Goal: Task Accomplishment & Management: Use online tool/utility

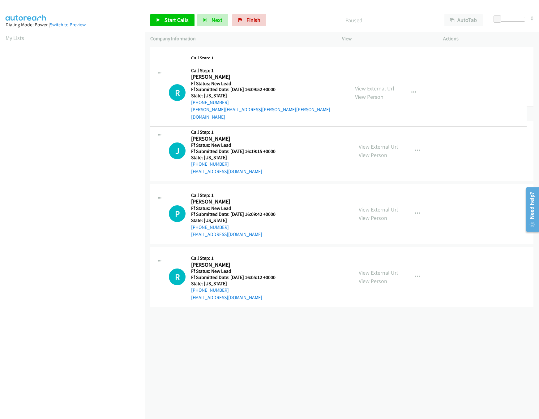
drag, startPoint x: 261, startPoint y: 201, endPoint x: 265, endPoint y: 63, distance: 138.4
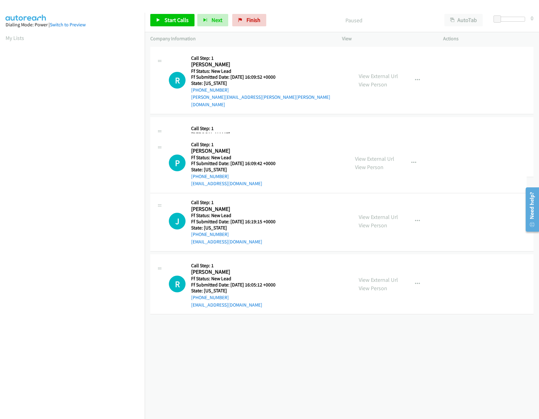
drag, startPoint x: 268, startPoint y: 266, endPoint x: 270, endPoint y: 119, distance: 147.0
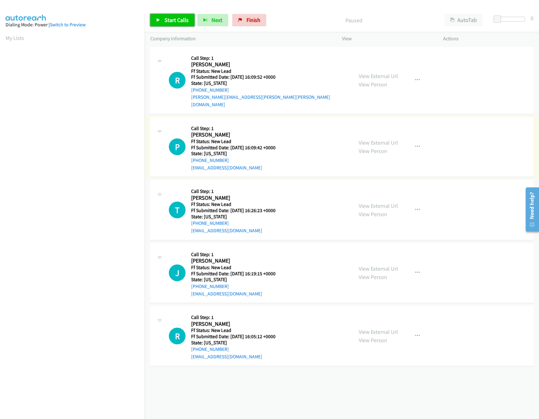
click at [178, 21] on span "Start Calls" at bounding box center [177, 19] width 24 height 7
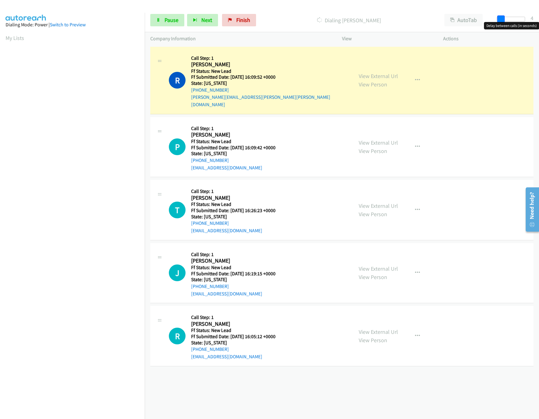
drag, startPoint x: 498, startPoint y: 18, endPoint x: 503, endPoint y: 18, distance: 5.3
click at [503, 18] on span at bounding box center [501, 18] width 7 height 7
click at [387, 202] on link "View External Url" at bounding box center [378, 205] width 39 height 7
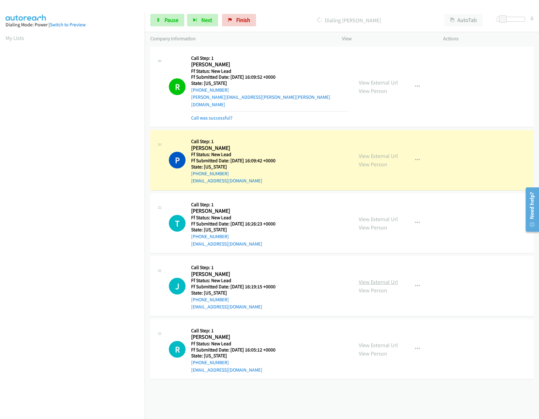
click at [380, 278] on link "View External Url" at bounding box center [378, 281] width 39 height 7
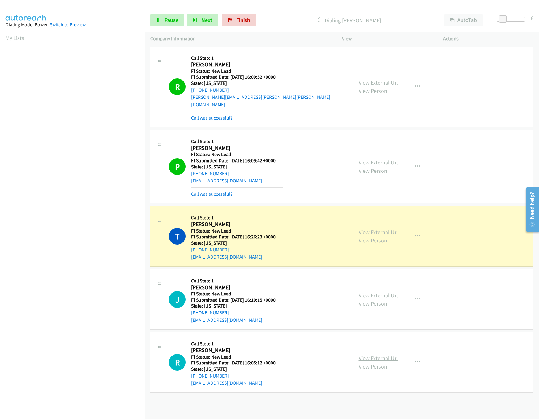
click at [366, 354] on link "View External Url" at bounding box center [378, 357] width 39 height 7
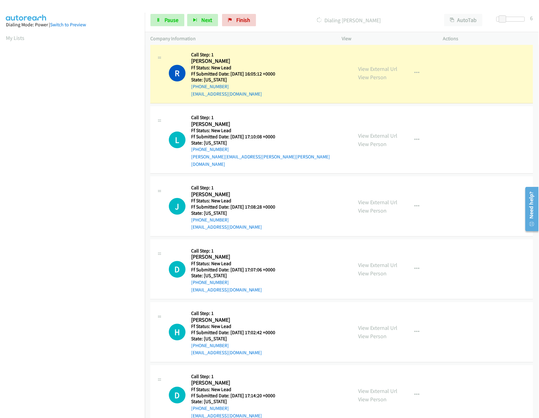
scroll to position [321, 0]
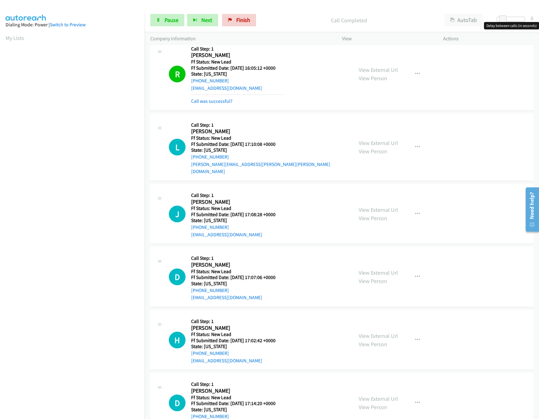
click at [521, 17] on div at bounding box center [511, 19] width 28 height 5
click at [363, 139] on link "View External Url" at bounding box center [378, 142] width 39 height 7
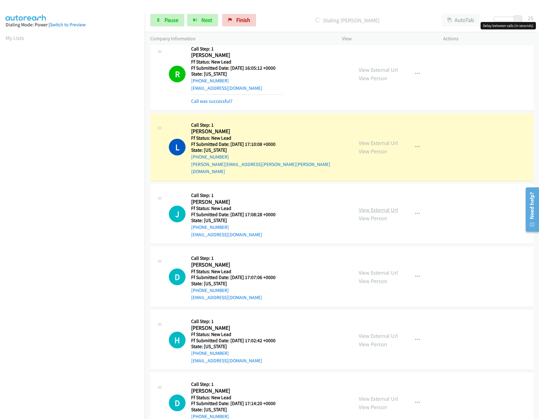
click at [363, 206] on link "View External Url" at bounding box center [378, 209] width 39 height 7
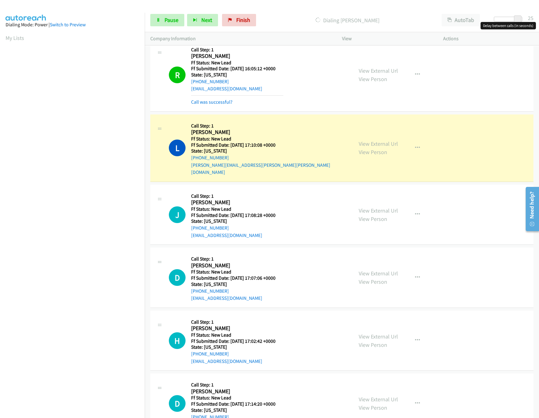
click at [499, 21] on div at bounding box center [508, 19] width 28 height 5
click at [365, 270] on link "View External Url" at bounding box center [378, 273] width 39 height 7
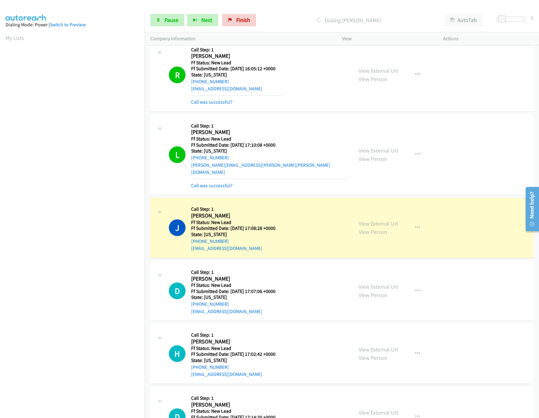
scroll to position [412, 0]
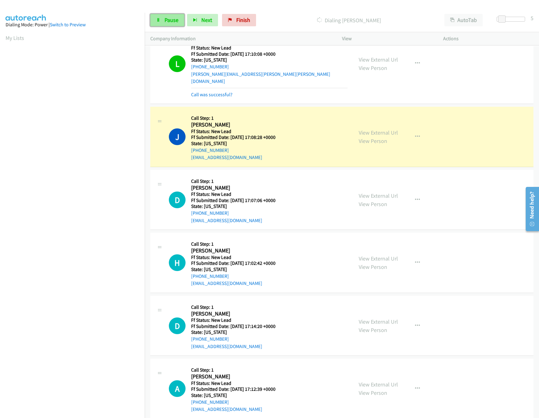
click at [174, 14] on link "Pause" at bounding box center [167, 20] width 34 height 12
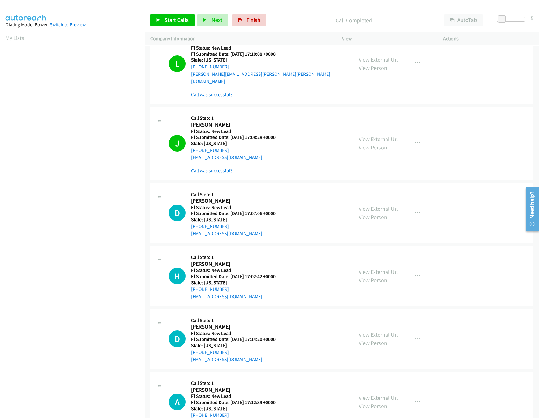
scroll to position [425, 0]
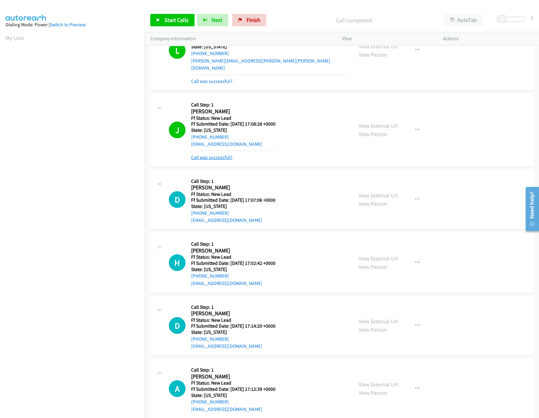
click at [208, 154] on link "Call was successful?" at bounding box center [211, 157] width 41 height 6
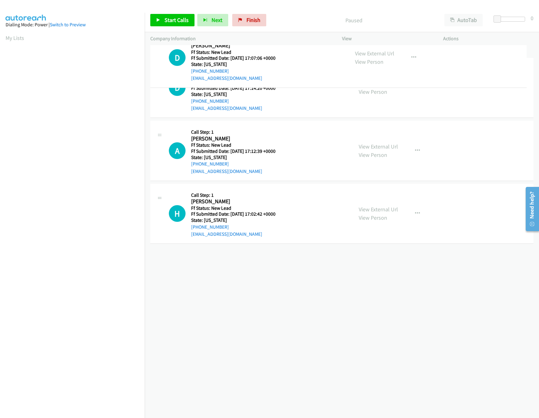
drag, startPoint x: 270, startPoint y: 202, endPoint x: 297, endPoint y: 57, distance: 147.5
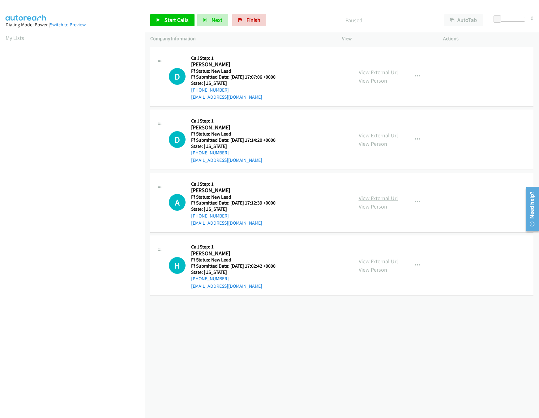
click at [370, 196] on link "View External Url" at bounding box center [378, 198] width 39 height 7
click at [384, 127] on div "View External Url View Person View External Url Email Schedule/Manage Callback …" at bounding box center [406, 139] width 107 height 49
click at [385, 137] on link "View External Url" at bounding box center [378, 135] width 39 height 7
click at [171, 21] on span "Start Calls" at bounding box center [177, 19] width 24 height 7
click at [376, 260] on link "View External Url" at bounding box center [378, 261] width 39 height 7
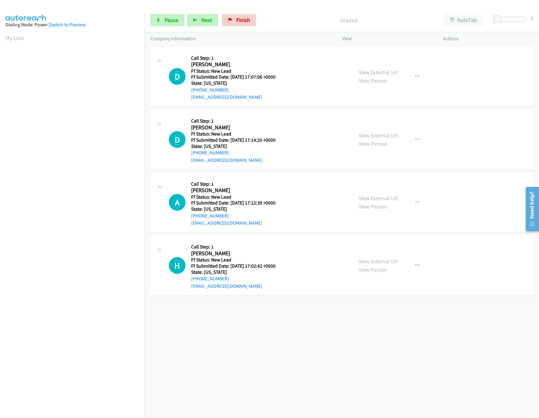
click at [305, 339] on div "+1 415-964-1034 Call failed - Please reload the list and try again The Callbar …" at bounding box center [342, 231] width 395 height 373
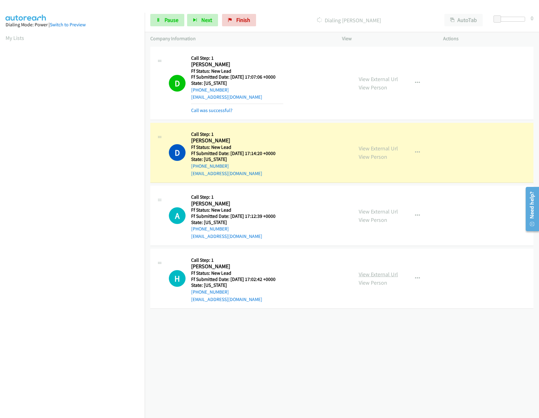
click at [363, 276] on link "View External Url" at bounding box center [378, 274] width 39 height 7
click at [327, 355] on div "+1 415-964-1034 Call failed - Please reload the list and try again The Callbar …" at bounding box center [342, 231] width 395 height 373
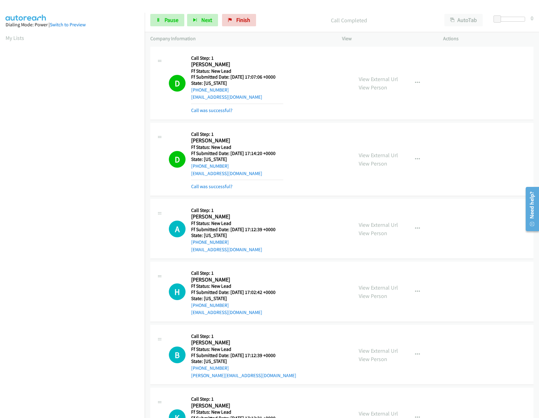
click at [175, 11] on div "Start Calls Pause Next Finish Call Completed AutoTab AutoTab 0" at bounding box center [342, 20] width 395 height 24
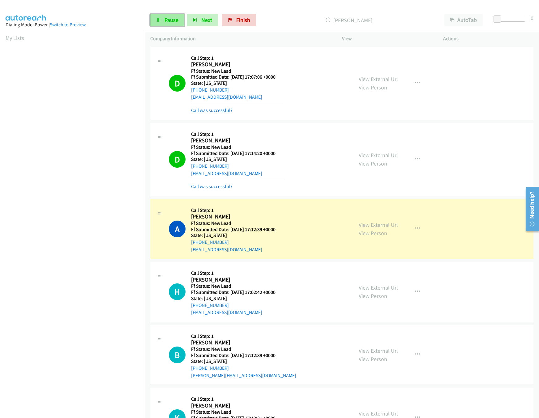
click at [169, 18] on span "Pause" at bounding box center [172, 19] width 14 height 7
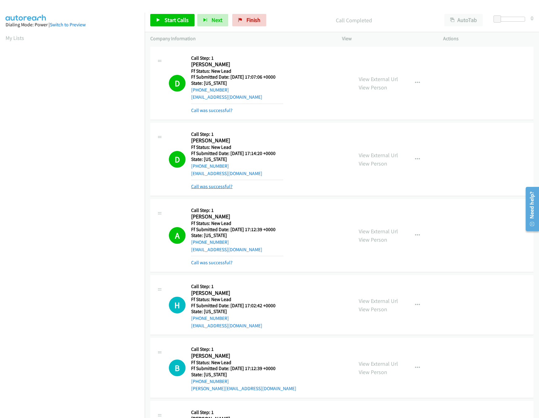
click at [223, 185] on link "Call was successful?" at bounding box center [211, 187] width 41 height 6
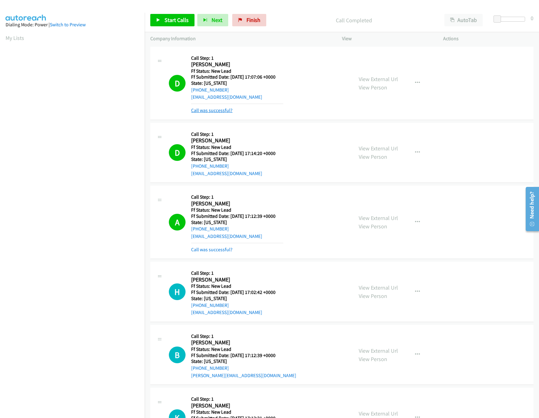
click at [207, 108] on link "Call was successful?" at bounding box center [211, 110] width 41 height 6
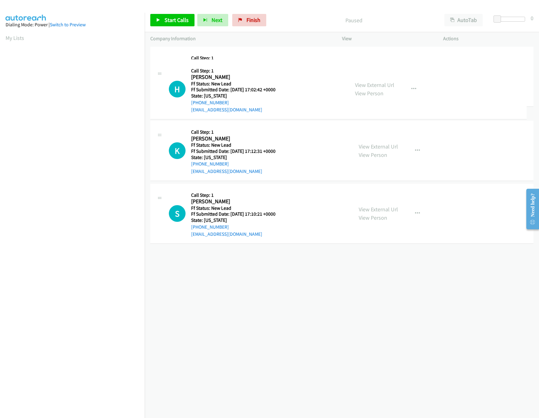
drag, startPoint x: 287, startPoint y: 268, endPoint x: 278, endPoint y: 37, distance: 230.7
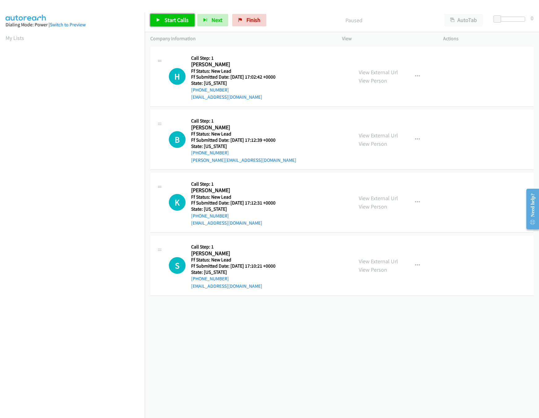
click at [160, 21] on icon at bounding box center [158, 20] width 4 height 4
click at [368, 200] on link "View External Url" at bounding box center [378, 198] width 39 height 7
click at [389, 132] on link "View External Url" at bounding box center [378, 135] width 39 height 7
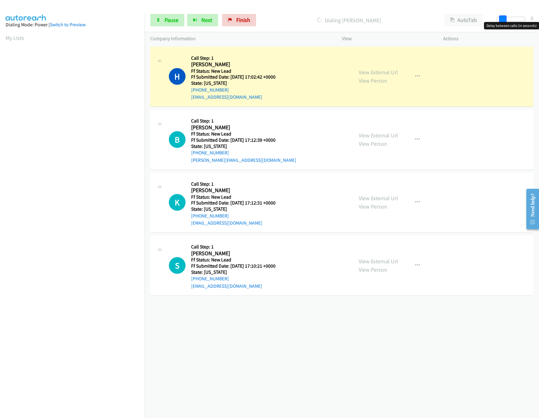
drag, startPoint x: 499, startPoint y: 20, endPoint x: 504, endPoint y: 19, distance: 5.6
click at [504, 19] on span at bounding box center [502, 18] width 7 height 7
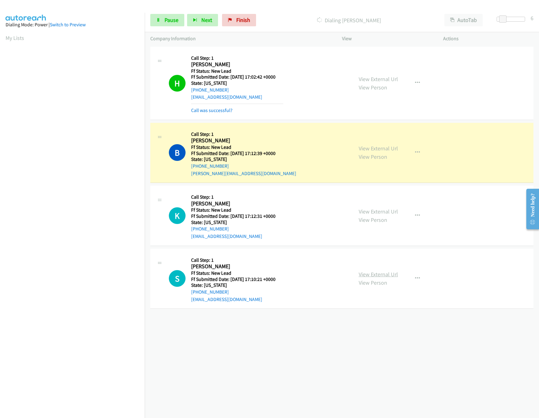
click at [389, 274] on link "View External Url" at bounding box center [378, 274] width 39 height 7
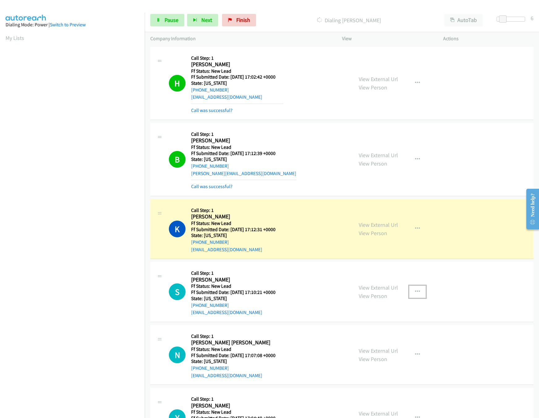
click at [415, 292] on icon "button" at bounding box center [417, 291] width 5 height 5
click at [367, 335] on link "Skip Call" at bounding box center [384, 332] width 82 height 12
click at [514, 17] on div at bounding box center [511, 19] width 28 height 5
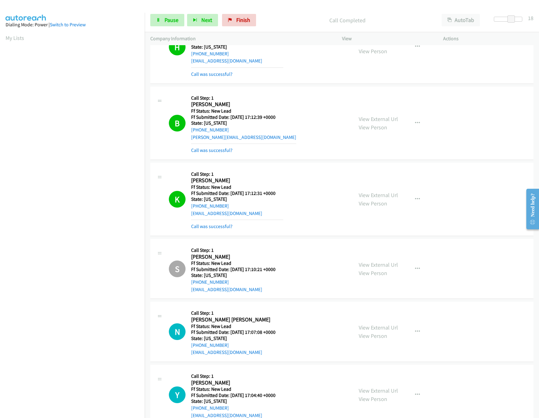
scroll to position [56, 0]
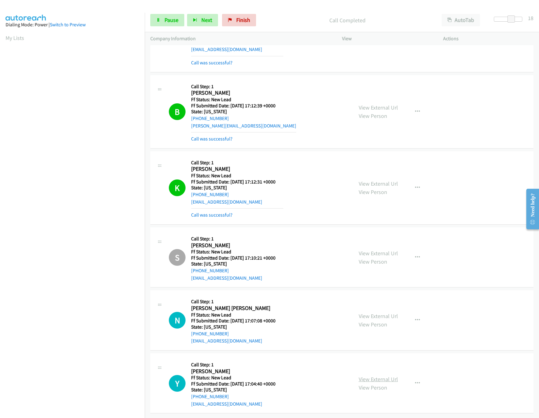
click at [370, 376] on link "View External Url" at bounding box center [378, 379] width 39 height 7
click at [384, 313] on link "View External Url" at bounding box center [378, 316] width 39 height 7
drag, startPoint x: 149, startPoint y: 18, endPoint x: 166, endPoint y: 16, distance: 16.2
click at [150, 18] on div "Start Calls Pause Next Finish Call Completed AutoTab AutoTab 18" at bounding box center [342, 20] width 395 height 24
click at [171, 16] on link "Pause" at bounding box center [167, 20] width 34 height 12
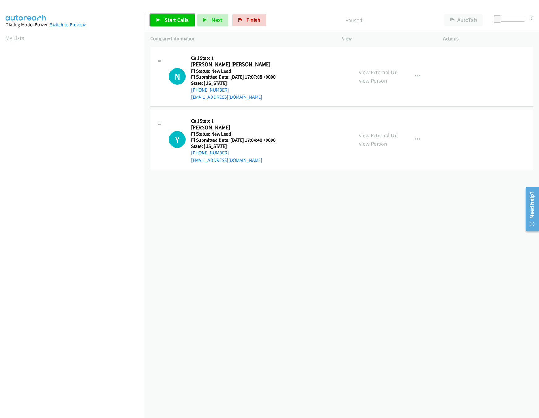
click at [183, 18] on span "Start Calls" at bounding box center [177, 19] width 24 height 7
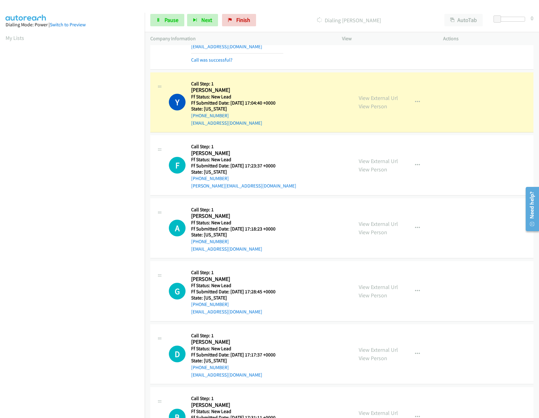
scroll to position [92, 0]
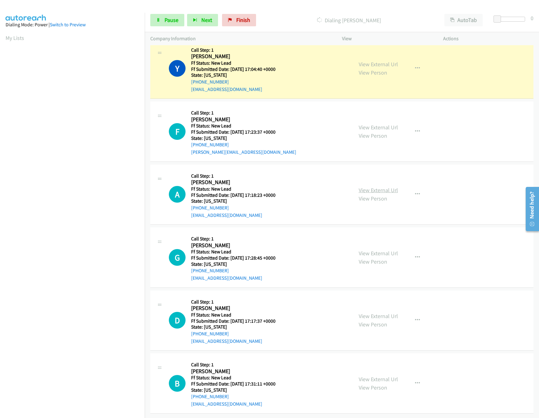
click at [370, 187] on link "View External Url" at bounding box center [378, 190] width 39 height 7
click at [384, 124] on link "View External Url" at bounding box center [378, 127] width 39 height 7
drag, startPoint x: 499, startPoint y: 18, endPoint x: 504, endPoint y: 17, distance: 5.0
click at [504, 17] on span at bounding box center [502, 18] width 7 height 7
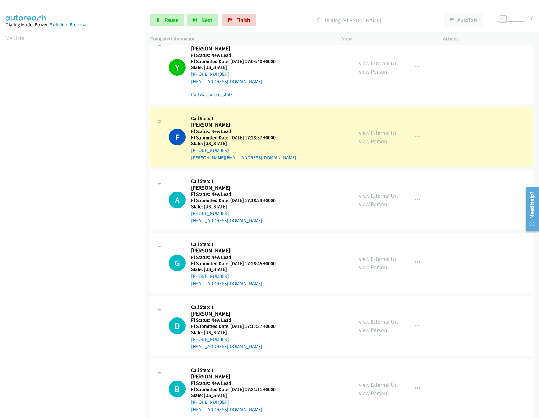
click at [375, 261] on link "View External Url" at bounding box center [378, 258] width 39 height 7
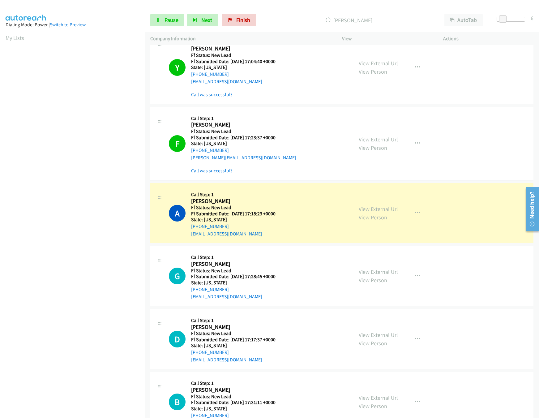
scroll to position [119, 0]
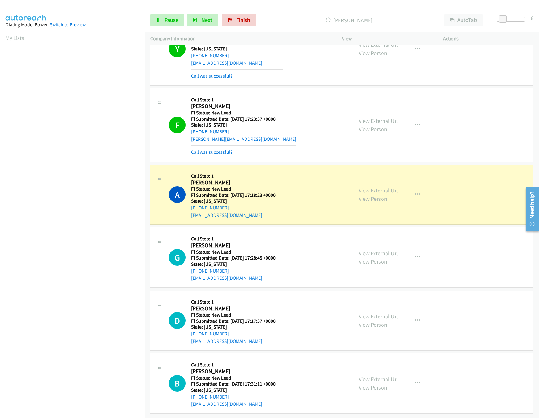
drag, startPoint x: 375, startPoint y: 304, endPoint x: 380, endPoint y: 317, distance: 13.5
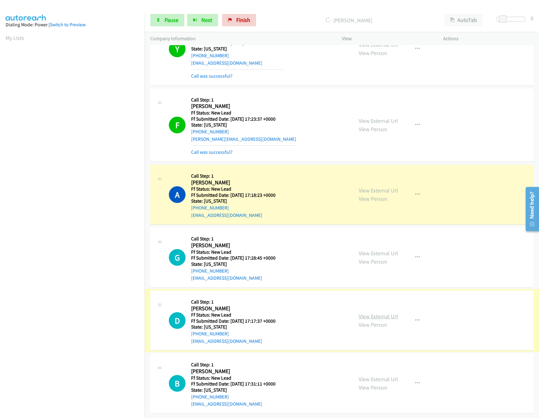
click at [390, 313] on link "View External Url" at bounding box center [378, 316] width 39 height 7
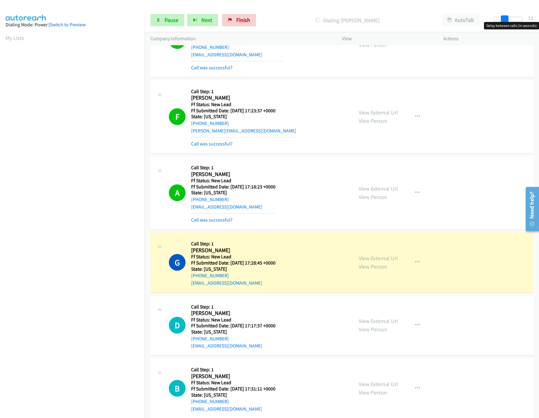
drag, startPoint x: 503, startPoint y: 20, endPoint x: 509, endPoint y: 19, distance: 5.6
click at [509, 19] on span at bounding box center [504, 18] width 7 height 7
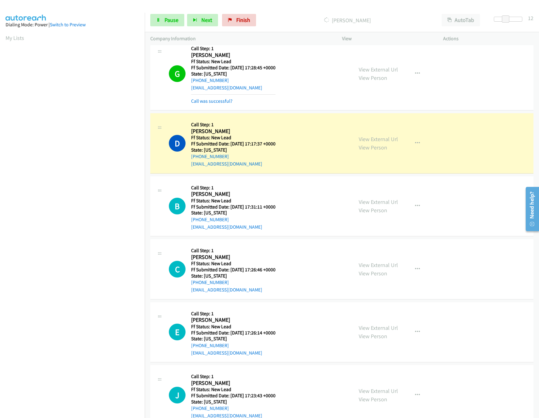
scroll to position [335, 0]
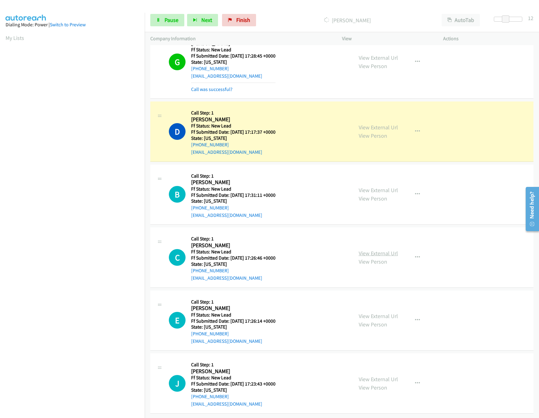
click at [369, 250] on link "View External Url" at bounding box center [378, 253] width 39 height 7
click at [374, 187] on link "View External Url" at bounding box center [378, 190] width 39 height 7
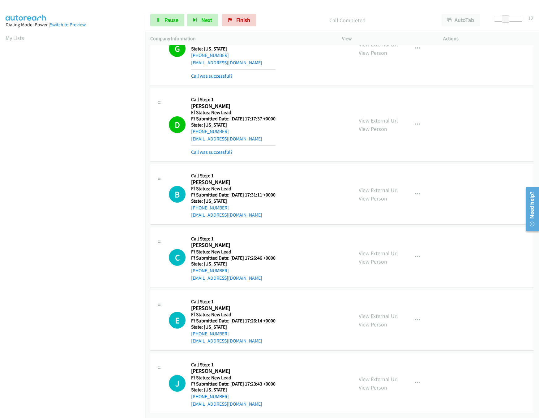
scroll to position [348, 0]
click at [378, 313] on link "View External Url" at bounding box center [378, 316] width 39 height 7
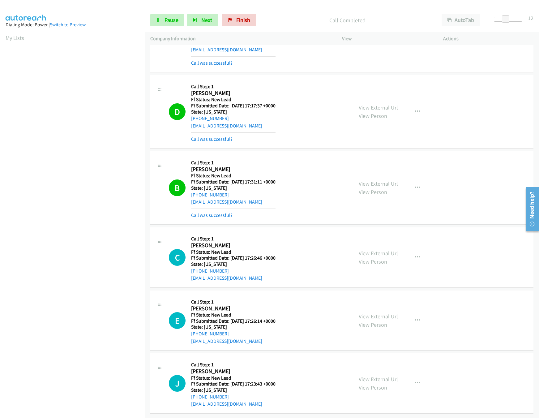
scroll to position [361, 0]
click at [367, 376] on link "View External Url" at bounding box center [378, 379] width 39 height 7
drag, startPoint x: 504, startPoint y: 21, endPoint x: 497, endPoint y: 23, distance: 7.2
click at [497, 23] on body "Start Calls Pause Next Finish Call Completed AutoTab AutoTab 5 Company Informat…" at bounding box center [269, 14] width 539 height 29
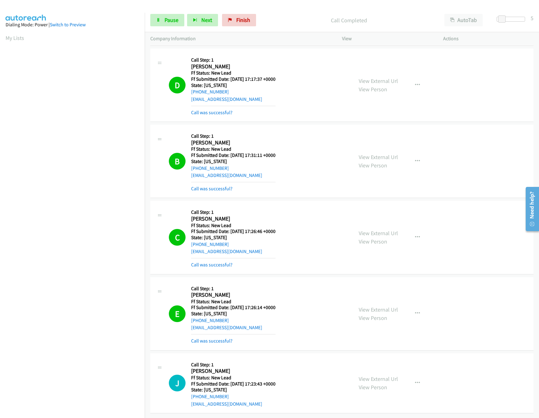
scroll to position [388, 0]
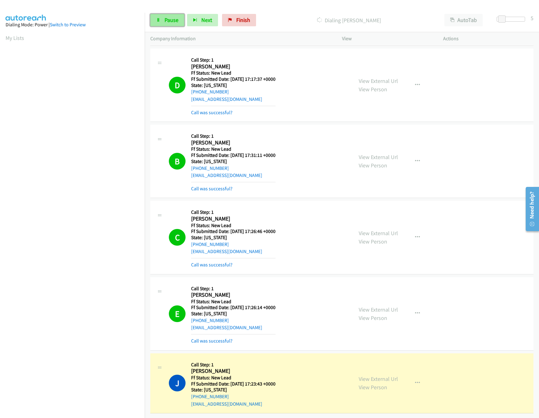
click at [174, 18] on span "Pause" at bounding box center [172, 19] width 14 height 7
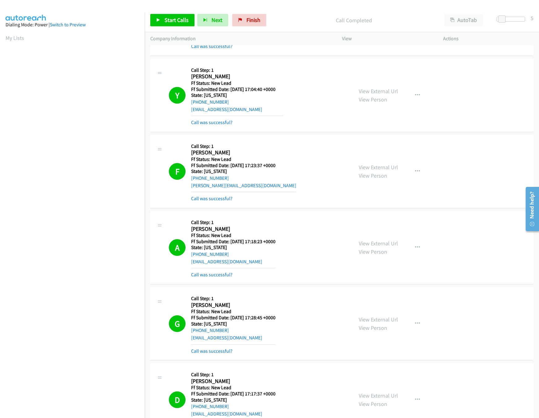
scroll to position [0, 0]
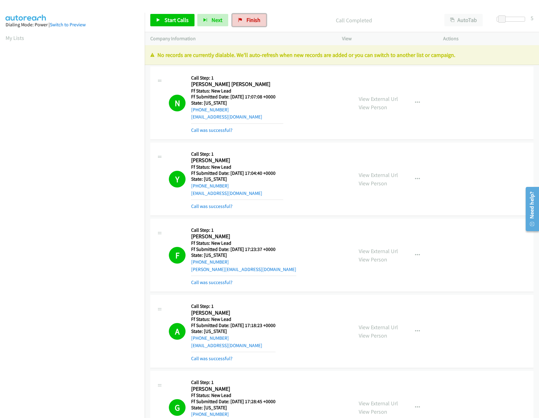
drag, startPoint x: 247, startPoint y: 20, endPoint x: 302, endPoint y: 36, distance: 56.7
click at [248, 20] on span "Finish" at bounding box center [254, 19] width 14 height 7
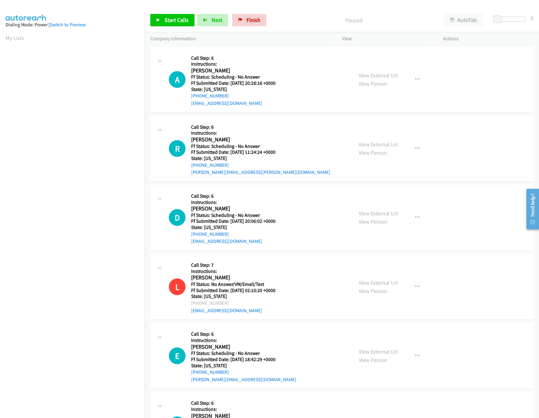
click at [257, 10] on div "Start Calls Pause Next Finish Paused AutoTab AutoTab 0" at bounding box center [342, 20] width 395 height 24
click at [253, 19] on span "Finish" at bounding box center [254, 19] width 14 height 7
click at [303, 32] on div "Start Calls Pause Next Finish Paused AutoTab AutoTab 0" at bounding box center [342, 20] width 395 height 24
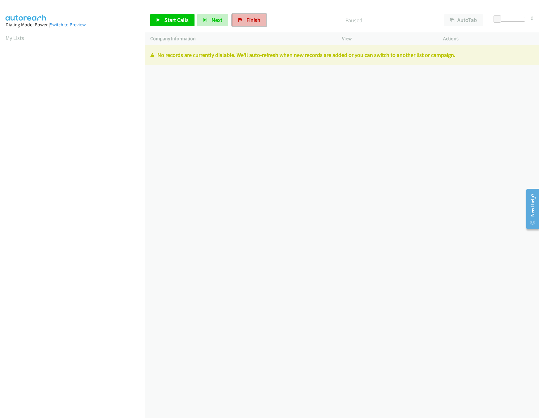
click at [264, 21] on link "Finish" at bounding box center [249, 20] width 34 height 12
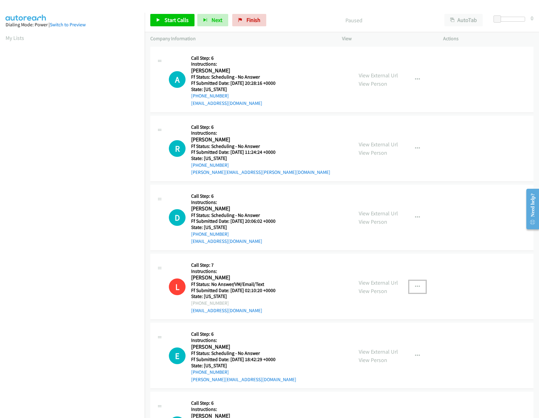
click at [419, 285] on button "button" at bounding box center [417, 287] width 17 height 12
click at [358, 329] on link "Skip Call" at bounding box center [384, 327] width 82 height 12
click at [166, 19] on span "Start Calls" at bounding box center [177, 19] width 24 height 7
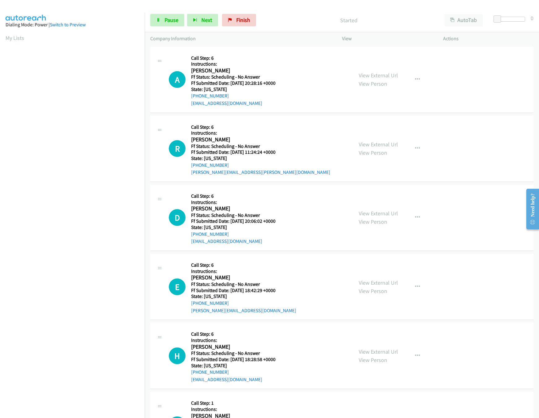
click at [304, 25] on div "Started" at bounding box center [349, 20] width 180 height 12
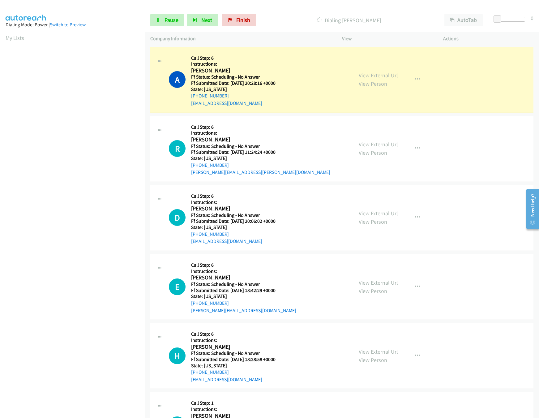
click at [383, 72] on link "View External Url" at bounding box center [378, 75] width 39 height 7
click at [366, 146] on link "View External Url" at bounding box center [378, 144] width 39 height 7
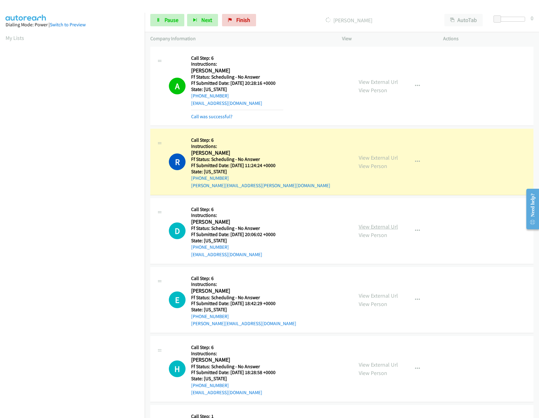
click at [375, 225] on link "View External Url" at bounding box center [378, 226] width 39 height 7
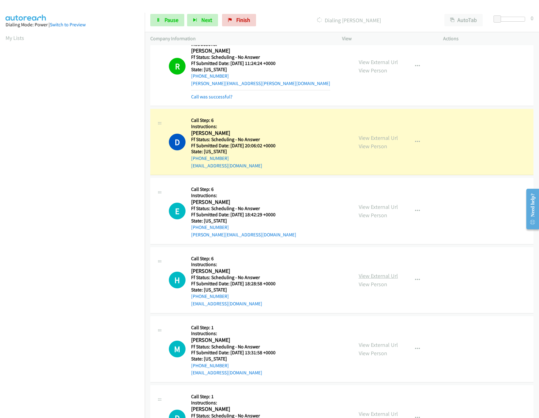
scroll to position [124, 0]
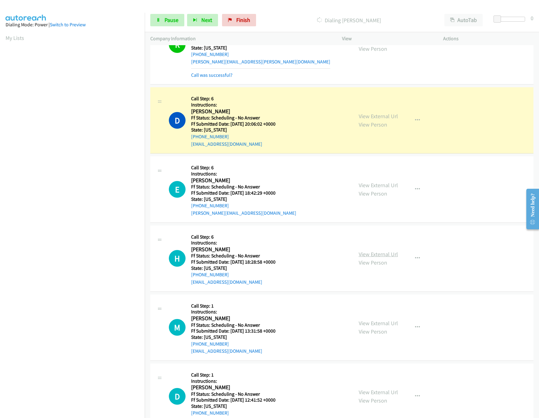
click at [368, 256] on link "View External Url" at bounding box center [378, 254] width 39 height 7
click at [381, 184] on link "View External Url" at bounding box center [378, 185] width 39 height 7
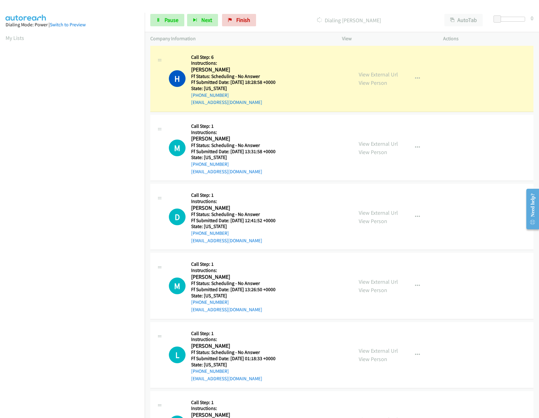
scroll to position [309, 0]
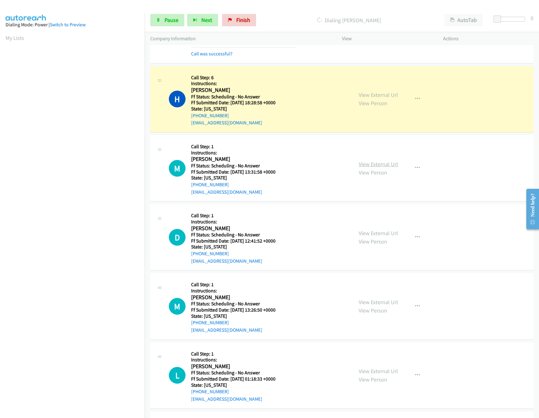
click at [359, 166] on link "View External Url" at bounding box center [378, 164] width 39 height 7
click at [375, 233] on link "View External Url" at bounding box center [378, 233] width 39 height 7
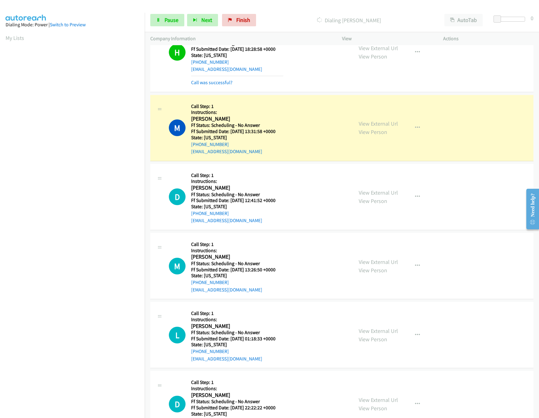
scroll to position [433, 0]
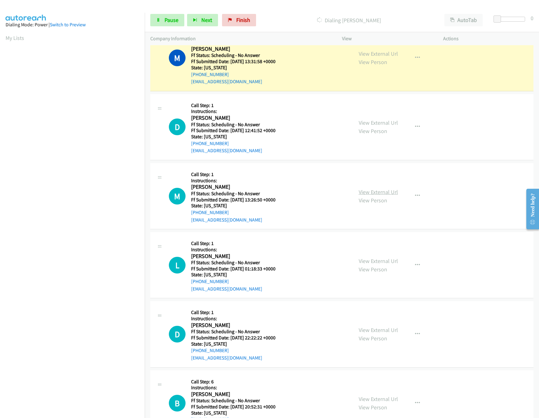
click at [377, 194] on link "View External Url" at bounding box center [378, 191] width 39 height 7
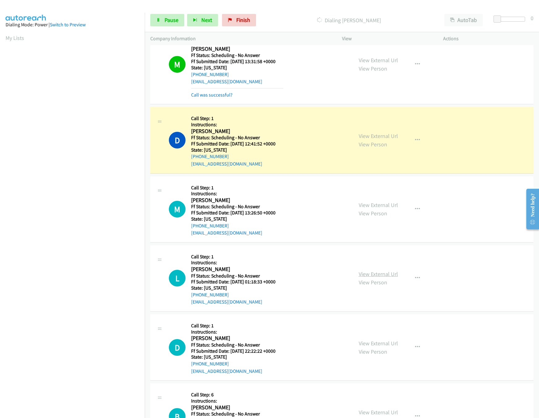
click at [371, 278] on link "View External Url" at bounding box center [378, 273] width 39 height 7
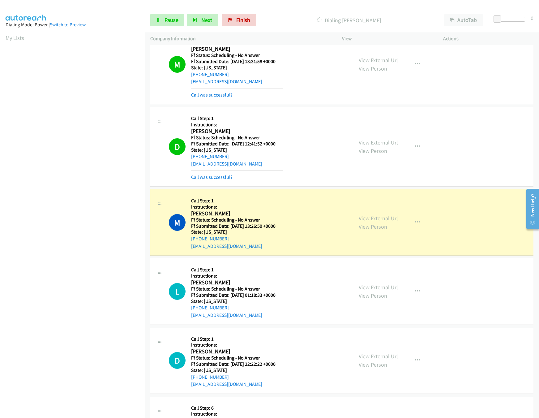
scroll to position [557, 0]
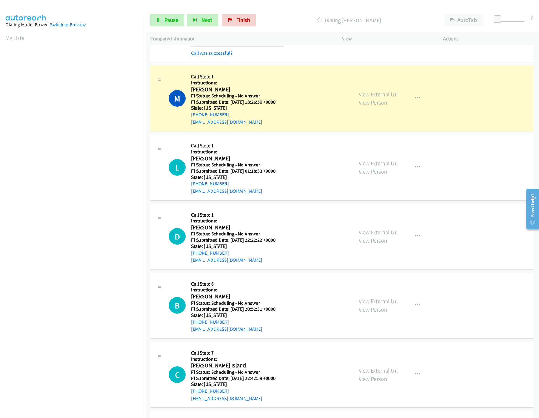
click at [362, 235] on link "View External Url" at bounding box center [378, 232] width 39 height 7
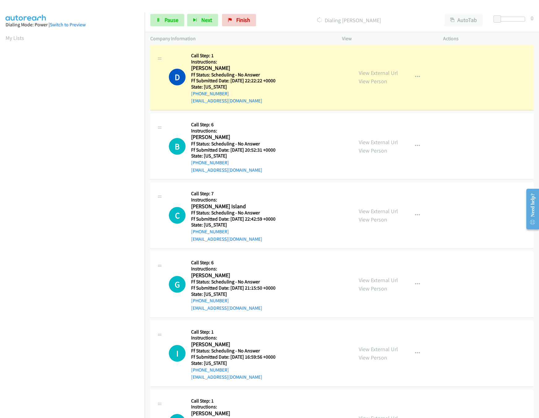
click at [370, 149] on div "View External Url View Person" at bounding box center [378, 146] width 39 height 17
click at [373, 143] on link "View External Url" at bounding box center [378, 142] width 39 height 7
click at [372, 214] on link "View External Url" at bounding box center [378, 211] width 39 height 7
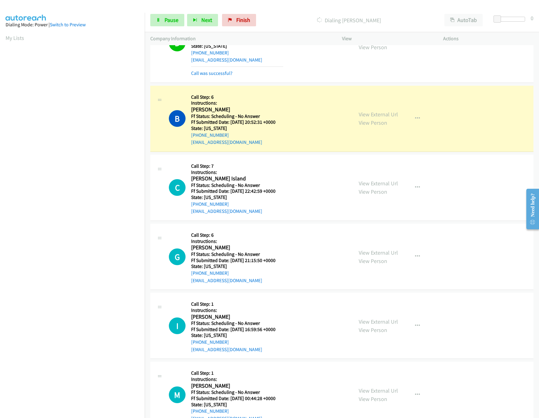
scroll to position [804, 0]
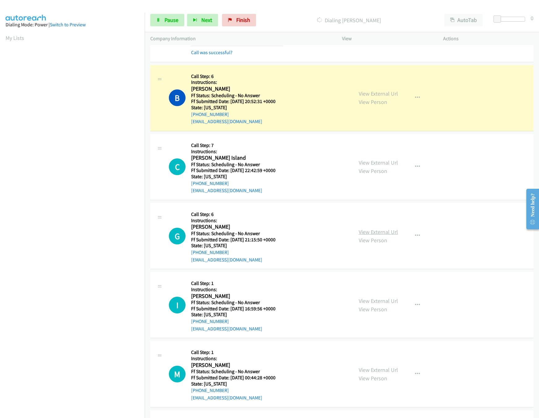
click at [378, 233] on link "View External Url" at bounding box center [378, 231] width 39 height 7
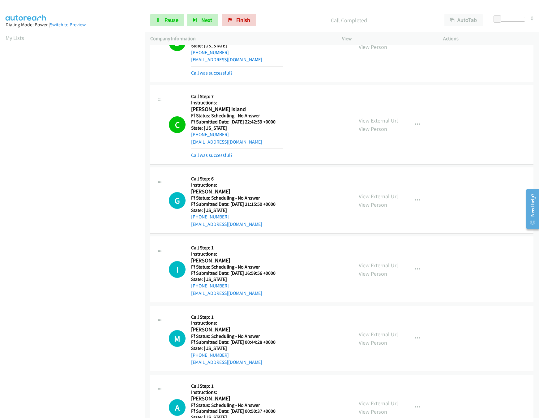
scroll to position [866, 0]
click at [377, 272] on div "View External Url View Person" at bounding box center [378, 269] width 39 height 17
click at [380, 269] on link "View External Url" at bounding box center [378, 264] width 39 height 7
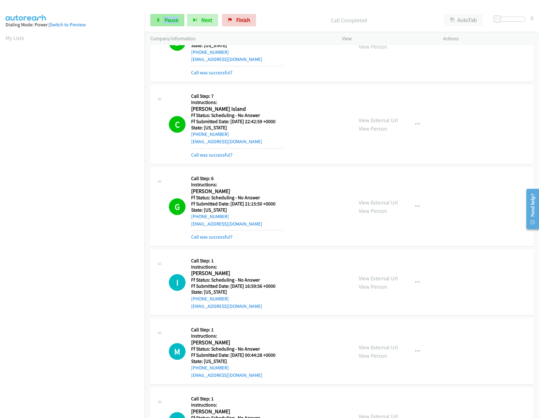
click at [176, 15] on div "Start Calls Pause Next Finish Call Completed AutoTab AutoTab 0" at bounding box center [342, 20] width 395 height 24
click at [176, 17] on span "Pause" at bounding box center [172, 19] width 14 height 7
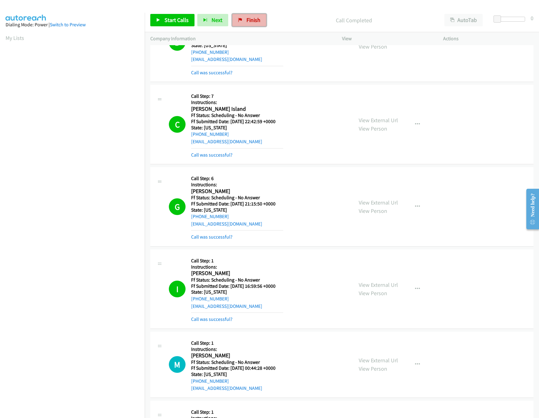
click at [242, 17] on link "Finish" at bounding box center [249, 20] width 34 height 12
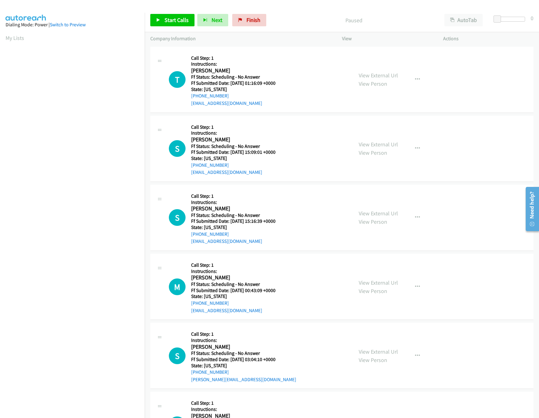
click at [382, 140] on div "View External Url View Person" at bounding box center [378, 148] width 39 height 17
click at [382, 142] on link "View External Url" at bounding box center [378, 144] width 39 height 7
click at [386, 69] on div "View External Url View Person View External Url Email Schedule/Manage Callback …" at bounding box center [406, 79] width 107 height 55
click at [391, 77] on link "View External Url" at bounding box center [378, 75] width 39 height 7
drag, startPoint x: 247, startPoint y: 17, endPoint x: 308, endPoint y: 30, distance: 62.0
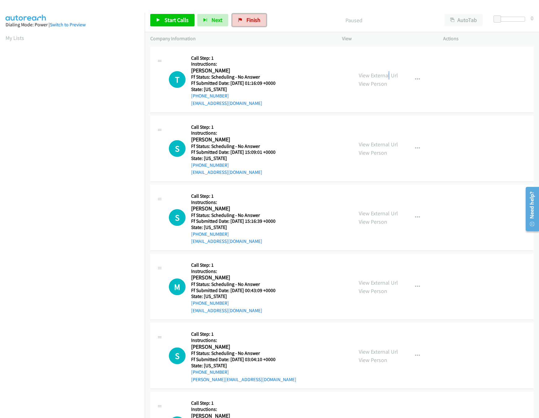
click at [247, 17] on span "Finish" at bounding box center [254, 19] width 14 height 7
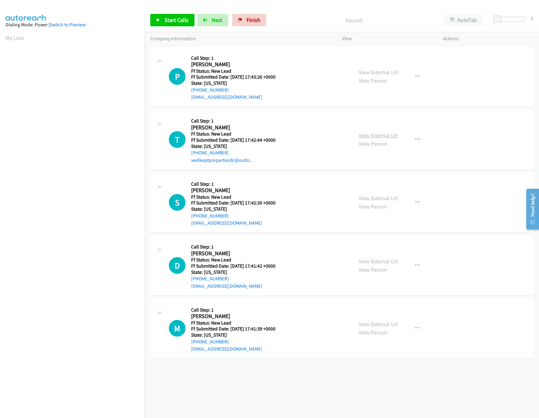
click at [367, 135] on link "View External Url" at bounding box center [378, 135] width 39 height 7
click at [382, 69] on link "View External Url" at bounding box center [378, 72] width 39 height 7
click at [175, 19] on span "Start Calls" at bounding box center [177, 19] width 24 height 7
click at [365, 200] on link "View External Url" at bounding box center [378, 198] width 39 height 7
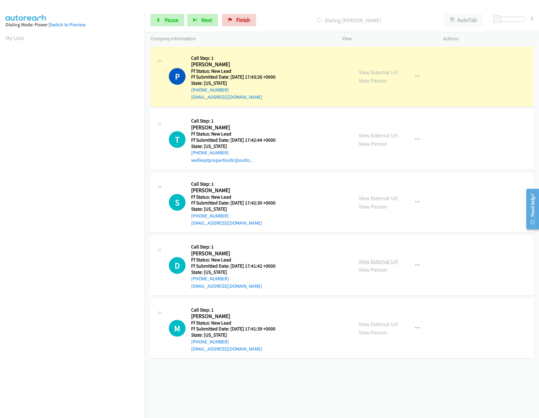
click at [368, 261] on link "View External Url" at bounding box center [378, 261] width 39 height 7
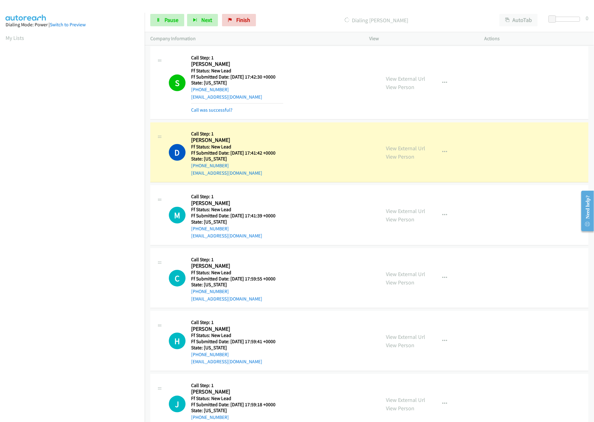
scroll to position [179, 0]
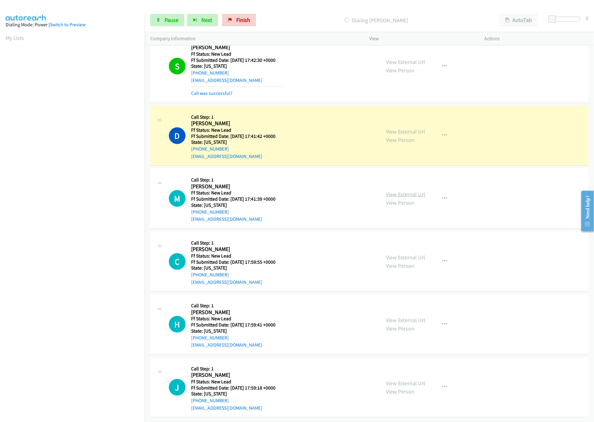
click at [420, 191] on link "View External Url" at bounding box center [405, 194] width 39 height 7
click at [170, 22] on span "Pause" at bounding box center [172, 19] width 14 height 7
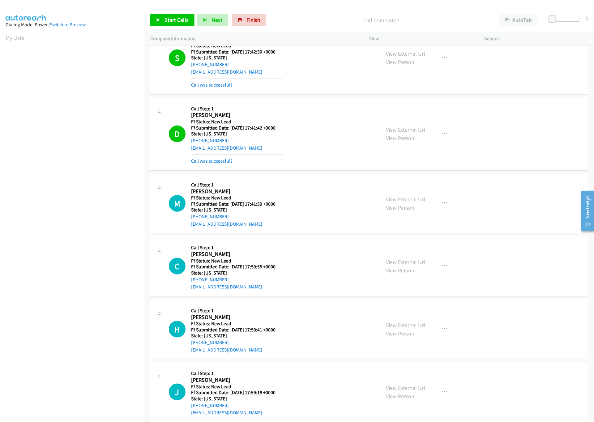
click at [209, 162] on link "Call was successful?" at bounding box center [211, 161] width 41 height 6
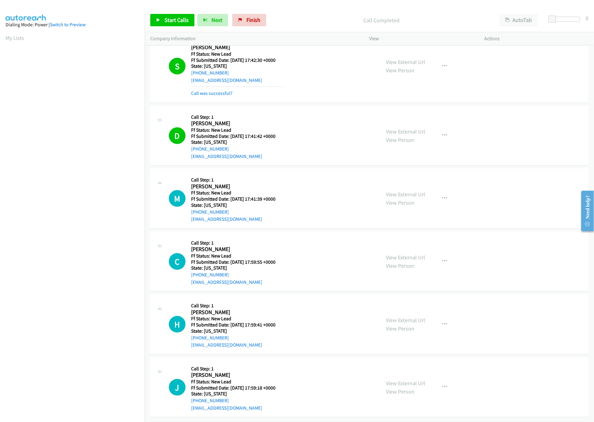
click at [406, 127] on div "View External Url View Person" at bounding box center [405, 135] width 39 height 17
click at [407, 128] on link "View External Url" at bounding box center [405, 131] width 39 height 7
drag, startPoint x: 98, startPoint y: 363, endPoint x: 261, endPoint y: 91, distance: 316.8
click at [98, 363] on nav "Dialing Mode: Power | Switch to Preview My Lists" at bounding box center [72, 224] width 145 height 422
click at [396, 128] on link "View External Url" at bounding box center [405, 131] width 39 height 7
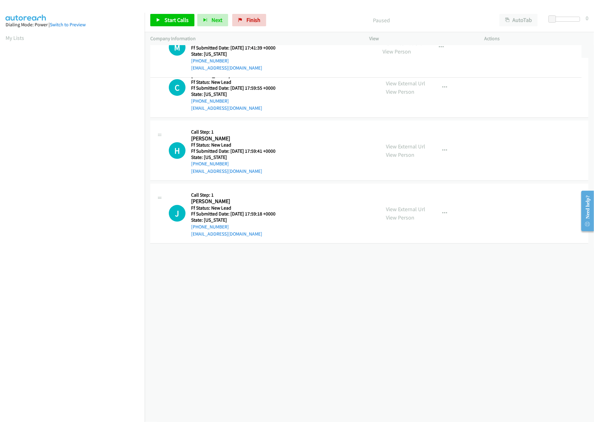
drag, startPoint x: 265, startPoint y: 264, endPoint x: 271, endPoint y: 44, distance: 220.4
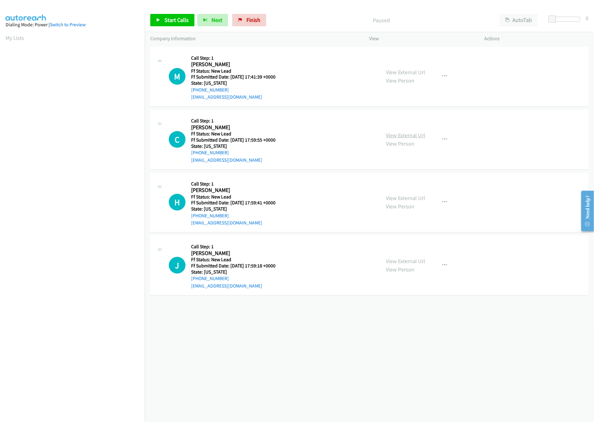
click at [406, 136] on link "View External Url" at bounding box center [405, 135] width 39 height 7
click at [402, 198] on link "View External Url" at bounding box center [405, 198] width 39 height 7
click at [414, 262] on link "View External Url" at bounding box center [405, 261] width 39 height 7
click at [170, 22] on span "Start Calls" at bounding box center [177, 19] width 24 height 7
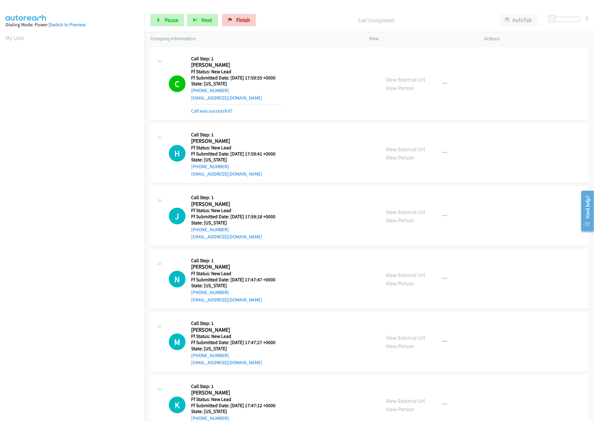
scroll to position [101, 0]
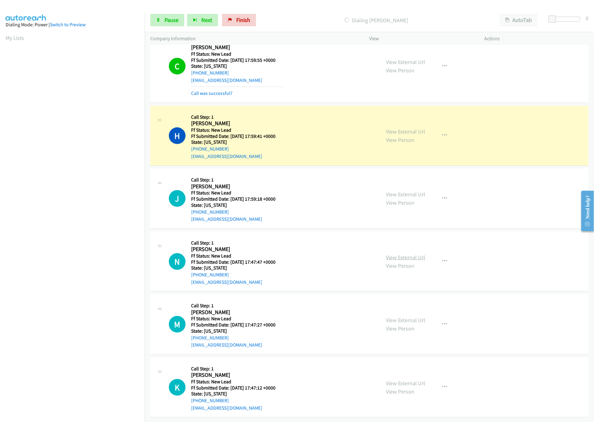
click at [402, 254] on link "View External Url" at bounding box center [405, 257] width 39 height 7
click at [401, 317] on link "View External Url" at bounding box center [405, 320] width 39 height 7
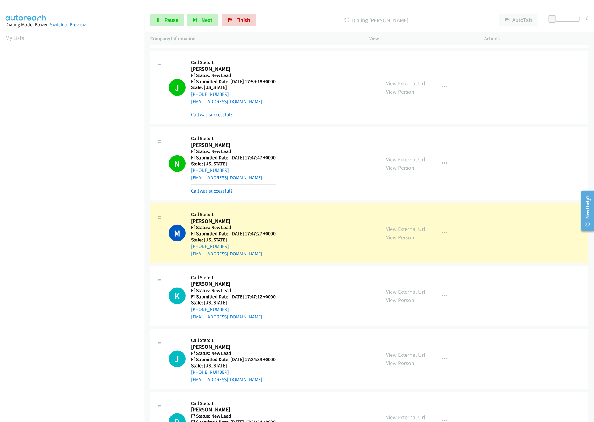
scroll to position [330, 0]
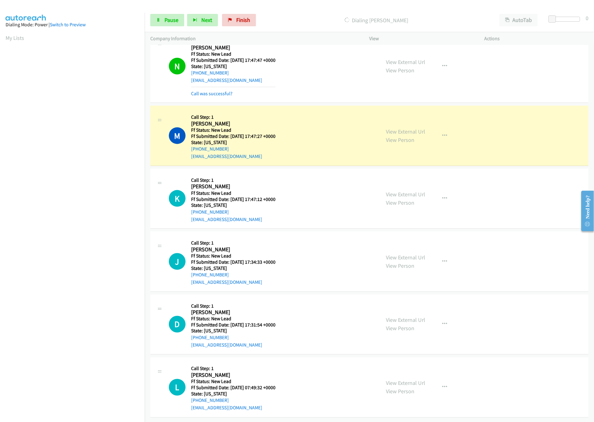
click at [411, 182] on div "View External Url View Person View External Url Email Schedule/Manage Callback …" at bounding box center [441, 199] width 121 height 49
click at [414, 194] on div "View External Url View Person" at bounding box center [405, 198] width 39 height 17
click at [421, 191] on link "View External Url" at bounding box center [405, 194] width 39 height 7
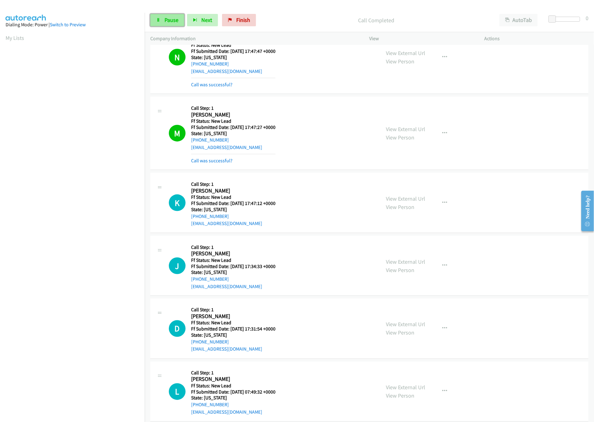
click at [174, 16] on link "Pause" at bounding box center [167, 20] width 34 height 12
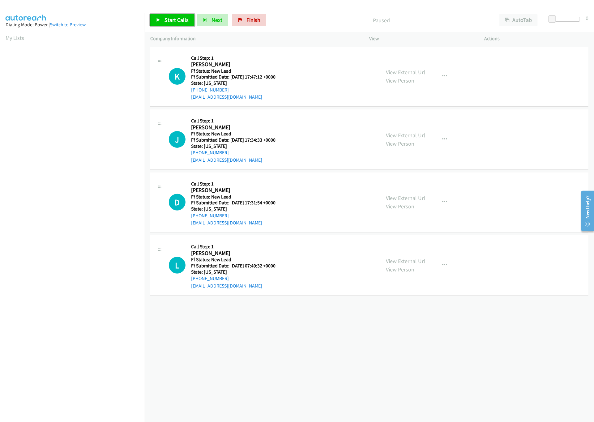
click at [175, 23] on span "Start Calls" at bounding box center [177, 19] width 24 height 7
click at [414, 198] on link "View External Url" at bounding box center [405, 198] width 39 height 7
click at [394, 137] on link "View External Url" at bounding box center [405, 135] width 39 height 7
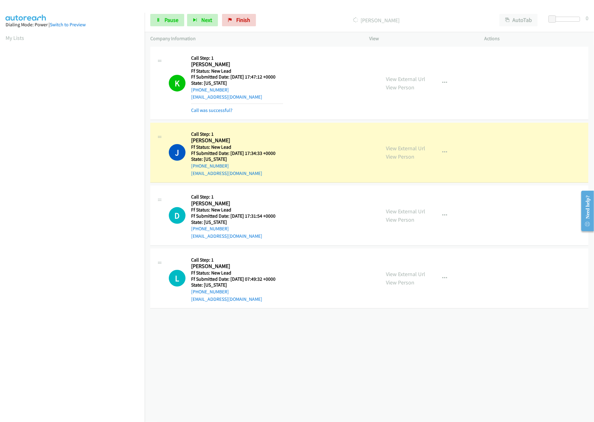
click at [329, 335] on div "+1 415-964-1034 Call failed - Please reload the list and try again The Callbar …" at bounding box center [370, 233] width 450 height 377
click at [417, 275] on link "View External Url" at bounding box center [405, 274] width 39 height 7
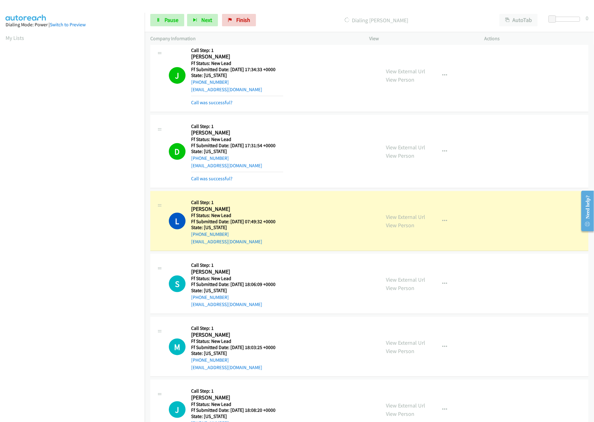
scroll to position [178, 0]
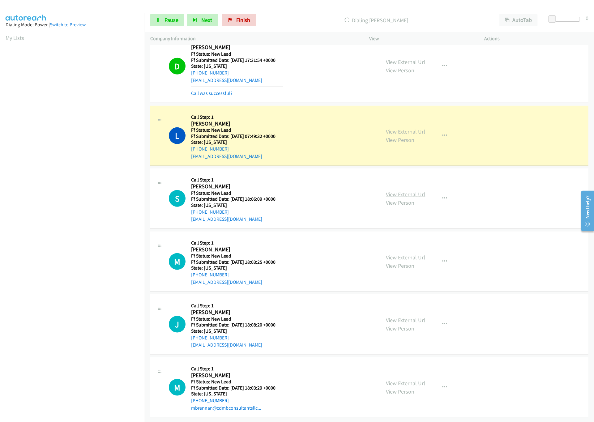
click at [414, 191] on link "View External Url" at bounding box center [405, 194] width 39 height 7
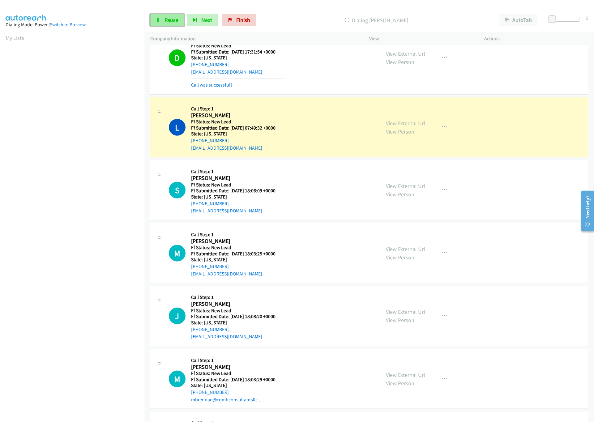
click at [170, 20] on span "Pause" at bounding box center [172, 19] width 14 height 7
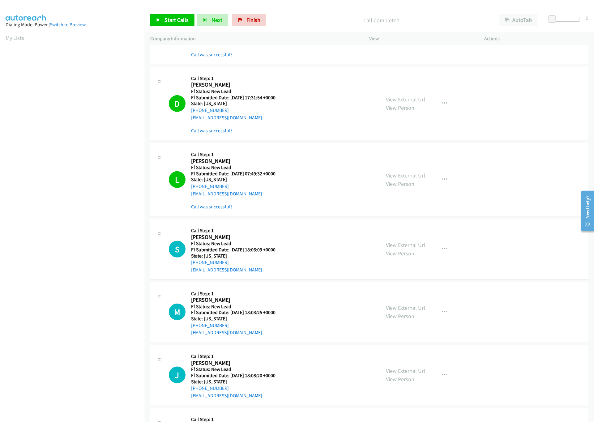
scroll to position [130, 0]
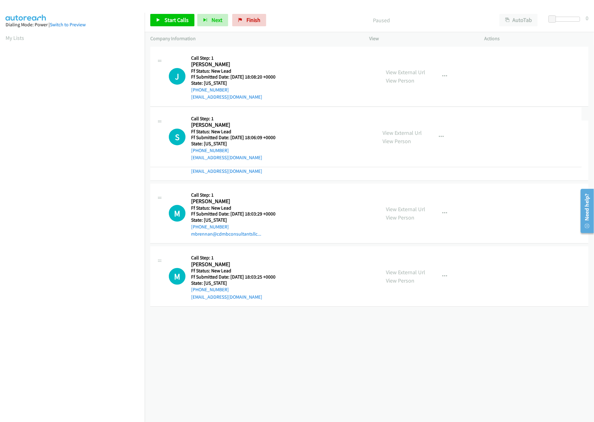
drag, startPoint x: 278, startPoint y: 142, endPoint x: 288, endPoint y: 66, distance: 77.0
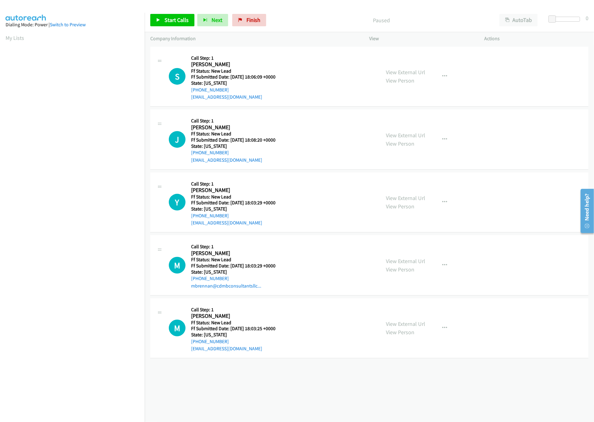
click at [399, 139] on div "View External Url View Person" at bounding box center [405, 139] width 39 height 17
click at [403, 136] on link "View External Url" at bounding box center [405, 135] width 39 height 7
click at [406, 265] on link "View External Url" at bounding box center [405, 261] width 39 height 7
click at [412, 199] on link "View External Url" at bounding box center [405, 198] width 39 height 7
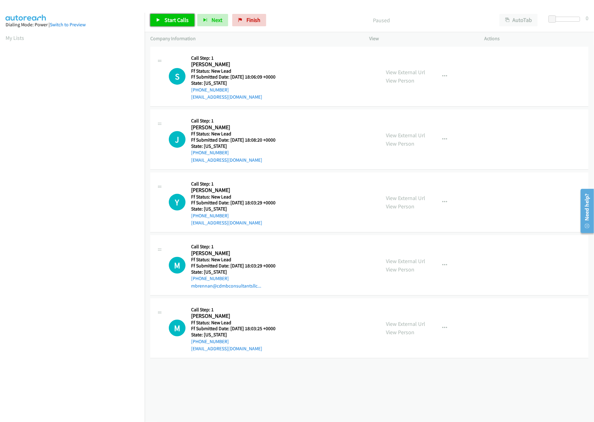
click at [169, 17] on span "Start Calls" at bounding box center [177, 19] width 24 height 7
click at [259, 385] on div "[PHONE_NUMBER] Call failed - Please reload the list and try again The Callbar F…" at bounding box center [370, 233] width 450 height 377
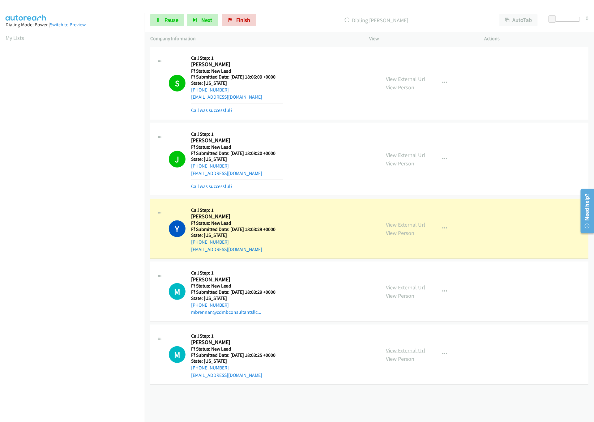
click at [395, 349] on link "View External Url" at bounding box center [405, 350] width 39 height 7
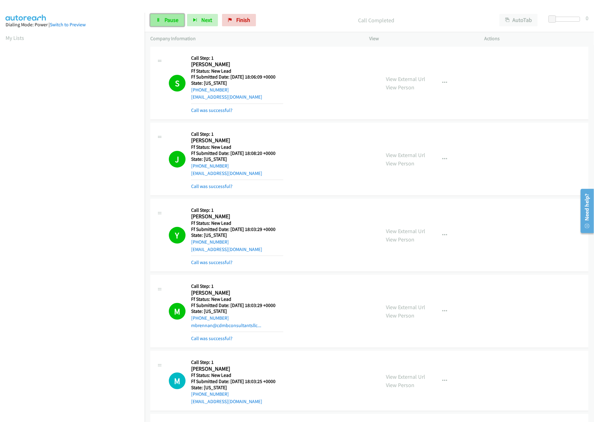
click at [166, 19] on span "Pause" at bounding box center [172, 19] width 14 height 7
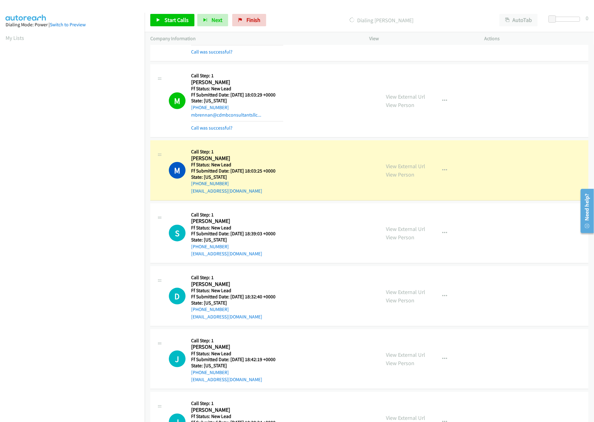
scroll to position [254, 0]
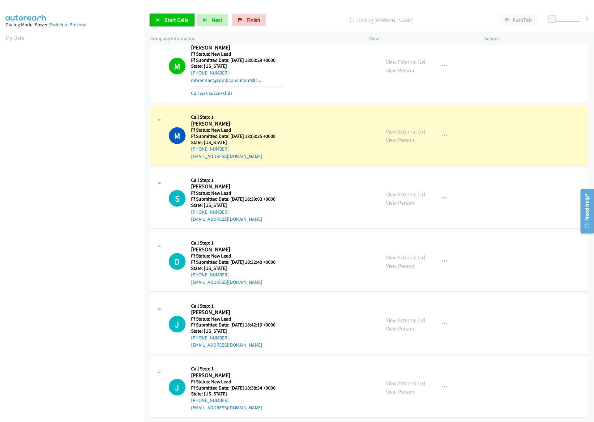
click at [179, 18] on span "Start Calls" at bounding box center [177, 19] width 24 height 7
click at [409, 191] on link "View External Url" at bounding box center [405, 194] width 39 height 7
click at [570, 20] on div at bounding box center [566, 19] width 28 height 5
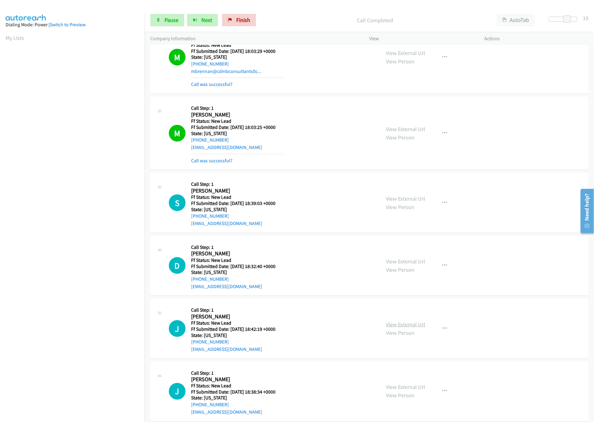
click at [402, 324] on link "View External Url" at bounding box center [405, 324] width 39 height 7
click at [421, 265] on link "View External Url" at bounding box center [405, 261] width 39 height 7
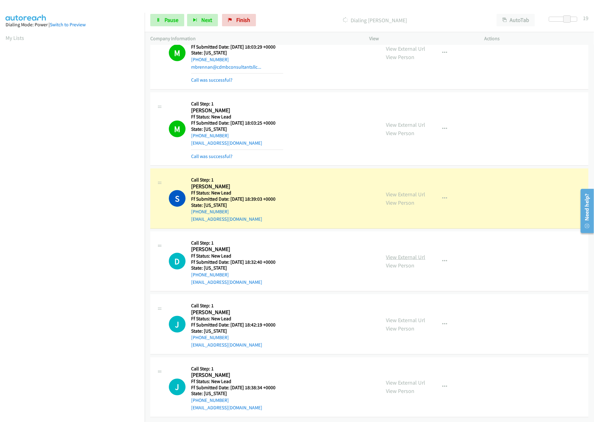
scroll to position [267, 0]
click at [166, 19] on span "Pause" at bounding box center [172, 19] width 14 height 7
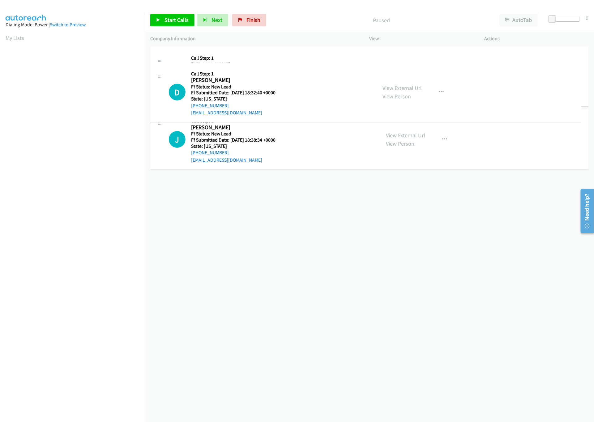
drag, startPoint x: 250, startPoint y: 203, endPoint x: 265, endPoint y: 75, distance: 129.0
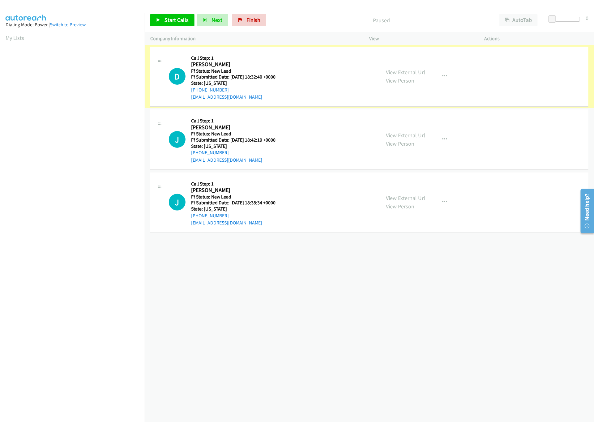
click at [169, 13] on div "Start Calls Pause Next Finish Paused AutoTab AutoTab 0" at bounding box center [370, 20] width 450 height 24
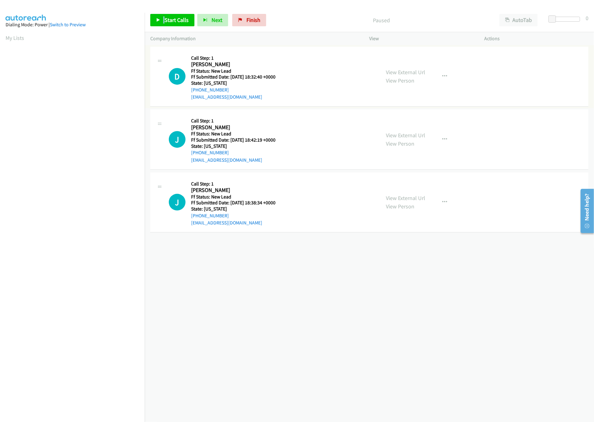
click at [169, 13] on div "Start Calls Pause Next Finish Paused AutoTab AutoTab 0" at bounding box center [370, 20] width 450 height 24
click at [170, 19] on span "Start Calls" at bounding box center [177, 19] width 24 height 7
click at [404, 201] on link "View External Url" at bounding box center [405, 198] width 39 height 7
click at [168, 19] on span "Pause" at bounding box center [172, 19] width 14 height 7
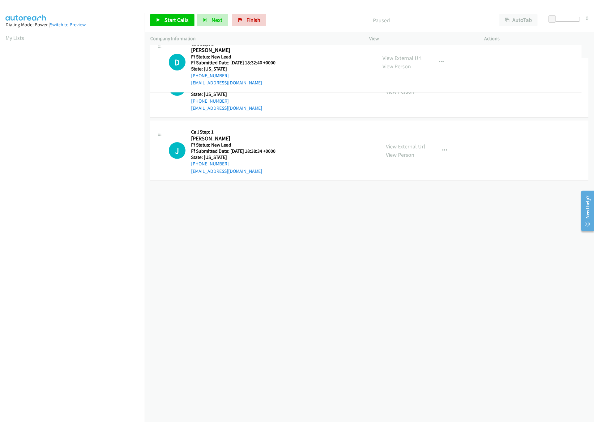
drag, startPoint x: 201, startPoint y: 178, endPoint x: 219, endPoint y: 39, distance: 140.1
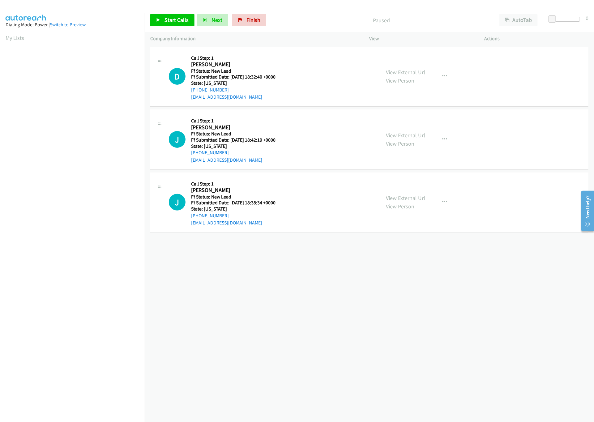
click at [164, 13] on div "Start Calls Pause Next Finish Paused AutoTab AutoTab 0" at bounding box center [370, 20] width 450 height 24
click at [163, 21] on link "Start Calls" at bounding box center [172, 20] width 44 height 12
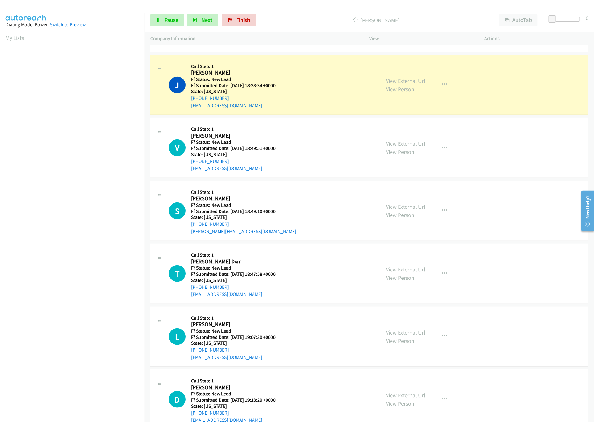
scroll to position [164, 0]
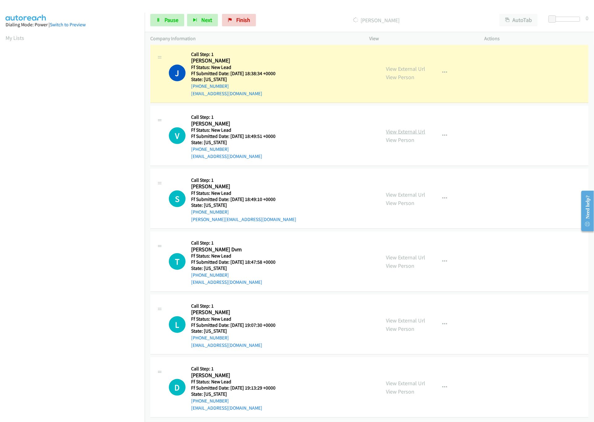
click at [405, 128] on link "View External Url" at bounding box center [405, 131] width 39 height 7
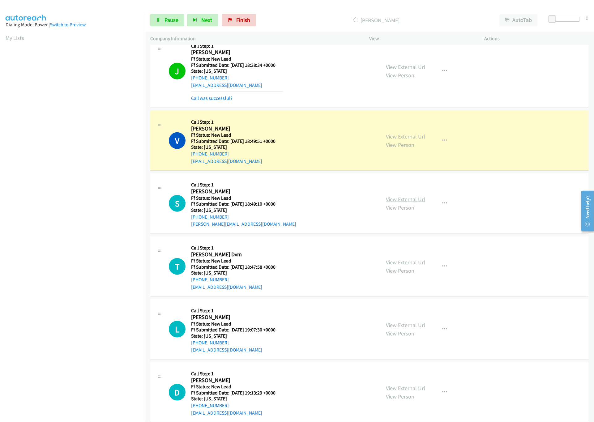
click at [421, 202] on link "View External Url" at bounding box center [405, 199] width 39 height 7
drag, startPoint x: 554, startPoint y: 17, endPoint x: 563, endPoint y: 19, distance: 9.7
click at [563, 19] on span at bounding box center [558, 18] width 7 height 7
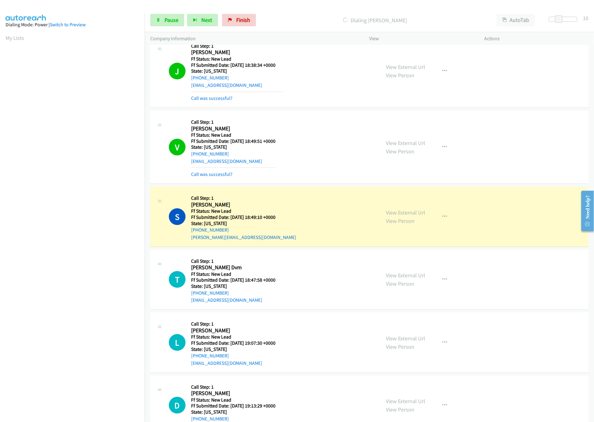
scroll to position [191, 0]
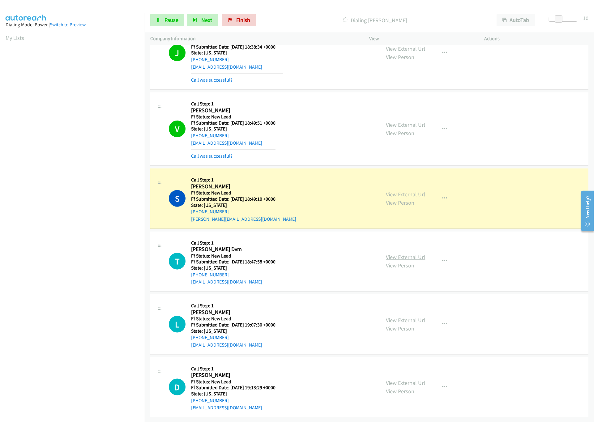
click at [393, 254] on link "View External Url" at bounding box center [405, 257] width 39 height 7
click at [405, 317] on link "View External Url" at bounding box center [405, 320] width 39 height 7
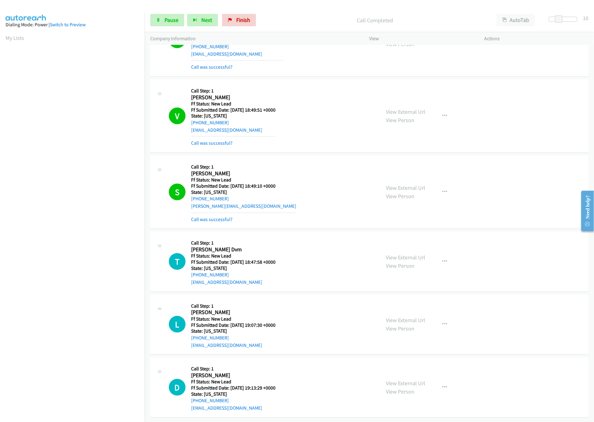
scroll to position [204, 0]
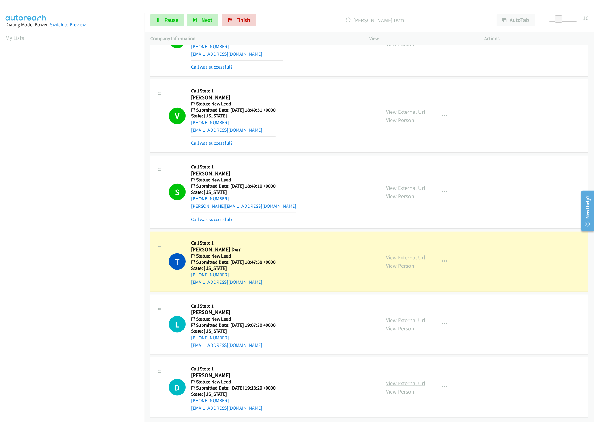
click at [396, 380] on link "View External Url" at bounding box center [405, 383] width 39 height 7
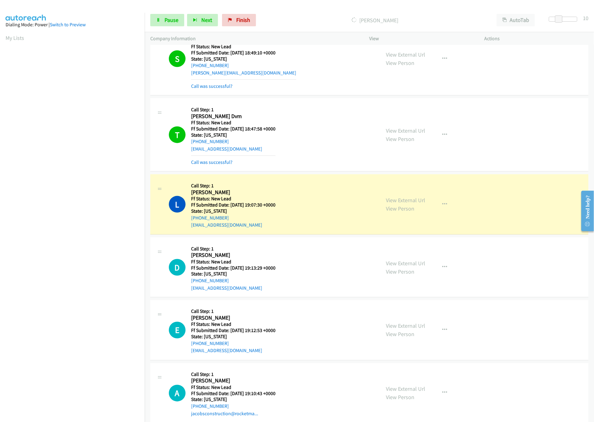
scroll to position [407, 0]
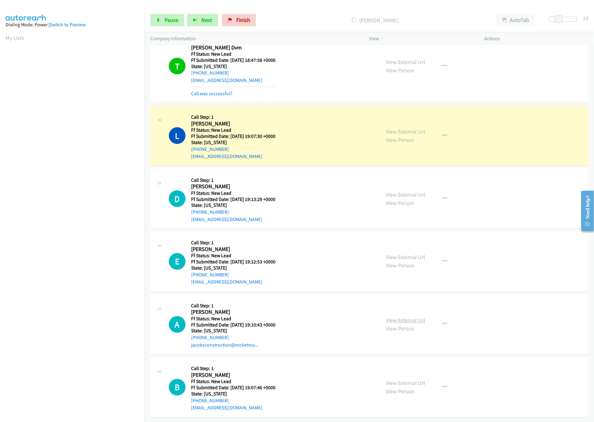
click at [411, 317] on link "View External Url" at bounding box center [405, 320] width 39 height 7
click at [412, 254] on link "View External Url" at bounding box center [405, 257] width 39 height 7
drag, startPoint x: 561, startPoint y: 20, endPoint x: 555, endPoint y: 20, distance: 5.6
click at [555, 20] on span at bounding box center [556, 18] width 7 height 7
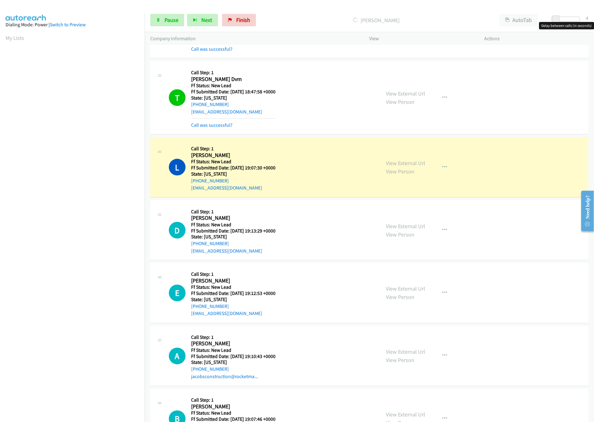
scroll to position [345, 0]
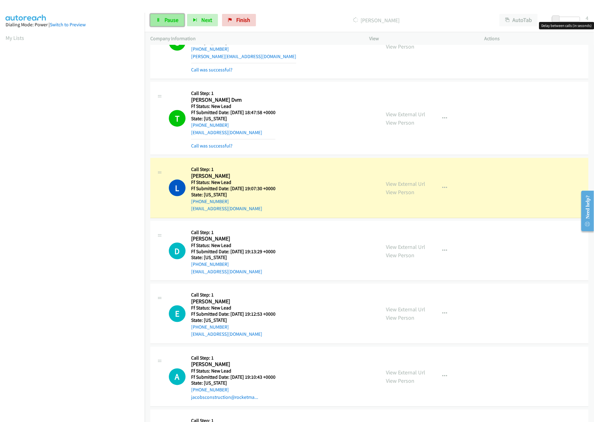
click at [165, 26] on link "Pause" at bounding box center [167, 20] width 34 height 12
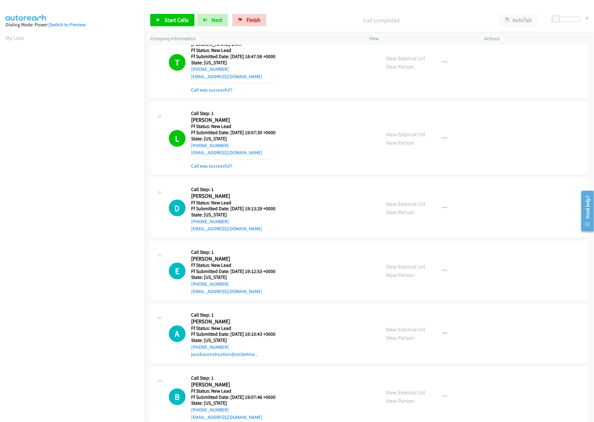
scroll to position [421, 0]
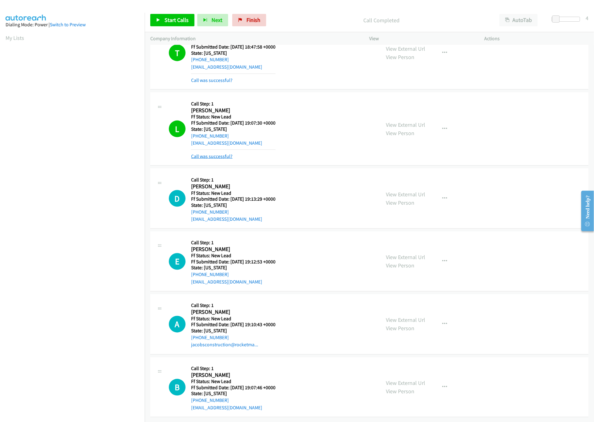
click at [221, 153] on link "Call was successful?" at bounding box center [211, 156] width 41 height 6
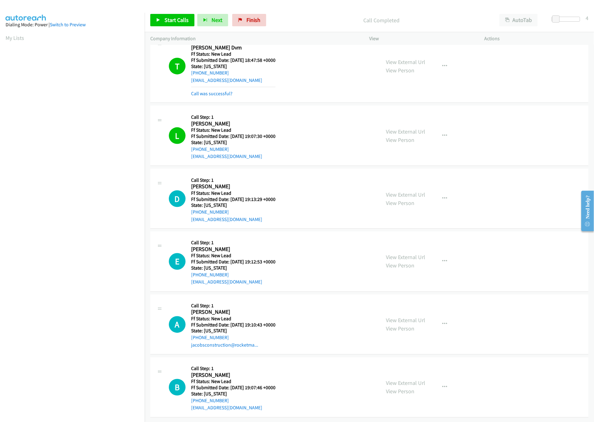
scroll to position [407, 0]
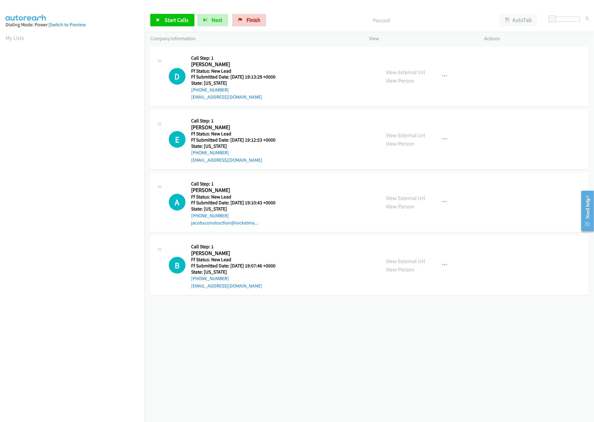
click at [380, 375] on div "[PHONE_NUMBER] Call failed - Please reload the list and try again The Callbar F…" at bounding box center [370, 233] width 450 height 377
click at [225, 358] on div "[PHONE_NUMBER] Call failed - Please reload the list and try again The Callbar F…" at bounding box center [370, 233] width 450 height 377
click at [286, 329] on div "[PHONE_NUMBER] Call failed - Please reload the list and try again The Callbar F…" at bounding box center [370, 233] width 450 height 377
click at [324, 348] on div "[PHONE_NUMBER] Call failed - Please reload the list and try again The Callbar F…" at bounding box center [370, 233] width 450 height 377
click at [252, 357] on div "[PHONE_NUMBER] Call failed - Please reload the list and try again The Callbar F…" at bounding box center [370, 233] width 450 height 377
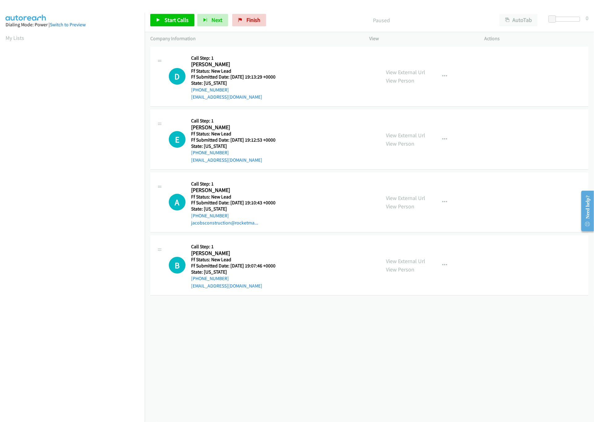
click at [244, 341] on div "[PHONE_NUMBER] Call failed - Please reload the list and try again The Callbar F…" at bounding box center [370, 233] width 450 height 377
click at [297, 362] on div "[PHONE_NUMBER] Call failed - Please reload the list and try again The Callbar F…" at bounding box center [370, 233] width 450 height 377
click at [406, 261] on link "View External Url" at bounding box center [405, 261] width 39 height 7
click at [445, 261] on button "button" at bounding box center [445, 265] width 17 height 12
click at [401, 304] on link "Skip Call" at bounding box center [412, 306] width 82 height 12
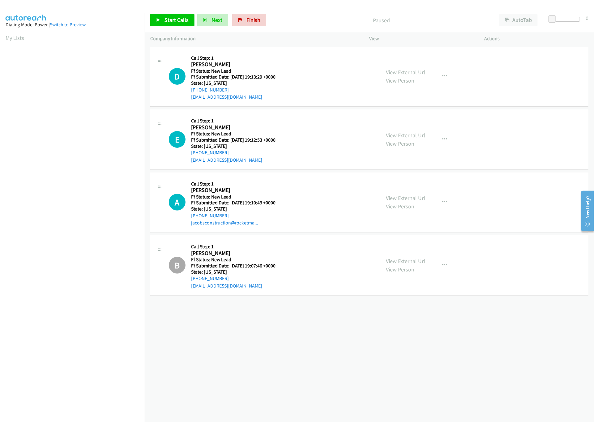
click at [297, 322] on div "+1 415-964-1034 Call failed - Please reload the list and try again The Callbar …" at bounding box center [370, 233] width 450 height 377
click at [176, 19] on span "Start Calls" at bounding box center [177, 19] width 24 height 7
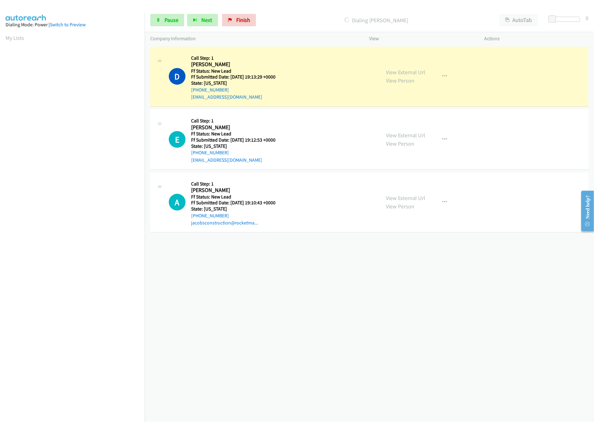
click at [262, 288] on div "+1 415-964-1034 Call failed - Please reload the list and try again The Callbar …" at bounding box center [370, 233] width 450 height 377
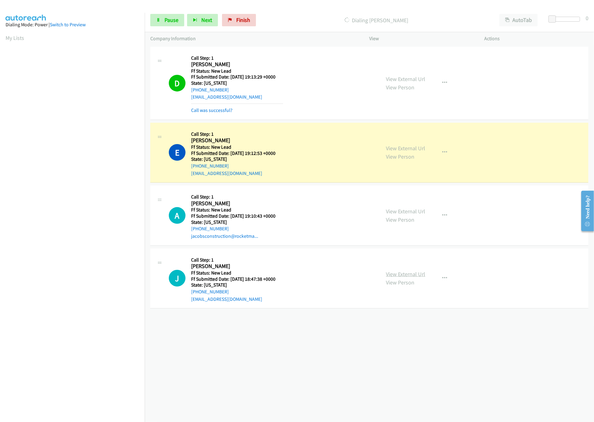
click at [397, 274] on link "View External Url" at bounding box center [405, 274] width 39 height 7
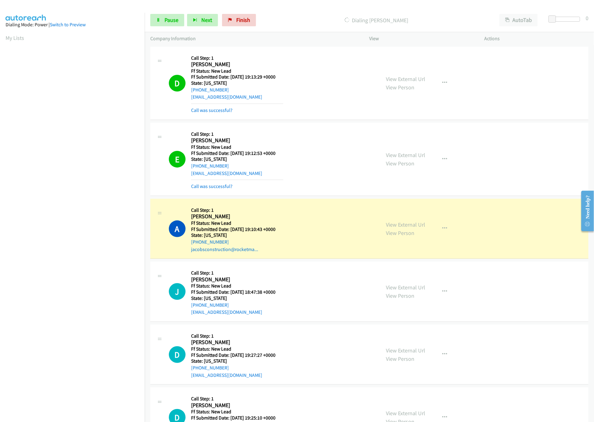
scroll to position [101, 0]
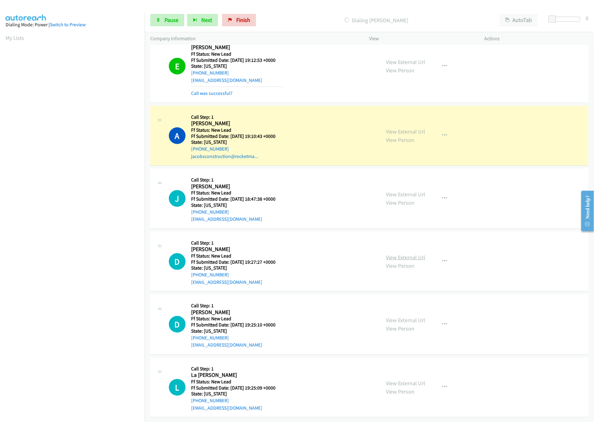
click at [410, 254] on link "View External Url" at bounding box center [405, 257] width 39 height 7
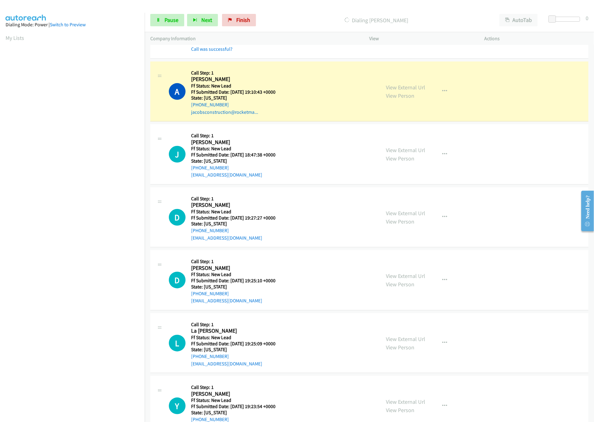
scroll to position [164, 0]
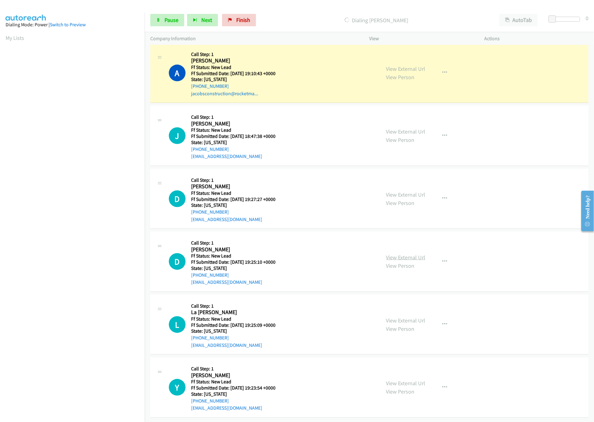
click at [412, 254] on link "View External Url" at bounding box center [405, 257] width 39 height 7
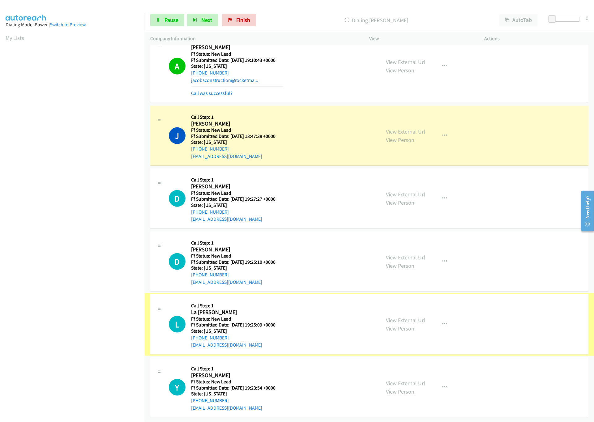
scroll to position [178, 0]
click at [409, 317] on link "View External Url" at bounding box center [405, 320] width 39 height 7
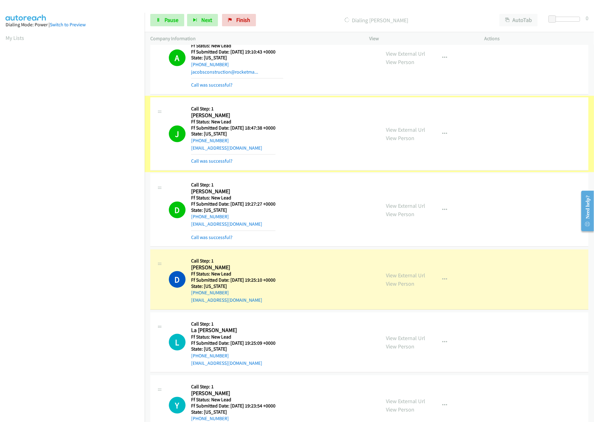
click at [406, 126] on div "View External Url View Person" at bounding box center [405, 134] width 39 height 17
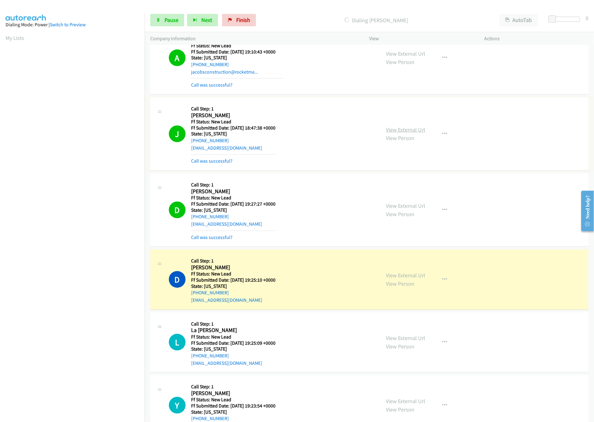
click at [406, 128] on link "View External Url" at bounding box center [405, 129] width 39 height 7
click at [174, 25] on link "Pause" at bounding box center [167, 20] width 34 height 12
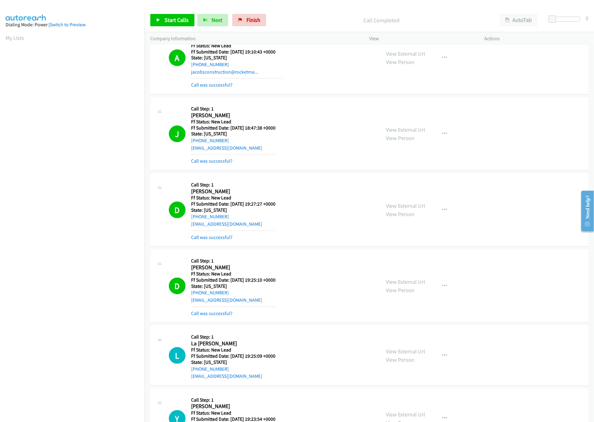
scroll to position [218, 0]
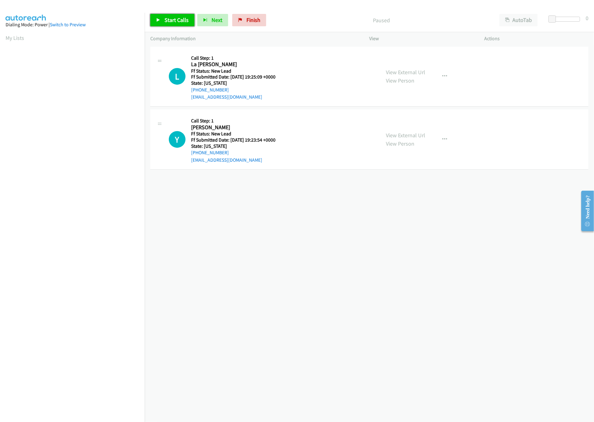
click at [183, 23] on span "Start Calls" at bounding box center [177, 19] width 24 height 7
click at [415, 134] on link "View External Url" at bounding box center [405, 135] width 39 height 7
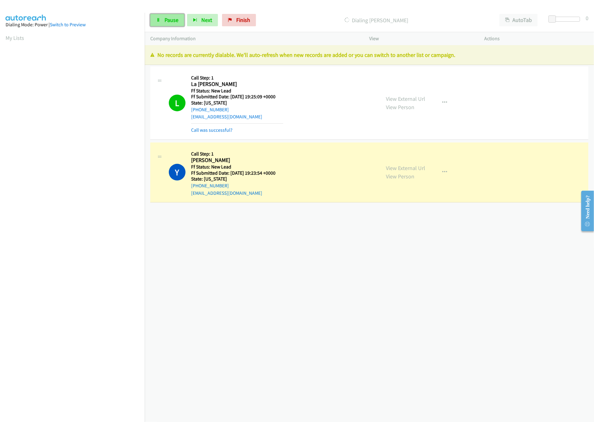
click at [179, 19] on link "Pause" at bounding box center [167, 20] width 34 height 12
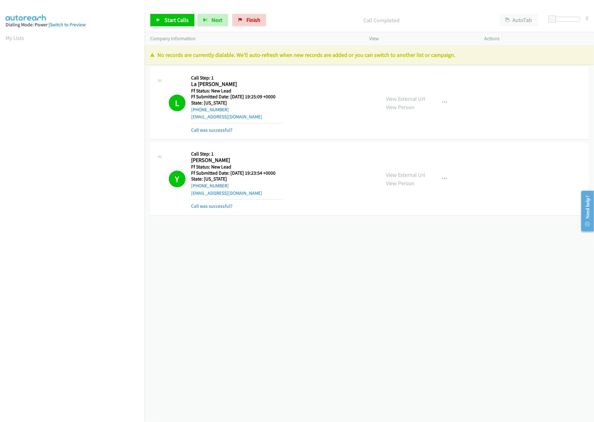
drag, startPoint x: 278, startPoint y: 289, endPoint x: 267, endPoint y: 224, distance: 66.3
click at [278, 289] on div "+1 415-964-1034 Call failed - Please reload the list and try again The Callbar …" at bounding box center [370, 233] width 450 height 377
click at [269, 24] on div "Call Completed" at bounding box center [381, 20] width 225 height 12
click at [259, 23] on link "Finish" at bounding box center [249, 20] width 34 height 12
click at [329, 28] on div "Start Calls Pause Next Finish Call Completed AutoTab AutoTab 0" at bounding box center [370, 20] width 450 height 24
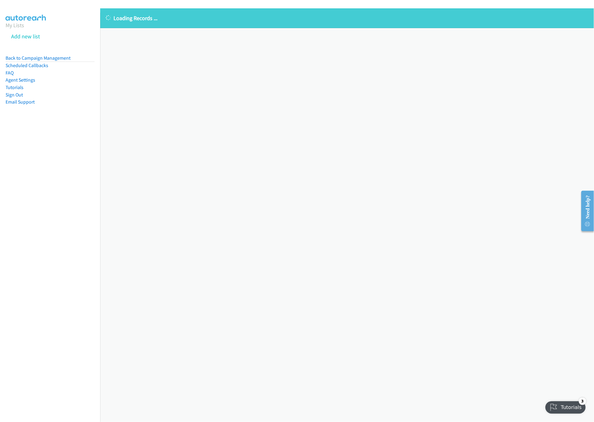
click at [393, 239] on div "Loading Records ... Sorry, something went wrong please try again." at bounding box center [347, 215] width 494 height 414
click at [393, 238] on div "Loading Records ... Sorry, something went wrong please try again." at bounding box center [347, 215] width 494 height 414
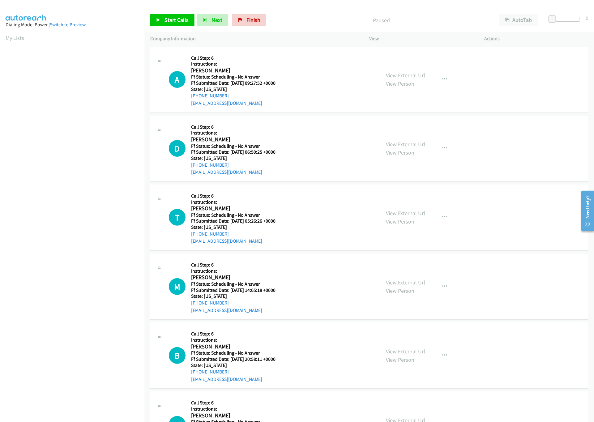
click at [306, 19] on p "Paused" at bounding box center [382, 20] width 214 height 8
click at [159, 17] on link "Start Calls" at bounding box center [172, 20] width 44 height 12
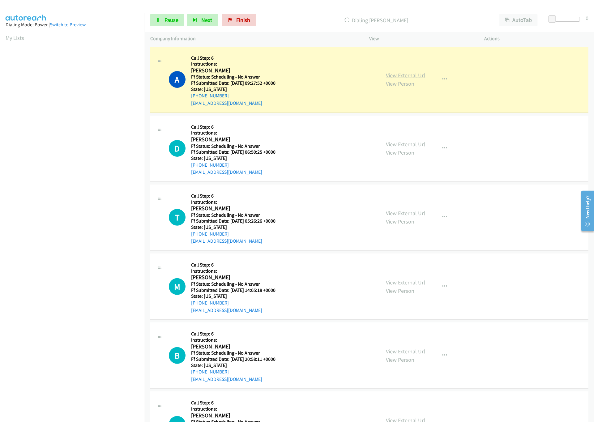
click at [402, 74] on link "View External Url" at bounding box center [405, 75] width 39 height 7
click at [394, 144] on link "View External Url" at bounding box center [405, 144] width 39 height 7
drag, startPoint x: 427, startPoint y: 204, endPoint x: 434, endPoint y: 211, distance: 9.4
click at [427, 204] on div "View External Url View Person View External Url Email Schedule/Manage Callback …" at bounding box center [441, 217] width 121 height 55
click at [403, 212] on link "View External Url" at bounding box center [405, 213] width 39 height 7
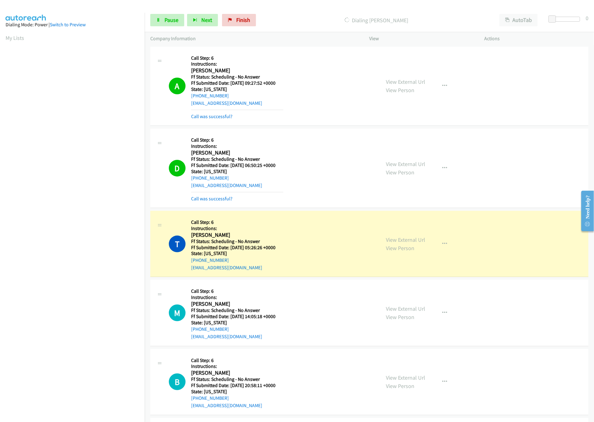
scroll to position [124, 0]
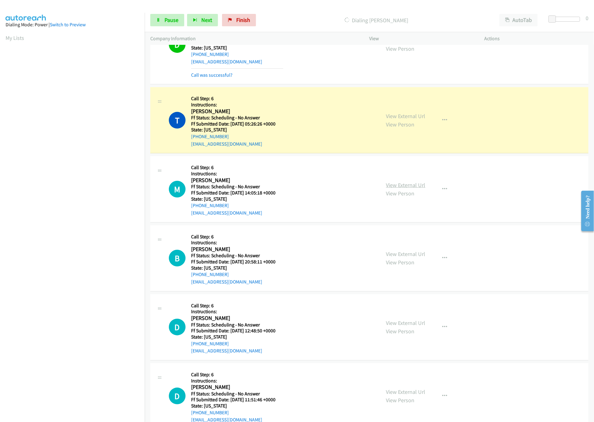
click at [408, 186] on link "View External Url" at bounding box center [405, 185] width 39 height 7
click at [399, 255] on link "View External Url" at bounding box center [405, 254] width 39 height 7
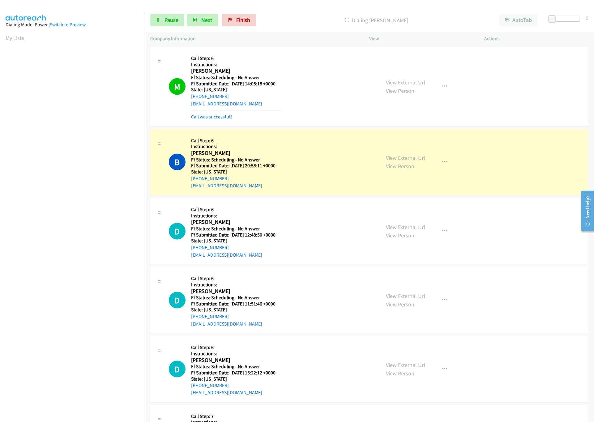
scroll to position [247, 0]
click at [408, 230] on link "View External Url" at bounding box center [405, 226] width 39 height 7
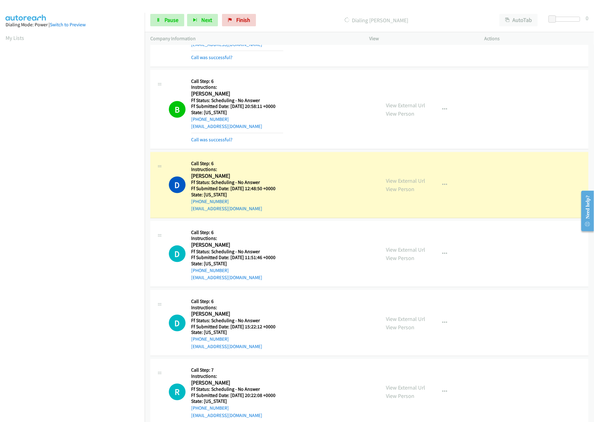
scroll to position [371, 0]
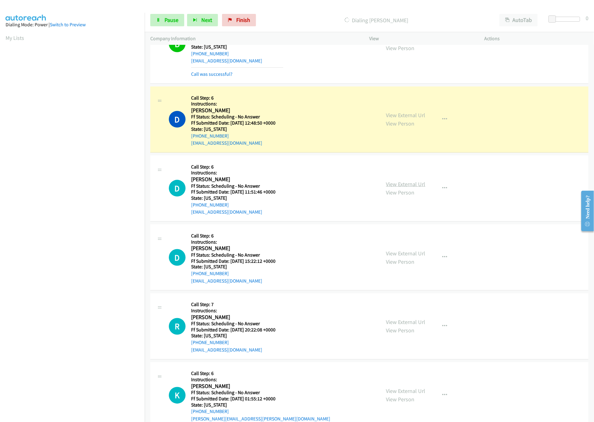
click at [415, 187] on link "View External Url" at bounding box center [405, 184] width 39 height 7
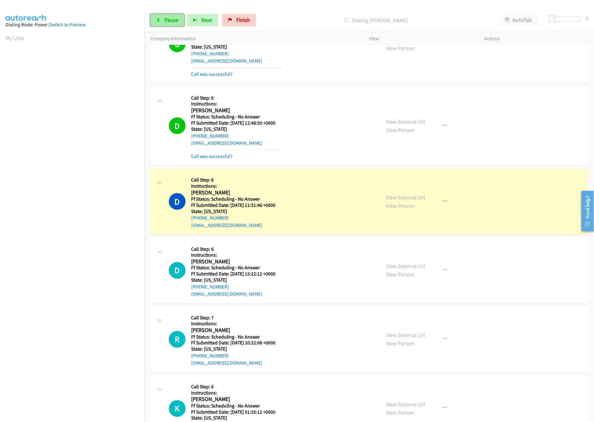
click at [162, 19] on link "Pause" at bounding box center [167, 20] width 34 height 12
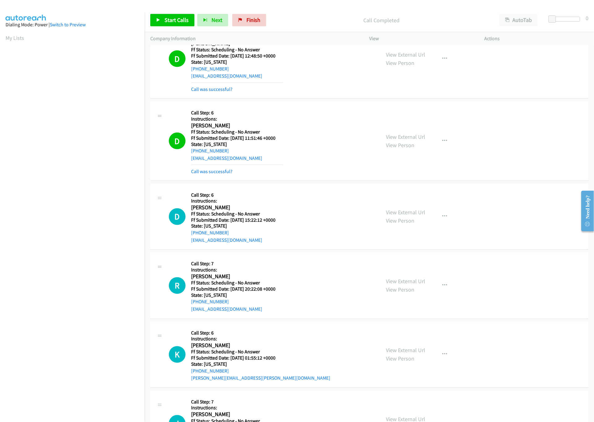
scroll to position [495, 0]
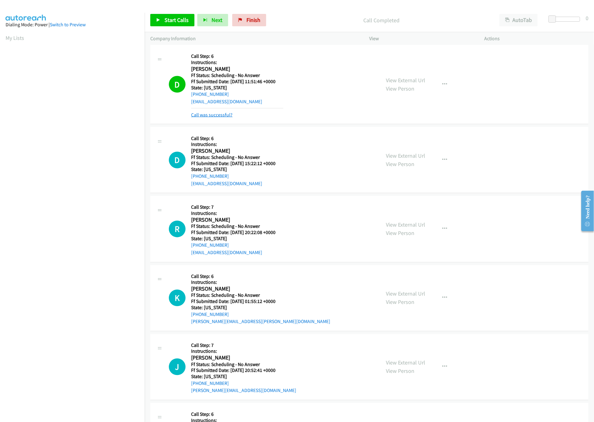
click at [223, 114] on link "Call was successful?" at bounding box center [211, 115] width 41 height 6
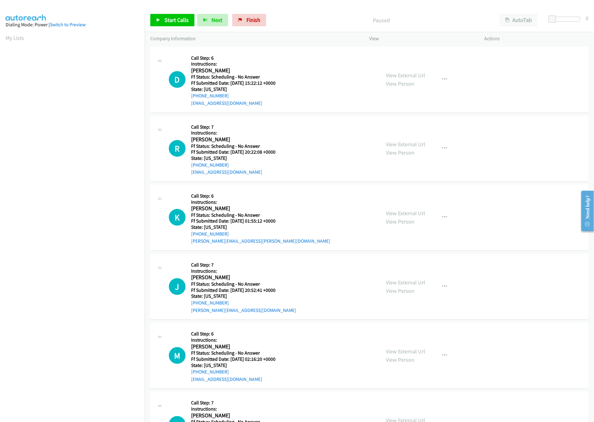
click at [93, 380] on nav "Dialing Mode: Power | Switch to Preview My Lists" at bounding box center [72, 224] width 145 height 422
click at [176, 22] on span "Start Calls" at bounding box center [177, 19] width 24 height 7
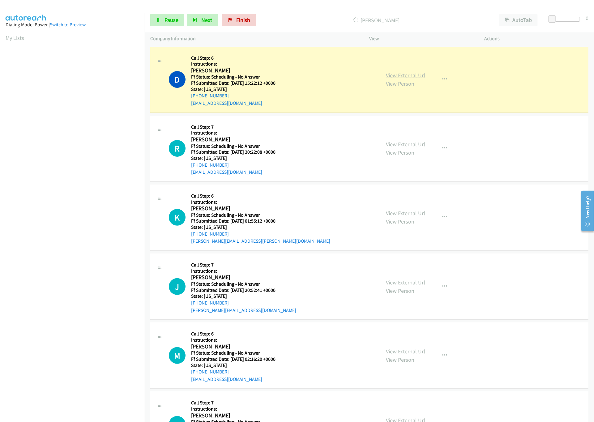
click at [418, 74] on link "View External Url" at bounding box center [405, 75] width 39 height 7
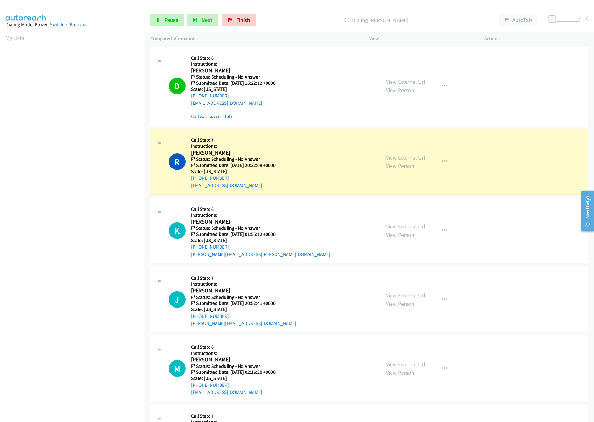
click at [405, 154] on link "View External Url" at bounding box center [405, 157] width 39 height 7
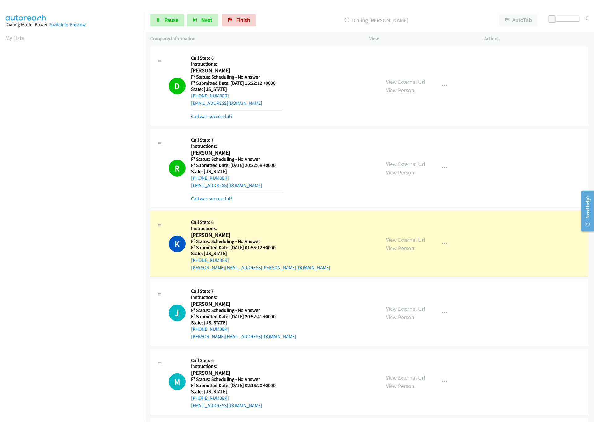
click at [397, 236] on div "View External Url View Person" at bounding box center [405, 244] width 39 height 17
click at [397, 238] on link "View External Url" at bounding box center [405, 239] width 39 height 7
click at [408, 309] on link "View External Url" at bounding box center [405, 308] width 39 height 7
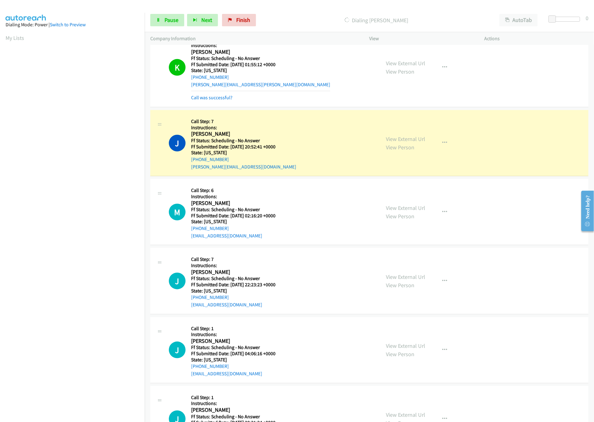
scroll to position [186, 0]
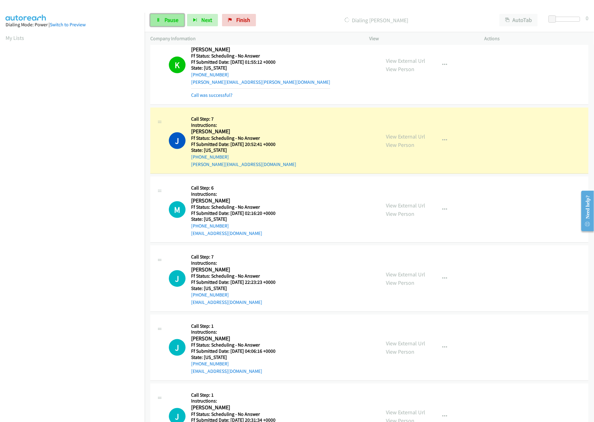
click at [165, 25] on link "Pause" at bounding box center [167, 20] width 34 height 12
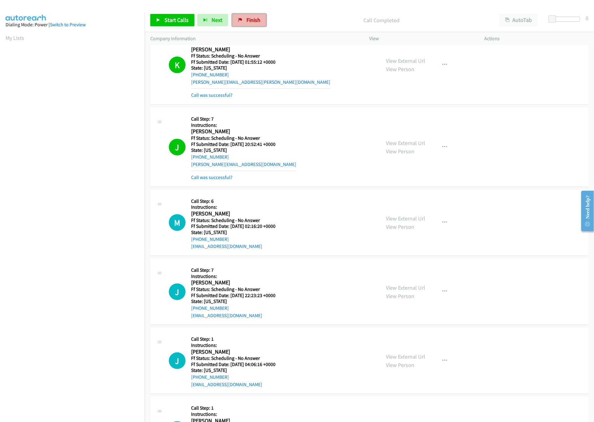
click at [259, 19] on span "Finish" at bounding box center [254, 19] width 14 height 7
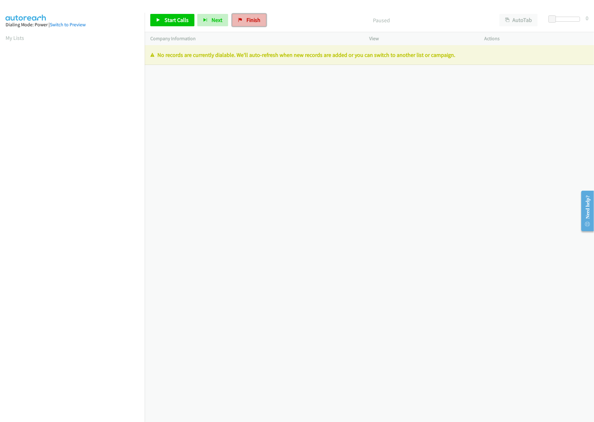
click at [258, 26] on link "Finish" at bounding box center [249, 20] width 34 height 12
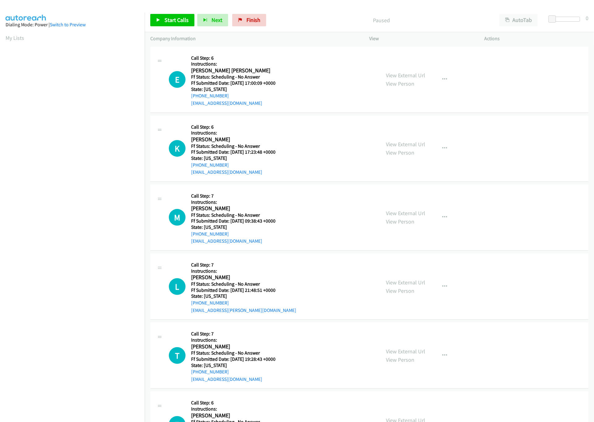
click at [424, 75] on div "View External Url View Person View External Url Email Schedule/Manage Callback …" at bounding box center [441, 79] width 121 height 55
click at [422, 75] on div "View External Url View Person View External Url Email Schedule/Manage Callback …" at bounding box center [441, 79] width 121 height 55
click at [420, 70] on div "View External Url View Person View External Url Email Schedule/Manage Callback …" at bounding box center [441, 79] width 121 height 55
click at [418, 75] on link "View External Url" at bounding box center [405, 75] width 39 height 7
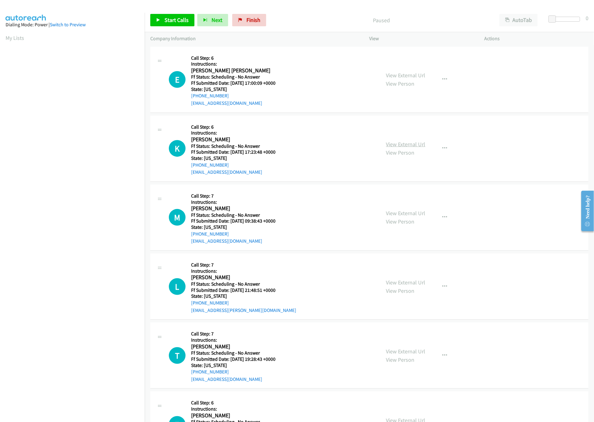
click at [392, 144] on link "View External Url" at bounding box center [405, 144] width 39 height 7
click at [395, 214] on link "View External Url" at bounding box center [405, 213] width 39 height 7
click at [196, 29] on div "Start Calls Pause Next Finish Paused AutoTab AutoTab 0" at bounding box center [370, 20] width 450 height 24
click at [183, 24] on link "Start Calls" at bounding box center [172, 20] width 44 height 12
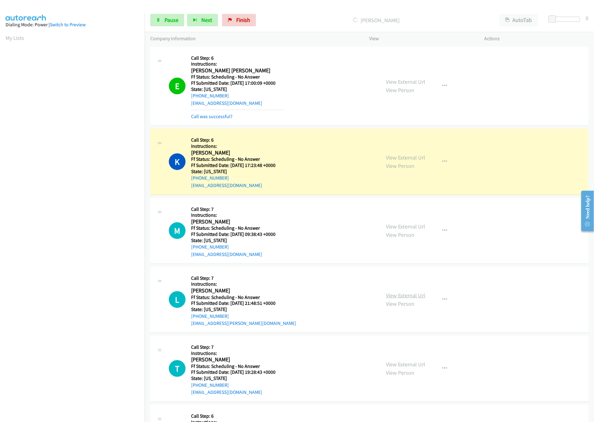
click at [397, 296] on link "View External Url" at bounding box center [405, 295] width 39 height 7
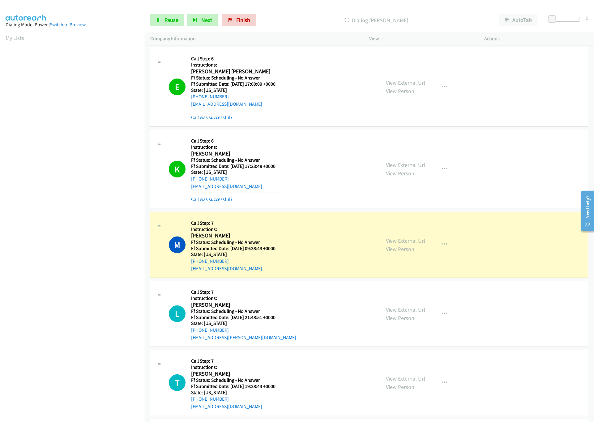
scroll to position [124, 0]
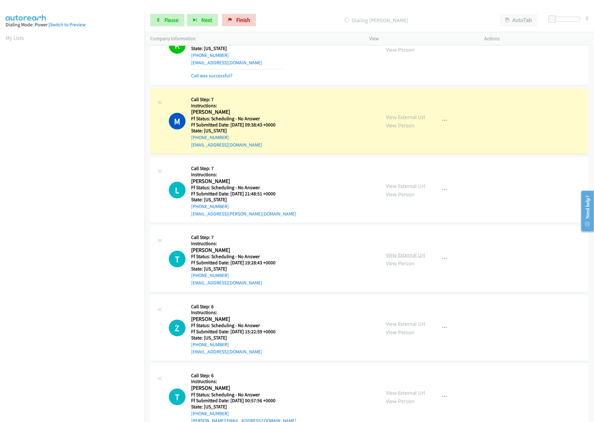
click at [397, 255] on link "View External Url" at bounding box center [405, 255] width 39 height 7
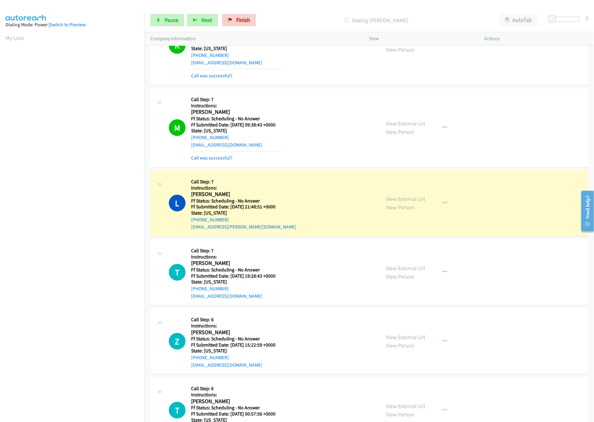
scroll to position [186, 0]
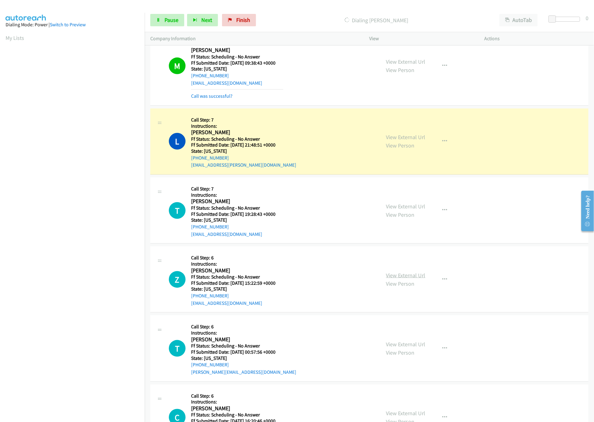
click at [398, 274] on link "View External Url" at bounding box center [405, 275] width 39 height 7
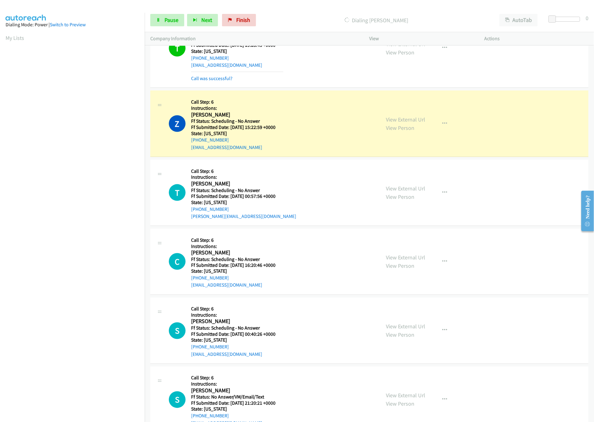
scroll to position [433, 0]
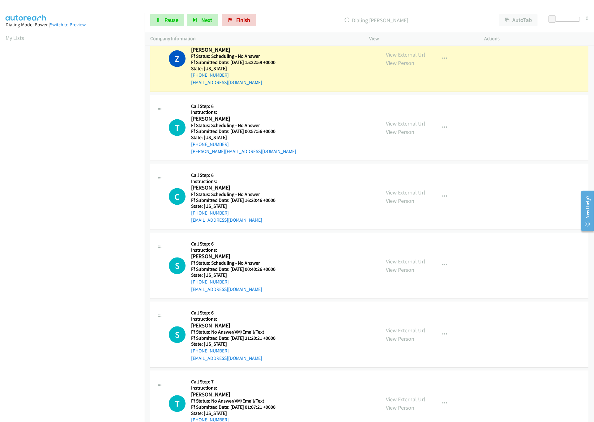
click at [399, 121] on div "View External Url View Person" at bounding box center [405, 127] width 39 height 17
click at [401, 123] on link "View External Url" at bounding box center [405, 123] width 39 height 7
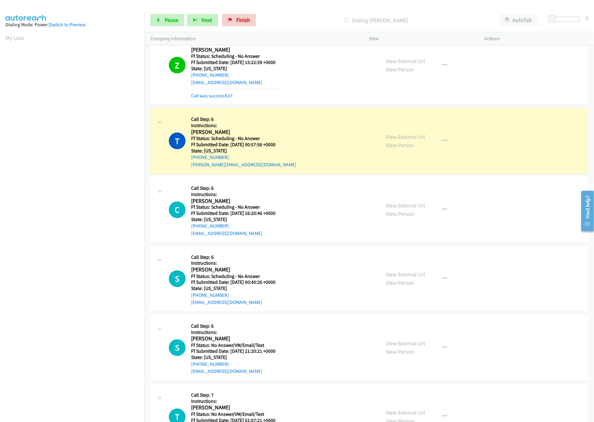
click at [409, 211] on div "View External Url View Person" at bounding box center [405, 210] width 39 height 17
click at [411, 209] on link "View External Url" at bounding box center [405, 205] width 39 height 7
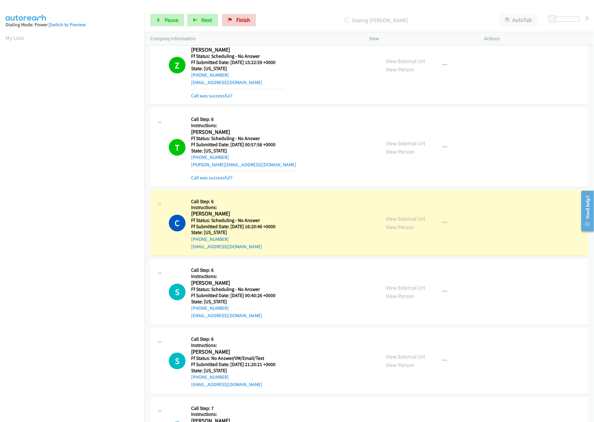
click at [354, 160] on div "T Callback Scheduled Call Step: 6 Instructions: Tiffany O'neal America/Chicago …" at bounding box center [272, 148] width 206 height 68
click at [408, 296] on link "View Person" at bounding box center [400, 296] width 28 height 7
click at [413, 290] on link "View External Url" at bounding box center [405, 288] width 39 height 7
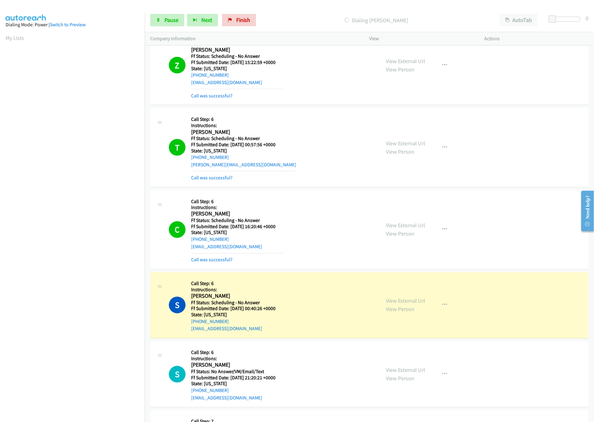
scroll to position [557, 0]
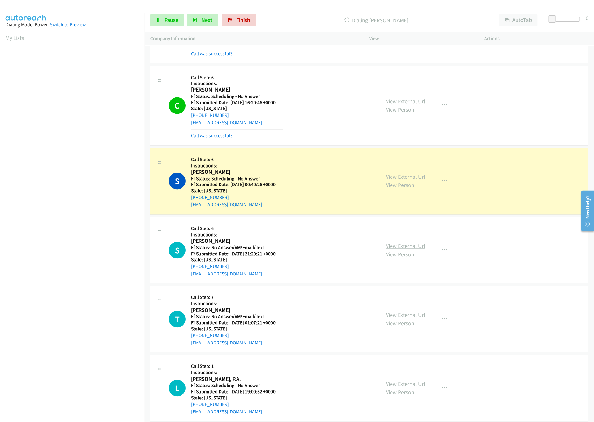
click at [399, 247] on link "View External Url" at bounding box center [405, 246] width 39 height 7
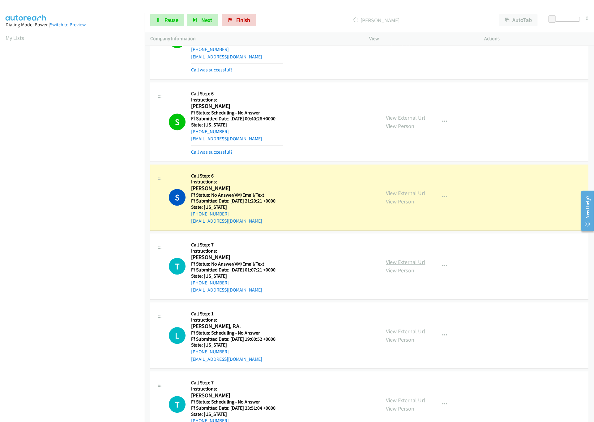
scroll to position [681, 0]
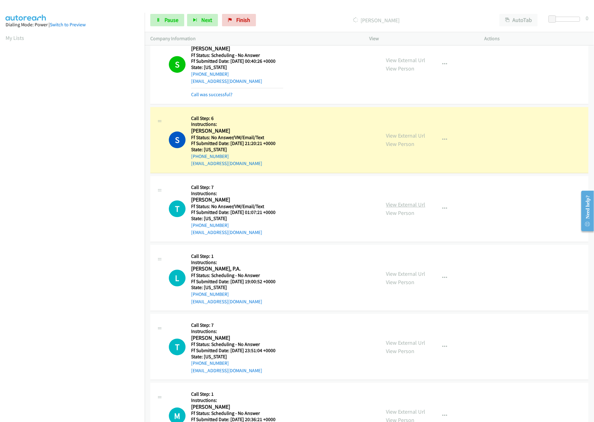
click at [400, 208] on link "View External Url" at bounding box center [405, 204] width 39 height 7
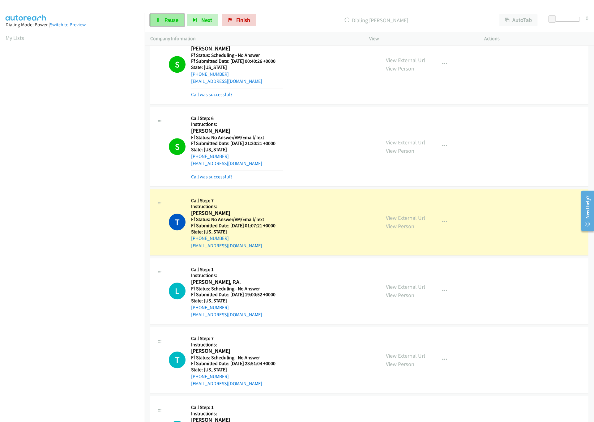
click at [164, 18] on link "Pause" at bounding box center [167, 20] width 34 height 12
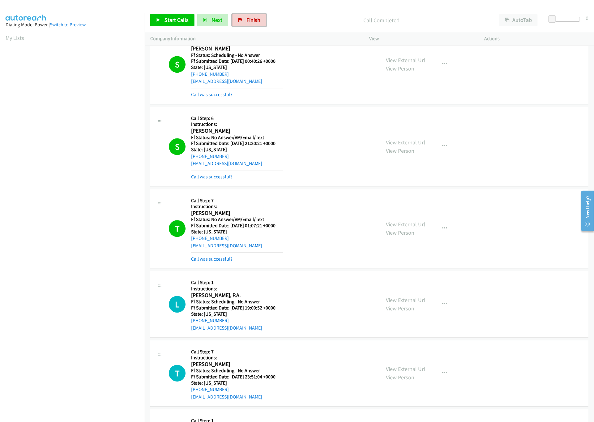
drag, startPoint x: 244, startPoint y: 17, endPoint x: 323, endPoint y: 29, distance: 80.1
click at [245, 16] on link "Finish" at bounding box center [249, 20] width 34 height 12
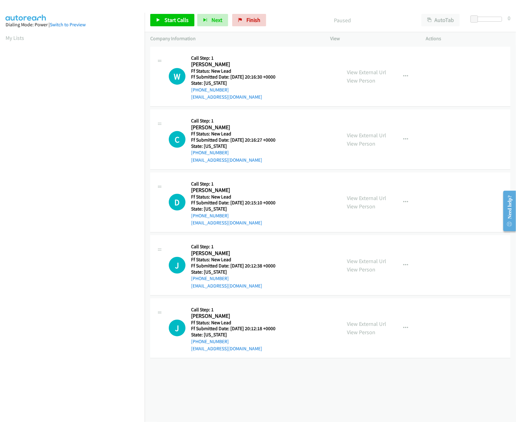
drag, startPoint x: 354, startPoint y: 200, endPoint x: 350, endPoint y: 187, distance: 13.6
click at [354, 200] on link "View External Url" at bounding box center [367, 198] width 39 height 7
click at [362, 133] on link "View External Url" at bounding box center [367, 135] width 39 height 7
click at [365, 76] on div "View External Url View Person" at bounding box center [367, 76] width 39 height 17
click at [366, 72] on link "View External Url" at bounding box center [367, 72] width 39 height 7
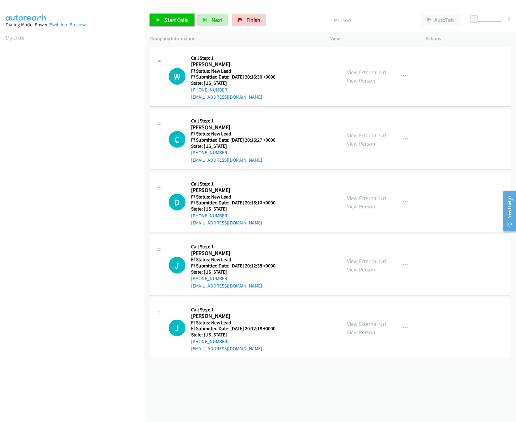
click at [175, 17] on span "Start Calls" at bounding box center [177, 19] width 24 height 7
click at [356, 137] on link "View External Url" at bounding box center [367, 135] width 39 height 7
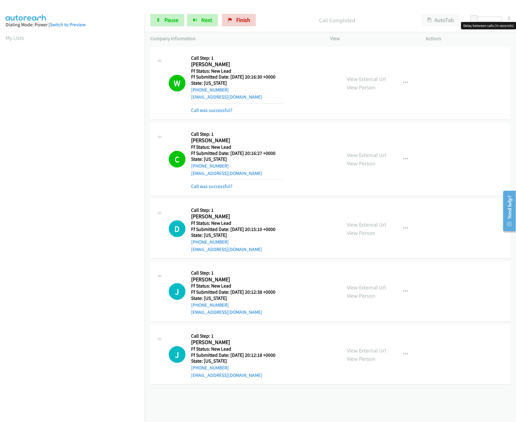
click at [497, 20] on div at bounding box center [488, 19] width 28 height 5
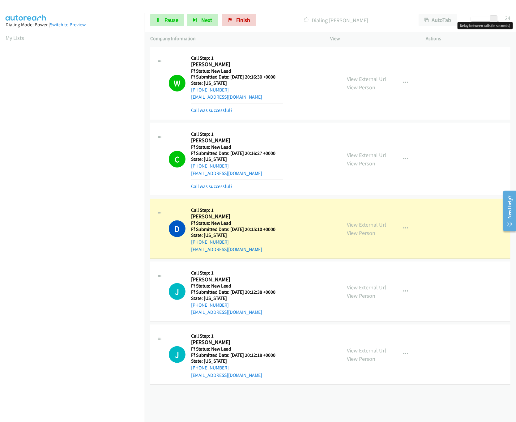
click at [358, 222] on link "View External Url" at bounding box center [367, 224] width 39 height 7
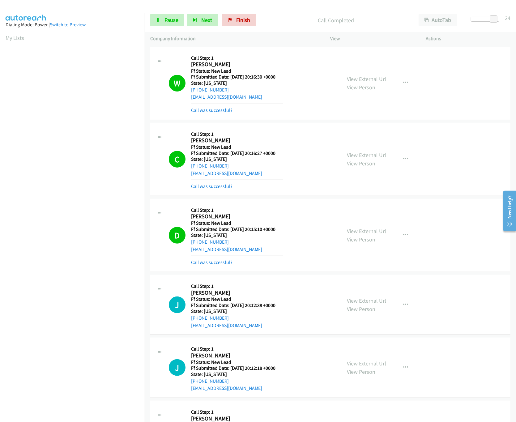
click at [353, 300] on link "View External Url" at bounding box center [367, 300] width 39 height 7
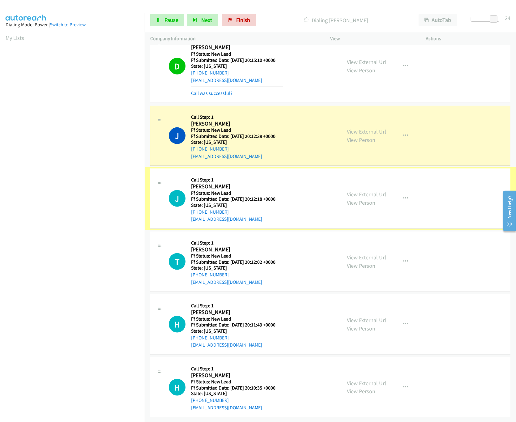
scroll to position [178, 0]
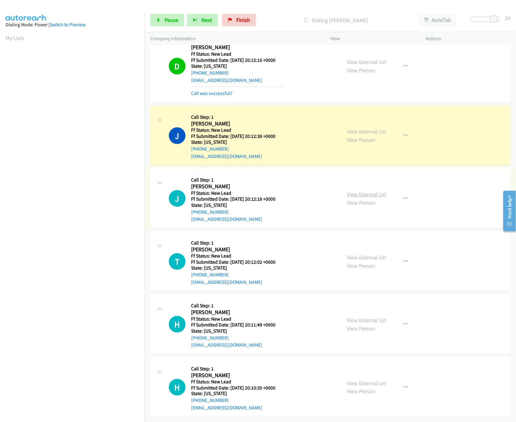
click at [372, 191] on link "View External Url" at bounding box center [367, 194] width 39 height 7
click at [171, 25] on link "Pause" at bounding box center [167, 20] width 34 height 12
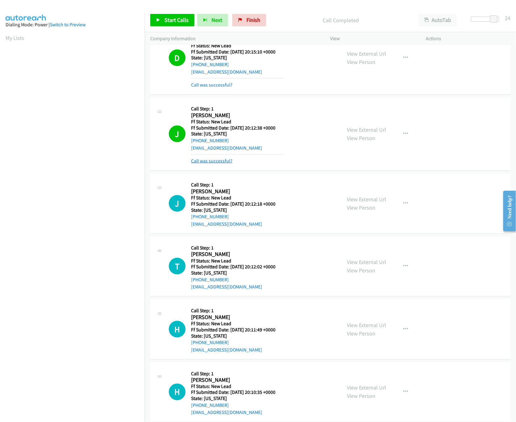
click at [215, 164] on link "Call was successful?" at bounding box center [211, 161] width 41 height 6
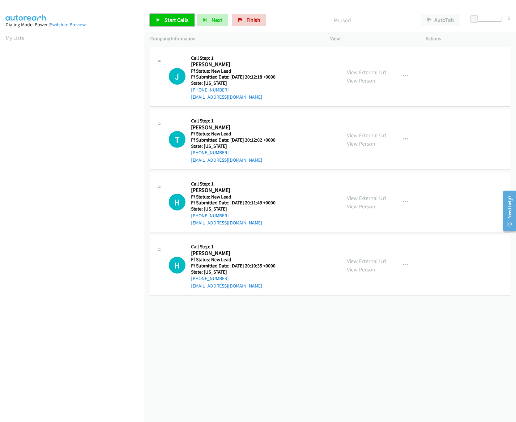
click at [165, 19] on span "Start Calls" at bounding box center [177, 19] width 24 height 7
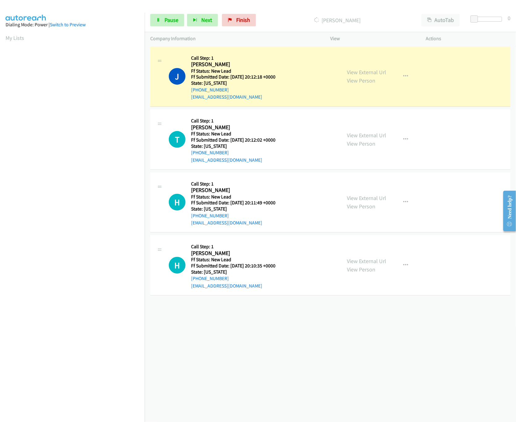
click at [208, 364] on div "[PHONE_NUMBER] Call failed - Please reload the list and try again The Callbar F…" at bounding box center [331, 233] width 372 height 377
click at [185, 381] on div "[PHONE_NUMBER] Call failed - Please reload the list and try again The Callbar F…" at bounding box center [331, 233] width 372 height 377
click at [161, 18] on link "Pause" at bounding box center [167, 20] width 34 height 12
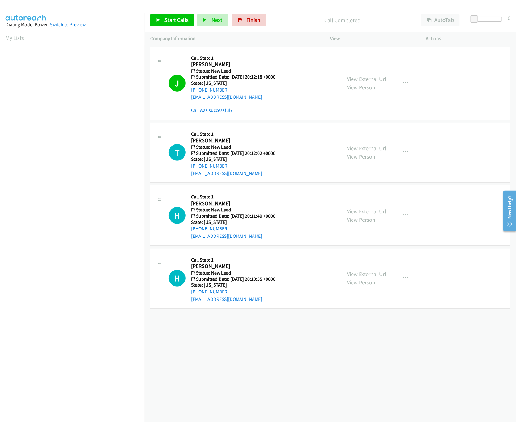
click at [240, 347] on div "+1 415-964-1034 Call failed - Please reload the list and try again The Callbar …" at bounding box center [331, 233] width 372 height 377
click at [247, 345] on div "+1 415-964-1034 Call failed - Please reload the list and try again The Callbar …" at bounding box center [331, 233] width 372 height 377
click at [372, 367] on div "+1 415-964-1034 Call failed - Please reload the list and try again The Callbar …" at bounding box center [331, 233] width 372 height 377
click at [264, 373] on div "+1 415-964-1034 Call failed - Please reload the list and try again The Callbar …" at bounding box center [331, 233] width 372 height 377
click at [247, 21] on span "Finish" at bounding box center [254, 19] width 14 height 7
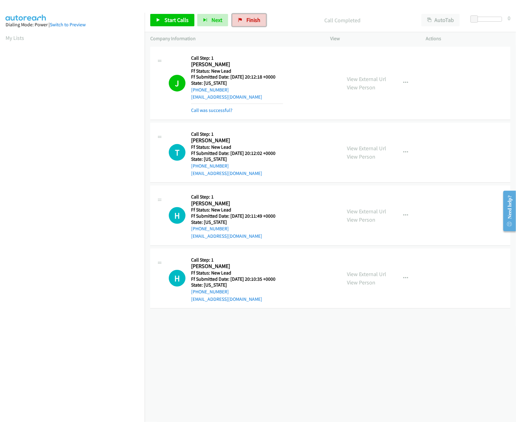
click at [219, 107] on div "Call was successful?" at bounding box center [237, 110] width 92 height 7
click at [223, 107] on div "Call was successful?" at bounding box center [237, 110] width 92 height 7
click at [225, 110] on link "Call was successful?" at bounding box center [211, 110] width 41 height 6
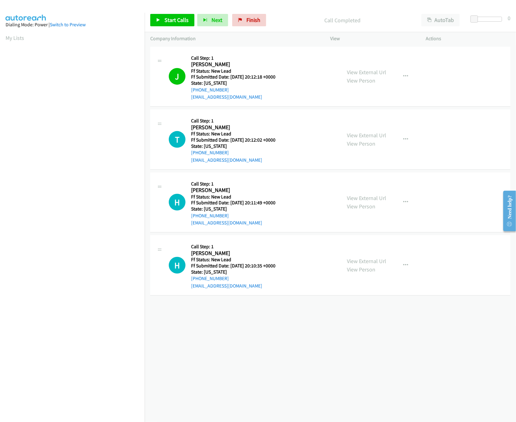
click at [256, 11] on div "Start Calls Pause Next Finish Call Completed AutoTab AutoTab 0" at bounding box center [331, 20] width 372 height 24
click at [253, 21] on span "Finish" at bounding box center [254, 19] width 14 height 7
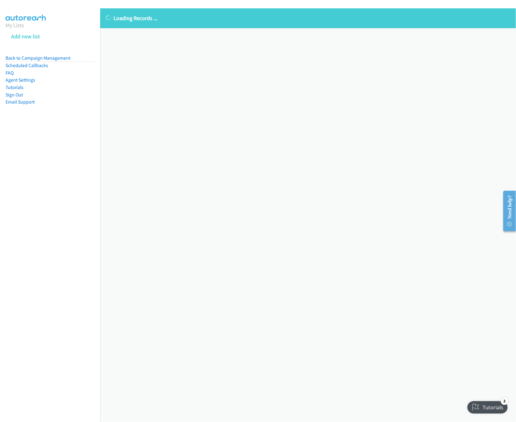
click at [264, 264] on div "Loading Records ... Sorry, something went wrong please try again." at bounding box center [308, 215] width 416 height 414
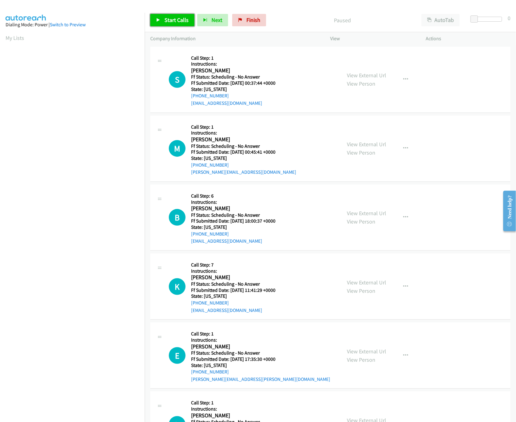
click at [173, 20] on span "Start Calls" at bounding box center [177, 19] width 24 height 7
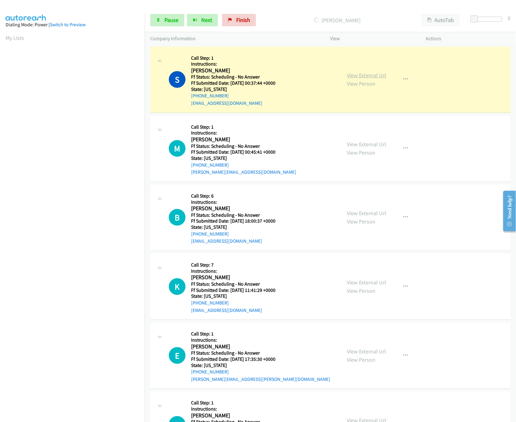
click at [364, 77] on link "View External Url" at bounding box center [367, 75] width 39 height 7
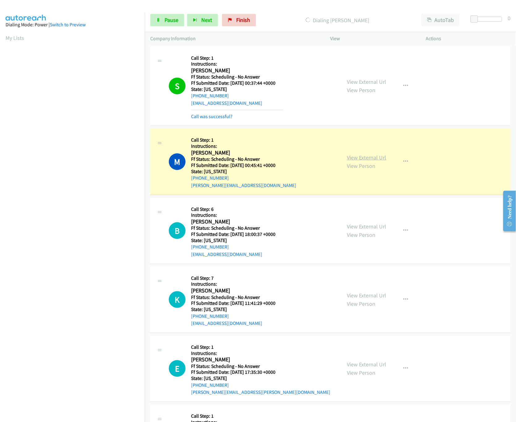
click at [365, 158] on link "View External Url" at bounding box center [367, 157] width 39 height 7
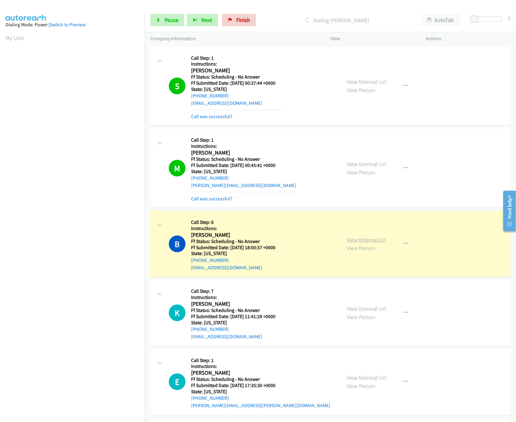
click at [372, 242] on link "View External Url" at bounding box center [367, 239] width 39 height 7
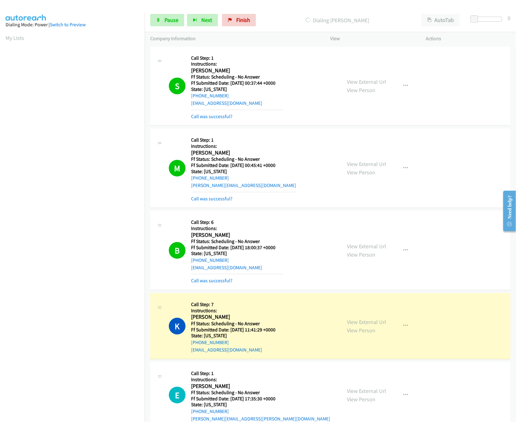
scroll to position [124, 0]
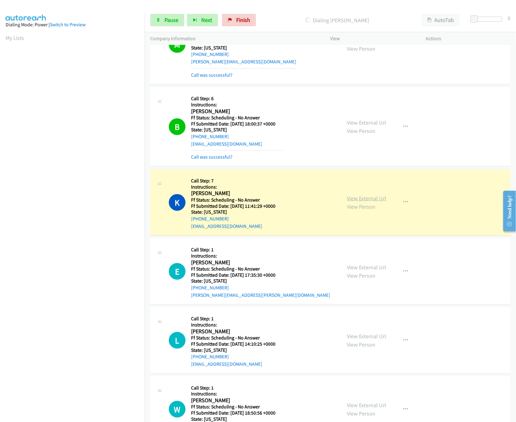
click at [362, 198] on link "View External Url" at bounding box center [367, 198] width 39 height 7
click at [364, 267] on link "View External Url" at bounding box center [367, 267] width 39 height 7
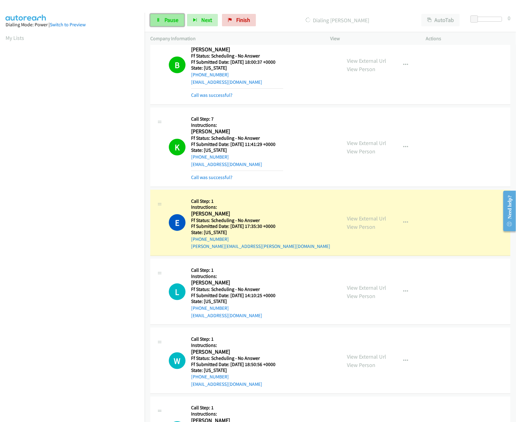
click at [166, 23] on span "Pause" at bounding box center [172, 19] width 14 height 7
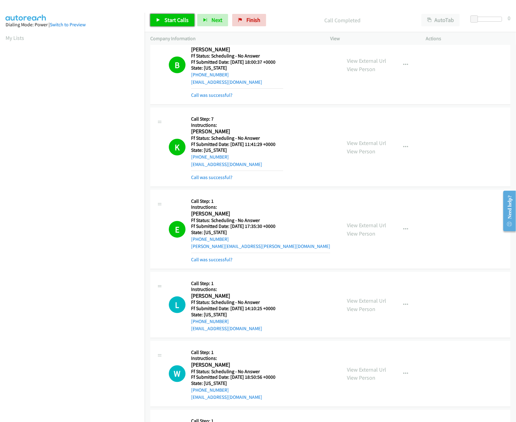
click at [176, 20] on span "Start Calls" at bounding box center [177, 19] width 24 height 7
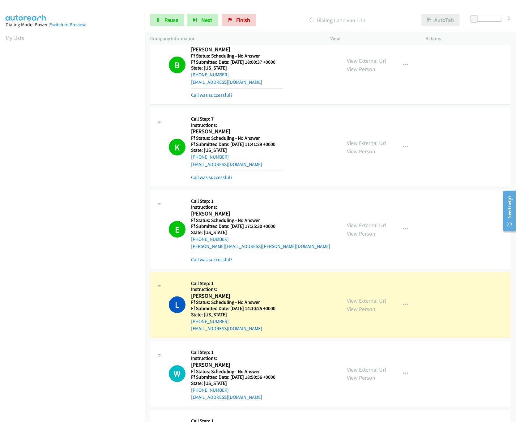
drag, startPoint x: 398, startPoint y: 21, endPoint x: 460, endPoint y: 19, distance: 61.9
click at [398, 21] on p "Dialing Lane Van Lith" at bounding box center [338, 20] width 146 height 8
drag, startPoint x: 482, startPoint y: 19, endPoint x: 491, endPoint y: 19, distance: 9.6
click at [491, 19] on div at bounding box center [485, 19] width 28 height 5
click at [377, 298] on link "View External Url" at bounding box center [367, 300] width 39 height 7
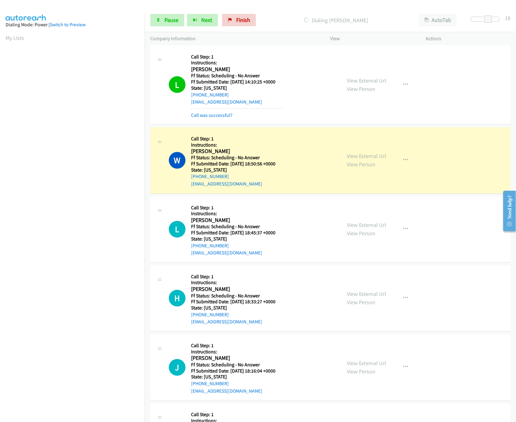
scroll to position [433, 0]
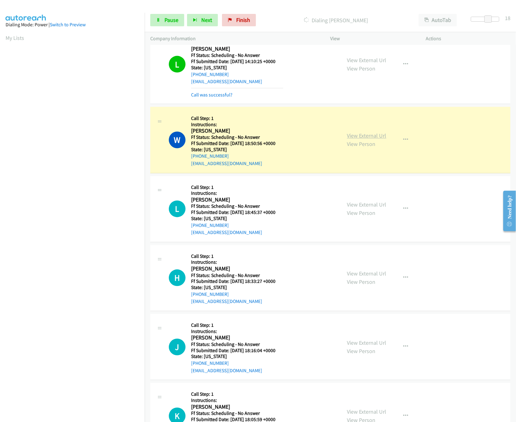
click at [364, 137] on link "View External Url" at bounding box center [367, 135] width 39 height 7
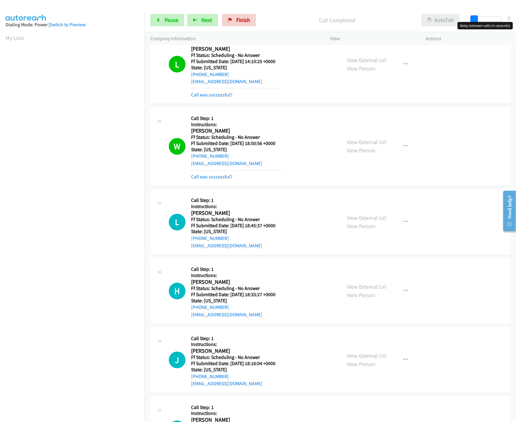
drag, startPoint x: 490, startPoint y: 19, endPoint x: 450, endPoint y: 18, distance: 39.9
click at [450, 18] on div "Start Calls Pause Next Finish Call Completed AutoTab AutoTab 0" at bounding box center [331, 20] width 372 height 24
click at [176, 27] on div "Start Calls Pause Next Finish Call Completed AutoTab AutoTab 0" at bounding box center [331, 20] width 372 height 24
click at [178, 24] on link "Pause" at bounding box center [167, 20] width 34 height 12
click at [178, 24] on link "Start Calls" at bounding box center [172, 20] width 44 height 12
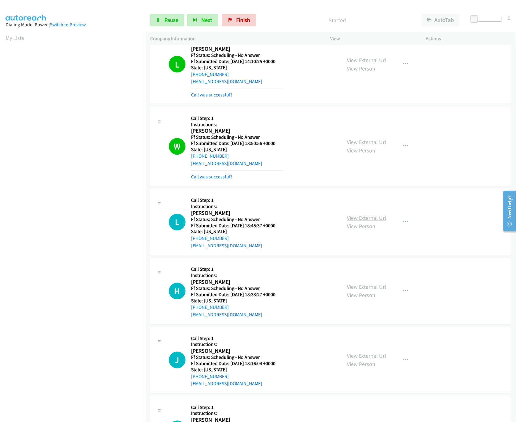
click at [351, 218] on link "View External Url" at bounding box center [367, 218] width 39 height 7
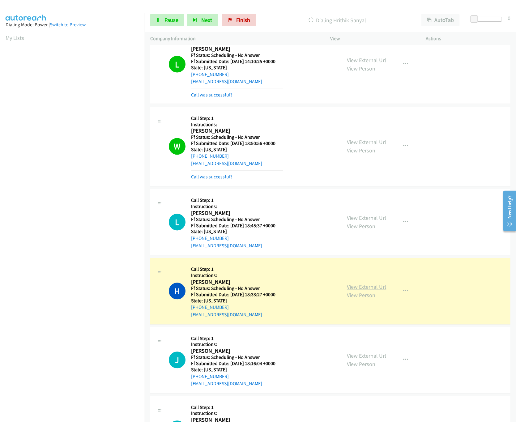
click at [368, 291] on link "View External Url" at bounding box center [367, 287] width 39 height 7
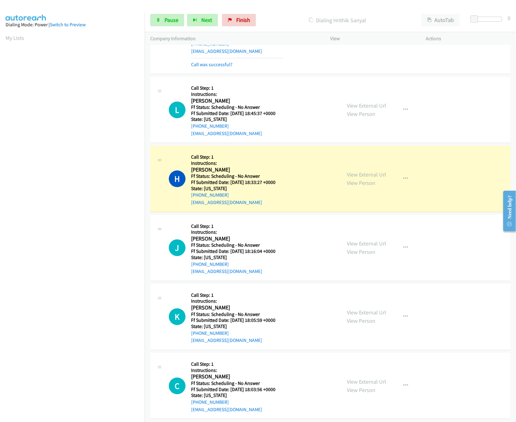
scroll to position [557, 0]
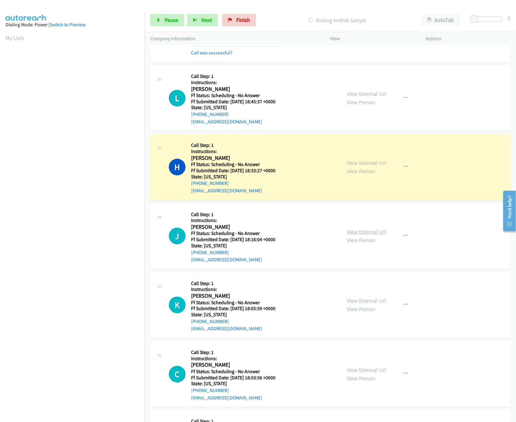
click at [371, 235] on link "View External Url" at bounding box center [367, 232] width 39 height 7
click at [361, 231] on link "View External Url" at bounding box center [367, 232] width 39 height 7
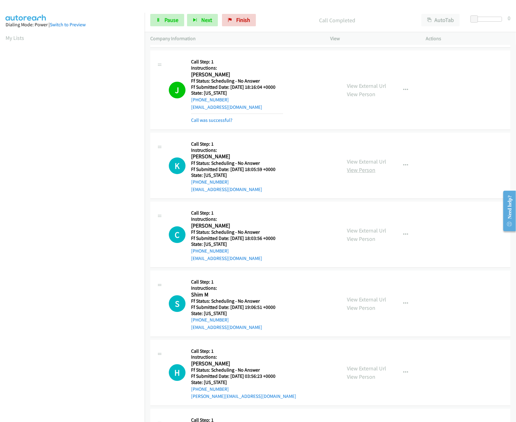
scroll to position [743, 0]
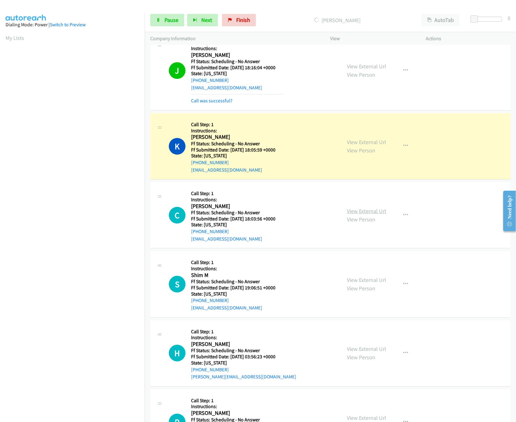
click at [372, 212] on link "View External Url" at bounding box center [367, 211] width 39 height 7
click at [370, 145] on link "View External Url" at bounding box center [367, 142] width 39 height 7
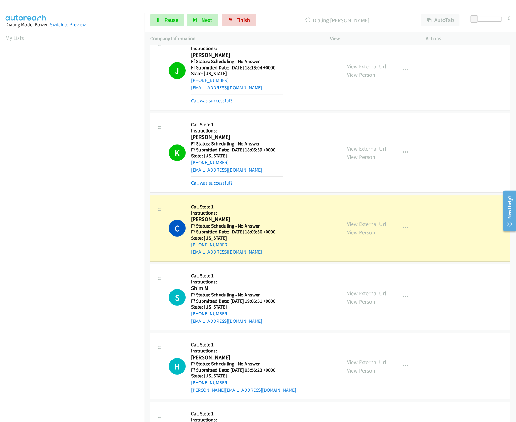
scroll to position [804, 0]
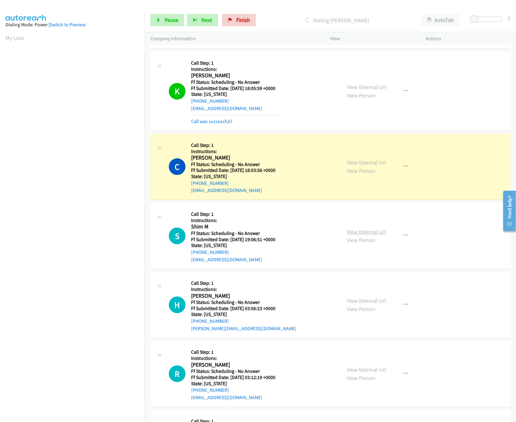
click at [360, 234] on link "View External Url" at bounding box center [367, 231] width 39 height 7
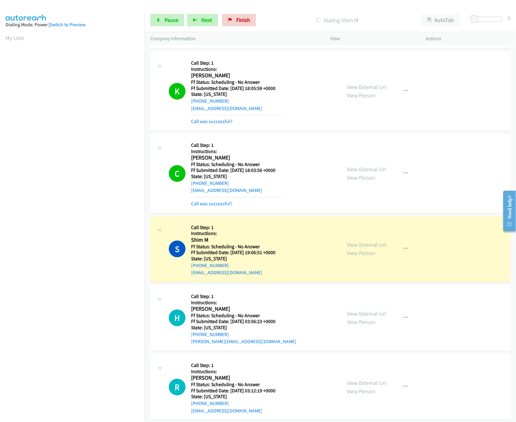
scroll to position [866, 0]
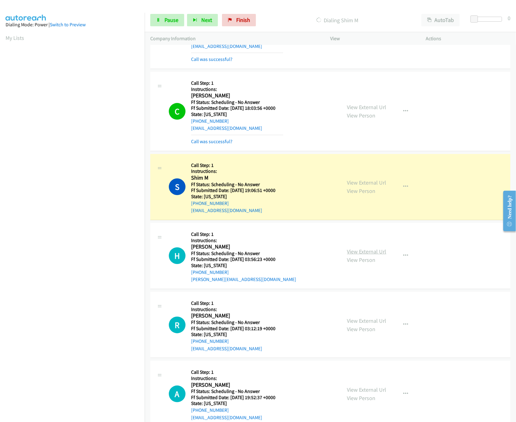
click at [356, 255] on link "View External Url" at bounding box center [367, 251] width 39 height 7
click at [361, 322] on link "View External Url" at bounding box center [367, 320] width 39 height 7
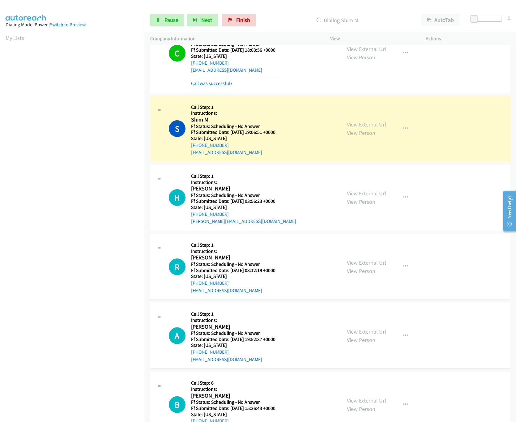
scroll to position [990, 0]
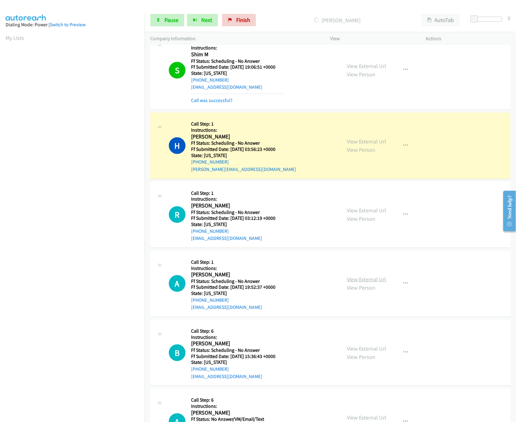
click at [362, 283] on link "View External Url" at bounding box center [367, 279] width 39 height 7
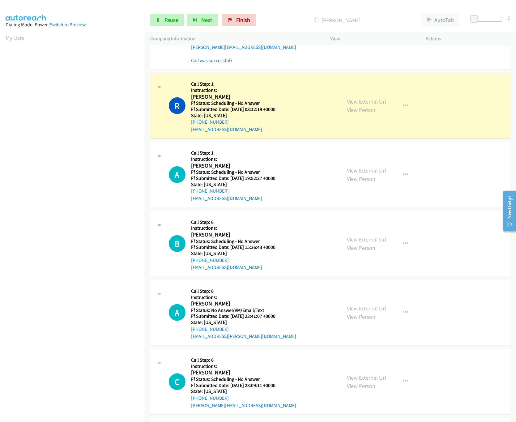
scroll to position [1114, 0]
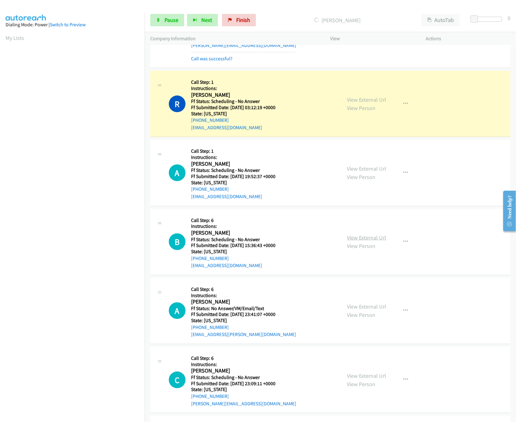
click at [369, 241] on link "View External Url" at bounding box center [367, 237] width 39 height 7
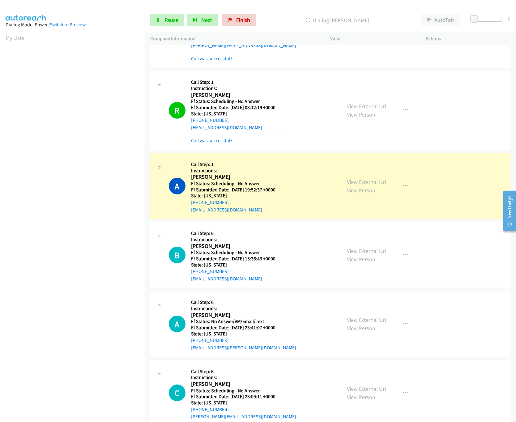
scroll to position [1176, 0]
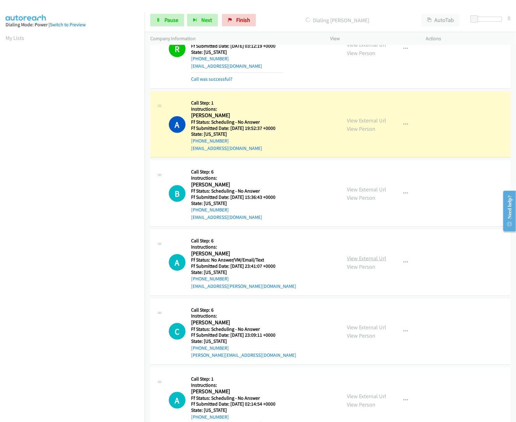
click at [362, 262] on link "View External Url" at bounding box center [367, 258] width 39 height 7
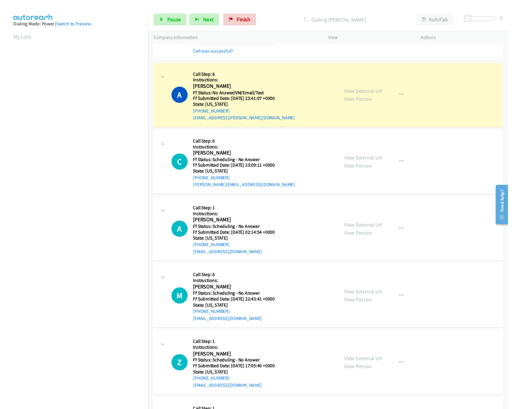
scroll to position [1361, 0]
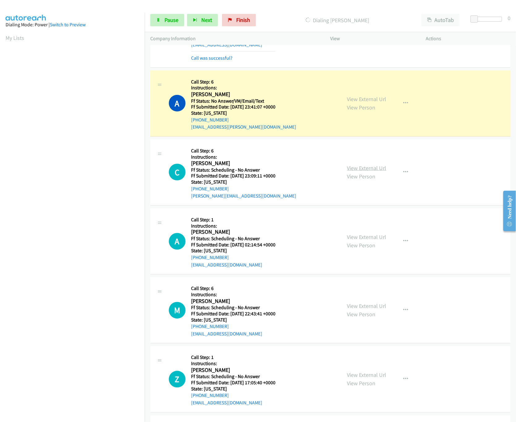
click at [362, 170] on link "View External Url" at bounding box center [367, 168] width 39 height 7
click at [355, 237] on div "View External Url View Person View External Url Email Schedule/Manage Callback …" at bounding box center [392, 241] width 101 height 55
click at [356, 241] on link "View External Url" at bounding box center [367, 237] width 39 height 7
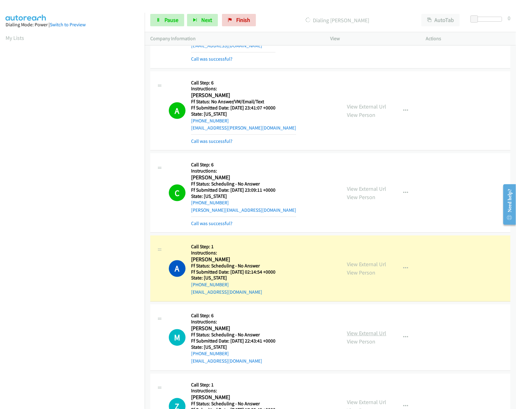
click at [373, 337] on link "View External Url" at bounding box center [367, 333] width 39 height 7
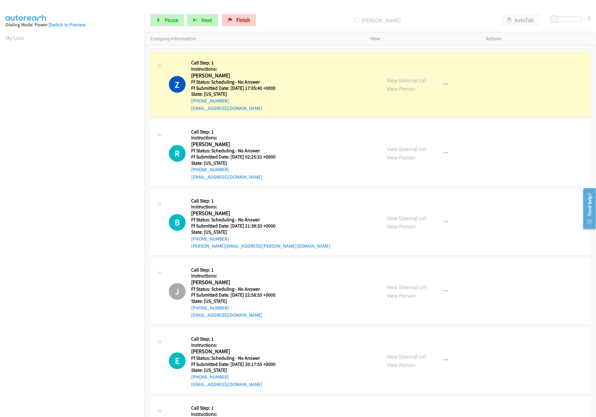
scroll to position [1733, 0]
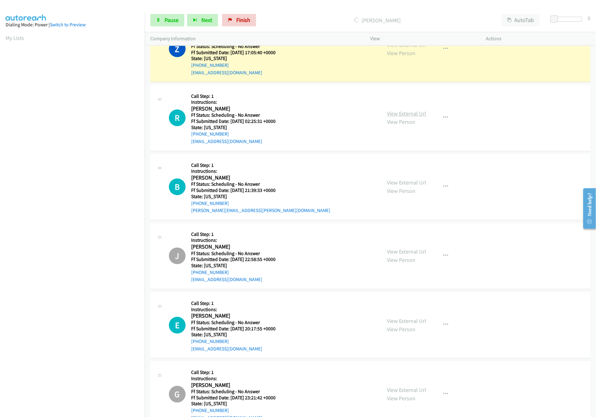
click at [402, 117] on link "View External Url" at bounding box center [406, 113] width 39 height 7
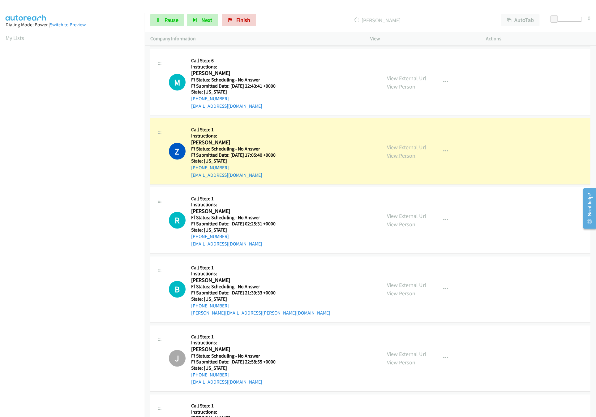
scroll to position [1609, 0]
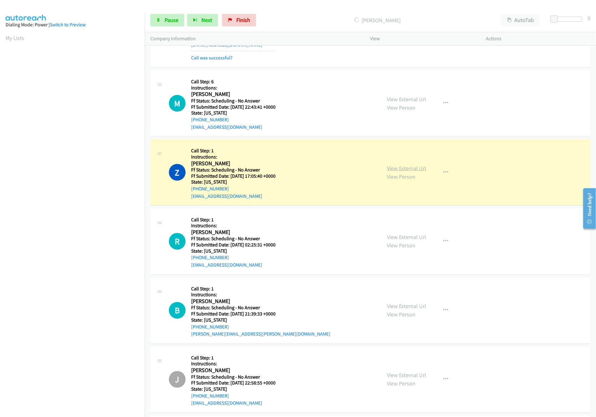
click at [407, 172] on link "View External Url" at bounding box center [406, 168] width 39 height 7
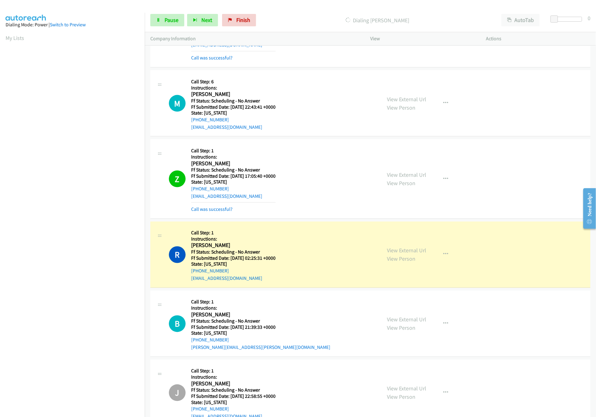
scroll to position [1733, 0]
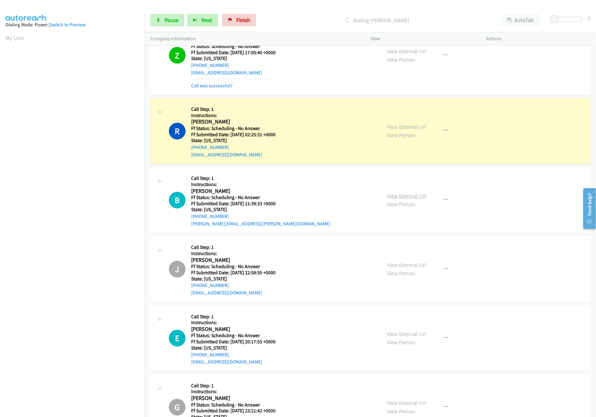
click at [401, 200] on link "View External Url" at bounding box center [406, 195] width 39 height 7
click at [408, 55] on link "View External Url" at bounding box center [406, 51] width 39 height 7
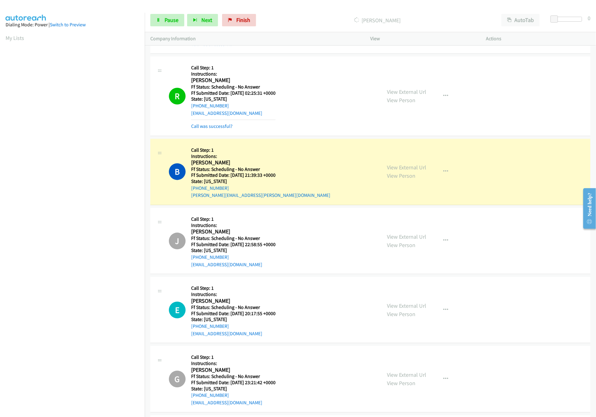
scroll to position [1795, 0]
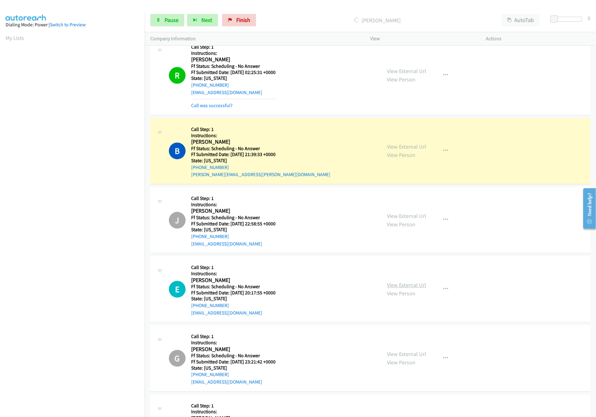
click at [409, 289] on link "View External Url" at bounding box center [406, 285] width 39 height 7
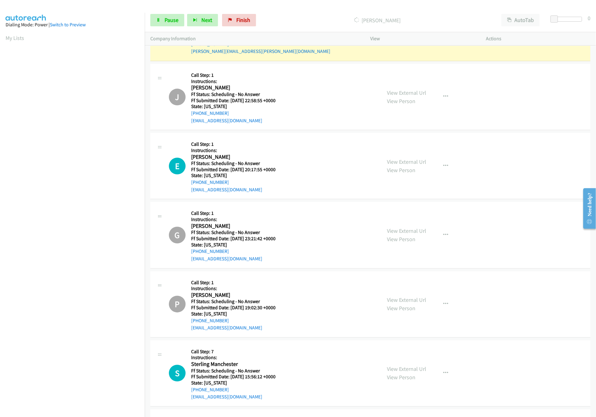
scroll to position [2042, 0]
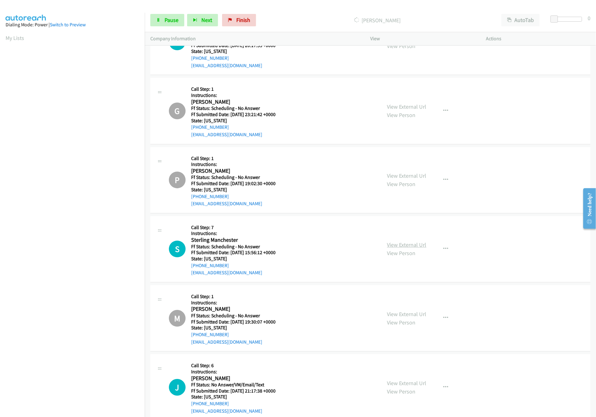
click at [401, 248] on link "View External Url" at bounding box center [406, 244] width 39 height 7
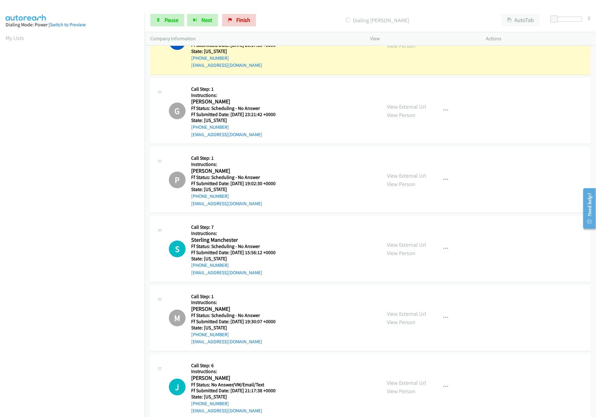
scroll to position [1994, 0]
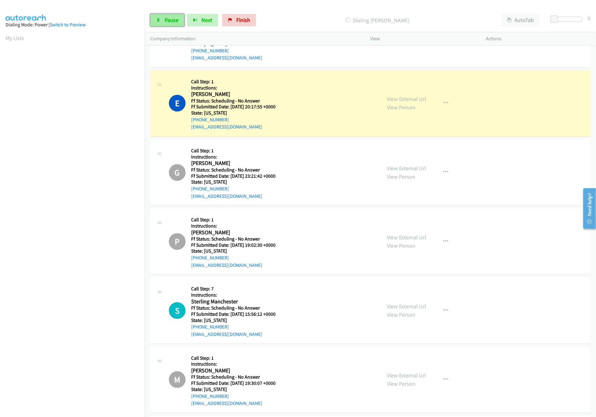
click at [176, 17] on span "Pause" at bounding box center [172, 19] width 14 height 7
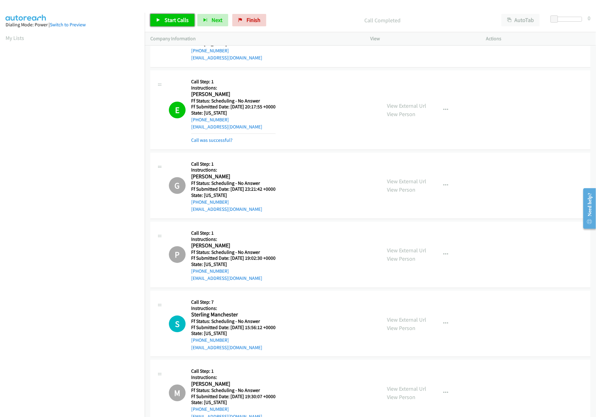
click at [162, 15] on link "Start Calls" at bounding box center [172, 20] width 44 height 12
click at [162, 15] on link "Pause" at bounding box center [167, 20] width 34 height 12
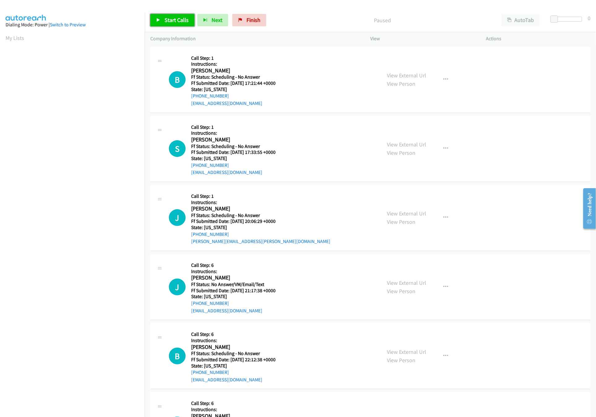
click at [174, 26] on link "Start Calls" at bounding box center [172, 20] width 44 height 12
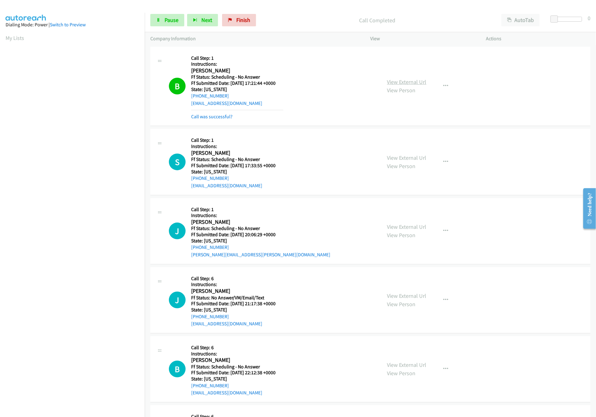
click at [393, 79] on link "View External Url" at bounding box center [406, 81] width 39 height 7
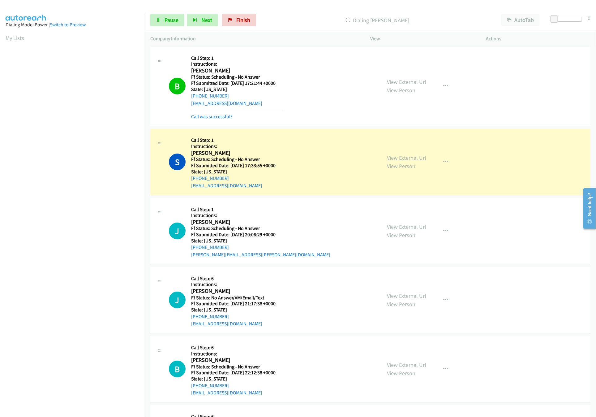
click at [422, 156] on link "View External Url" at bounding box center [406, 157] width 39 height 7
click at [174, 24] on link "Pause" at bounding box center [167, 20] width 34 height 12
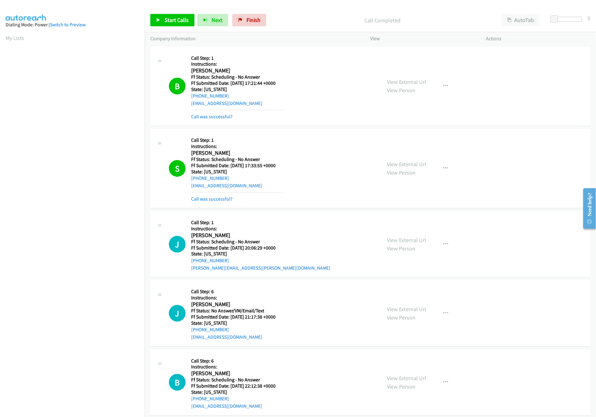
click at [289, 53] on div "B Callback Scheduled Call Step: 1 Instructions: Bertha Cano America/New_York Ff…" at bounding box center [272, 86] width 207 height 68
click at [173, 23] on span "Start Calls" at bounding box center [177, 19] width 24 height 7
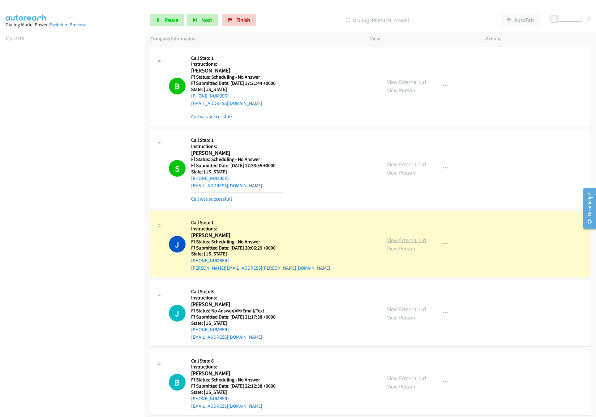
click at [390, 239] on link "View External Url" at bounding box center [406, 239] width 39 height 7
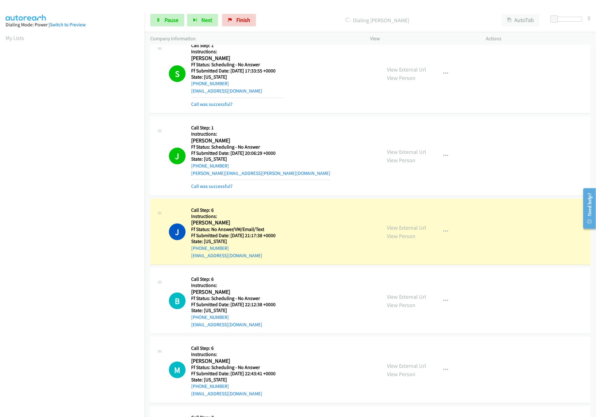
scroll to position [186, 0]
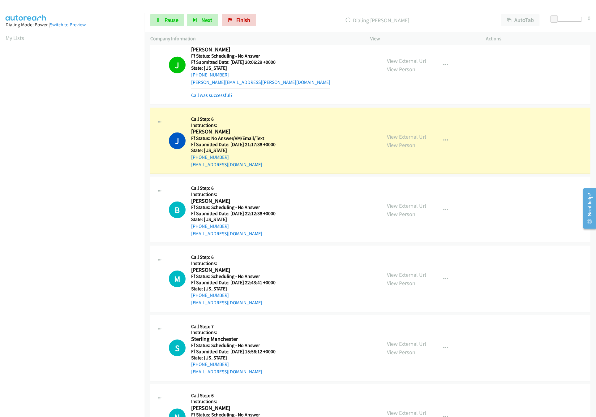
click at [412, 132] on div "View External Url View Person View External Url Email Schedule/Manage Callback …" at bounding box center [442, 140] width 121 height 55
click at [412, 136] on link "View External Url" at bounding box center [406, 136] width 39 height 7
click at [393, 205] on link "View External Url" at bounding box center [406, 205] width 39 height 7
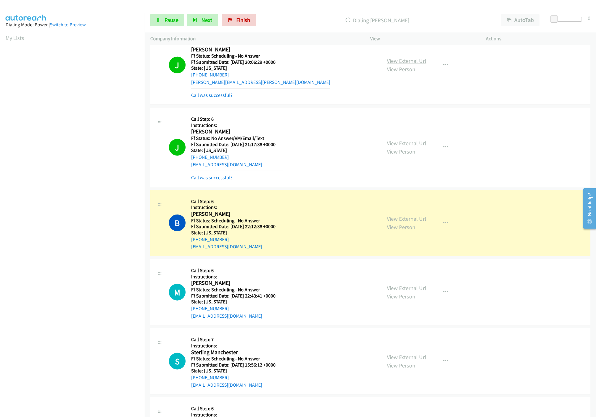
click at [402, 62] on link "View External Url" at bounding box center [406, 60] width 39 height 7
click at [392, 141] on link "View External Url" at bounding box center [406, 143] width 39 height 7
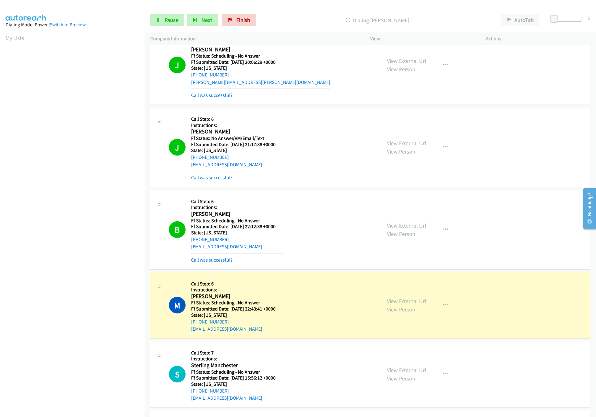
click at [409, 225] on link "View External Url" at bounding box center [406, 225] width 39 height 7
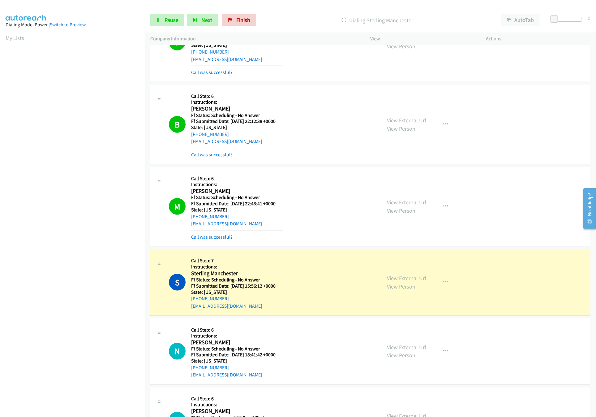
scroll to position [309, 0]
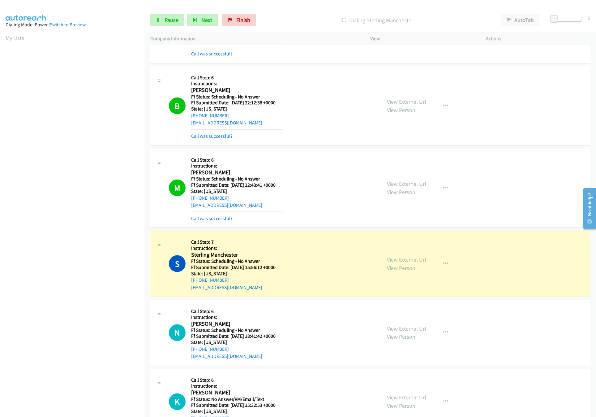
click at [425, 185] on div "View External Url View Person View External Url Email Schedule/Manage Callback …" at bounding box center [442, 188] width 121 height 68
click at [419, 185] on link "View External Url" at bounding box center [406, 183] width 39 height 7
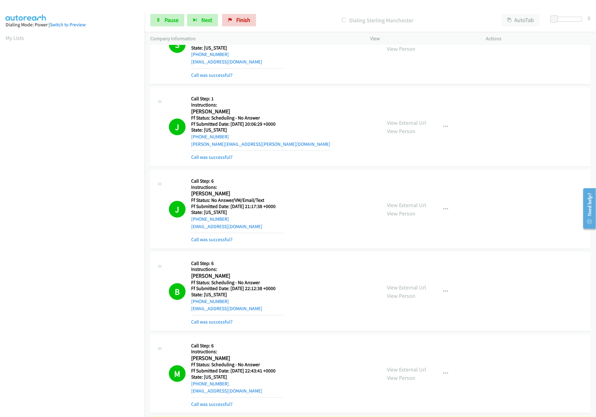
scroll to position [62, 0]
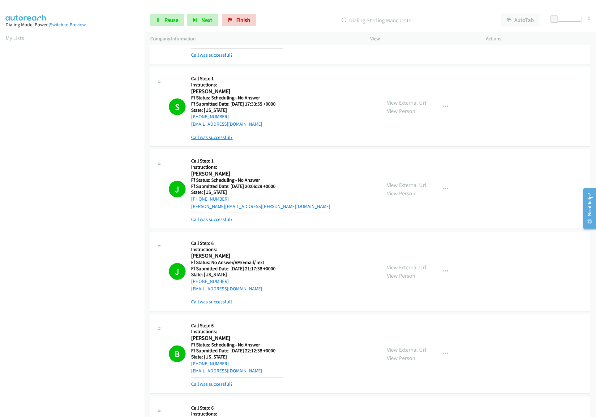
click at [218, 138] on link "Call was successful?" at bounding box center [211, 137] width 41 height 6
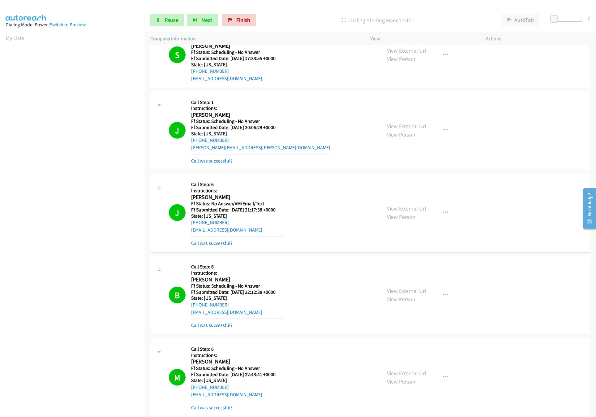
scroll to position [186, 0]
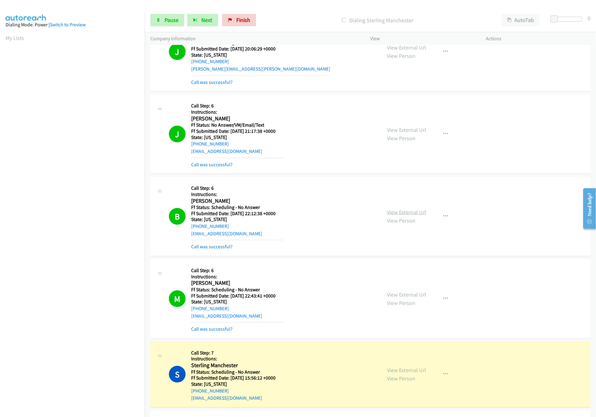
click at [410, 214] on link "View External Url" at bounding box center [406, 212] width 39 height 7
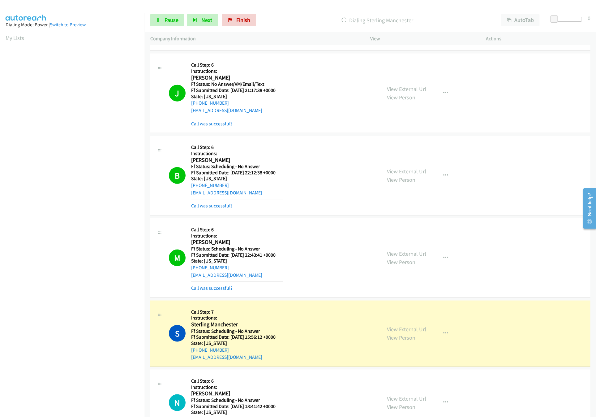
scroll to position [247, 0]
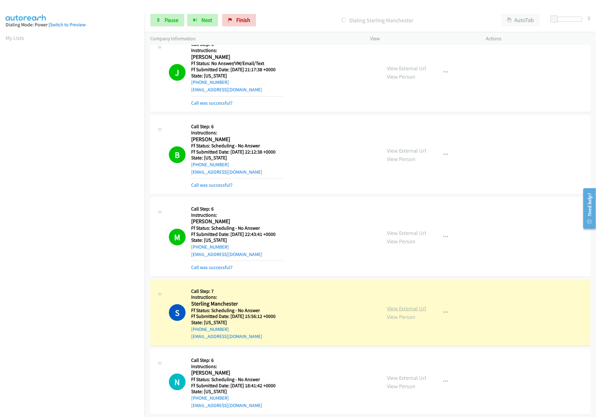
click at [399, 311] on link "View External Url" at bounding box center [406, 308] width 39 height 7
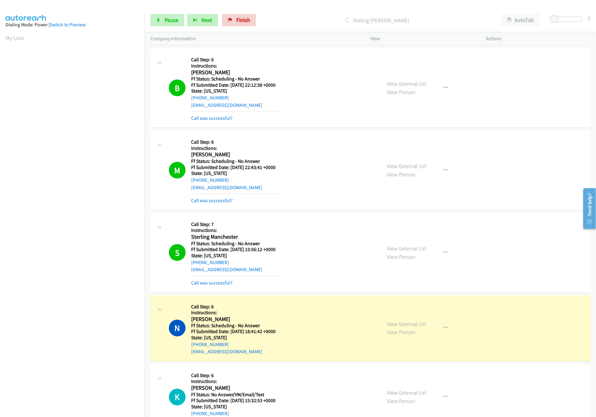
scroll to position [495, 0]
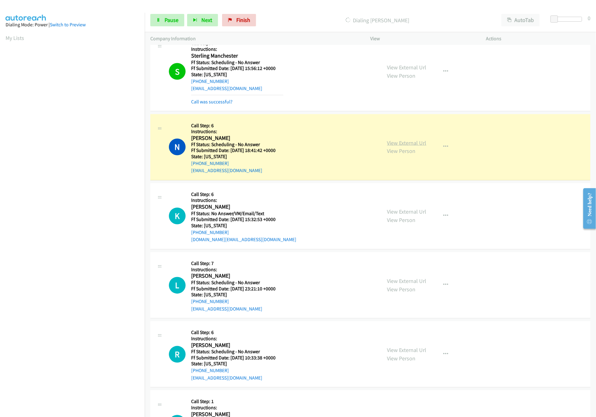
click at [393, 146] on link "View External Url" at bounding box center [406, 142] width 39 height 7
click at [399, 213] on link "View External Url" at bounding box center [406, 211] width 39 height 7
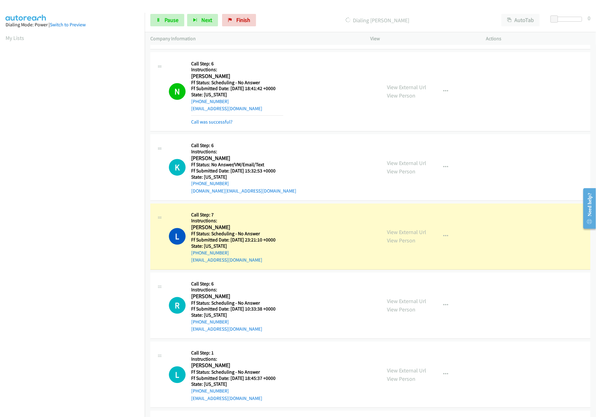
scroll to position [619, 0]
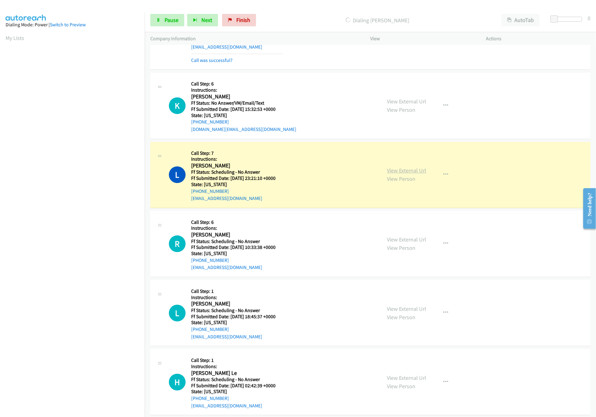
click at [408, 173] on link "View External Url" at bounding box center [406, 170] width 39 height 7
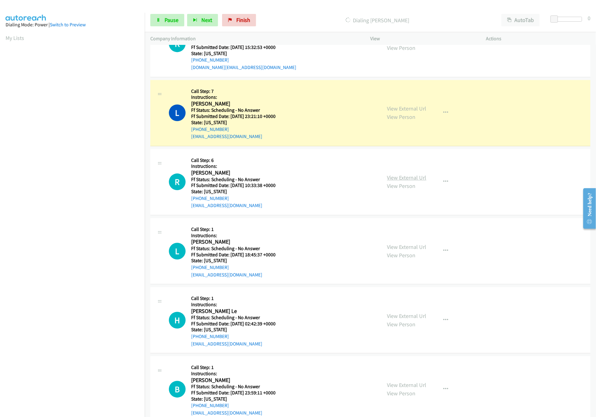
click at [395, 177] on link "View External Url" at bounding box center [406, 177] width 39 height 7
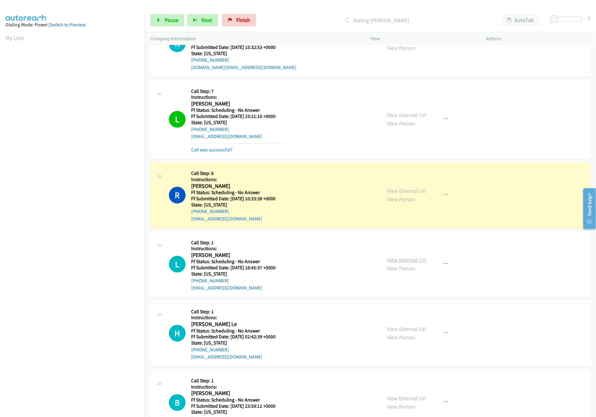
click at [406, 260] on link "View External Url" at bounding box center [406, 259] width 39 height 7
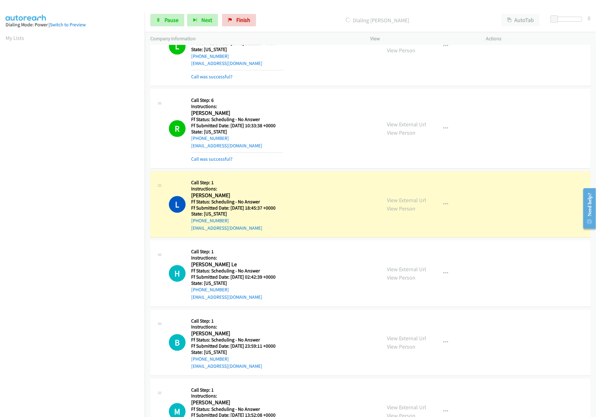
scroll to position [804, 0]
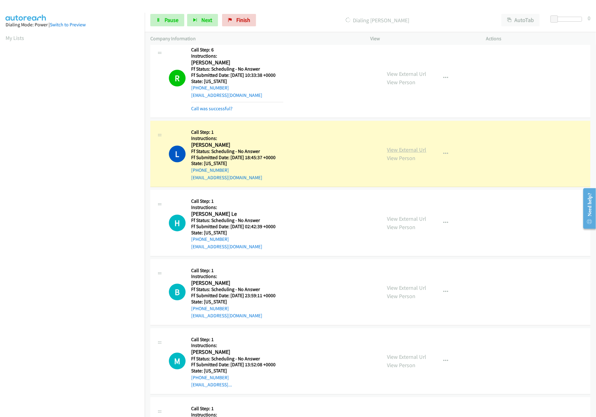
click at [405, 150] on link "View External Url" at bounding box center [406, 149] width 39 height 7
click at [391, 220] on link "View External Url" at bounding box center [406, 218] width 39 height 7
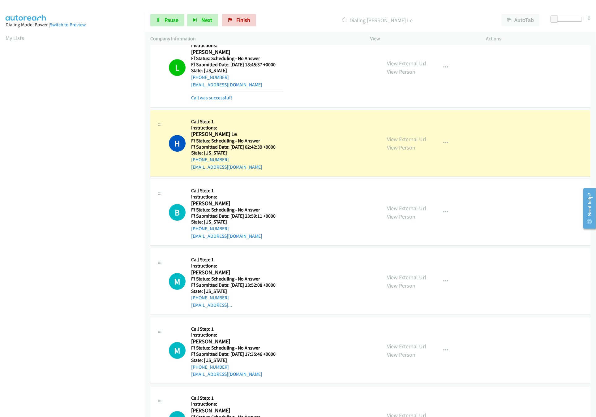
scroll to position [928, 0]
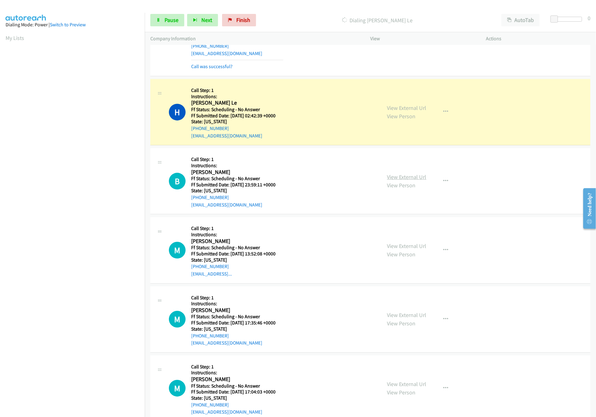
click at [405, 178] on link "View External Url" at bounding box center [406, 176] width 39 height 7
click at [396, 249] on link "View External Url" at bounding box center [406, 245] width 39 height 7
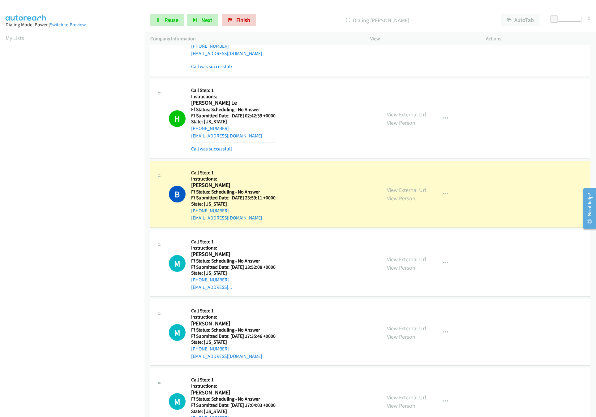
scroll to position [990, 0]
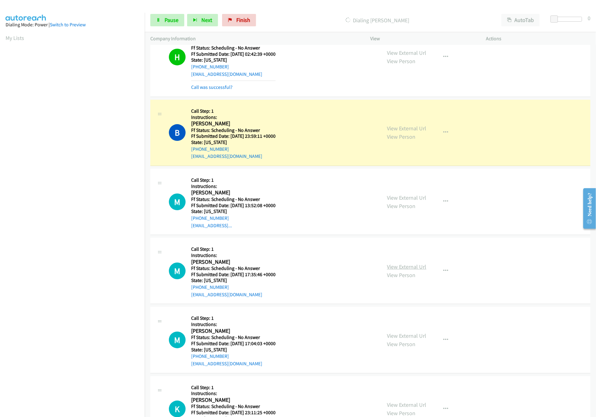
click at [410, 269] on link "View External Url" at bounding box center [406, 266] width 39 height 7
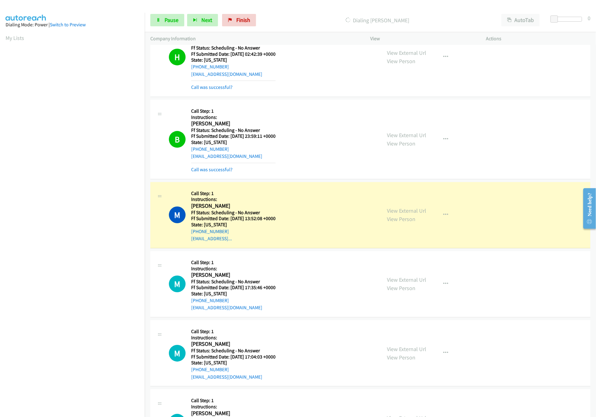
scroll to position [1114, 0]
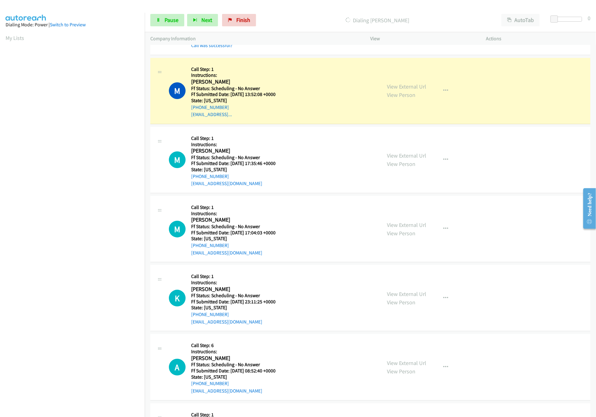
click at [413, 234] on div "View External Url View Person" at bounding box center [406, 229] width 39 height 17
click at [413, 228] on link "View External Url" at bounding box center [406, 224] width 39 height 7
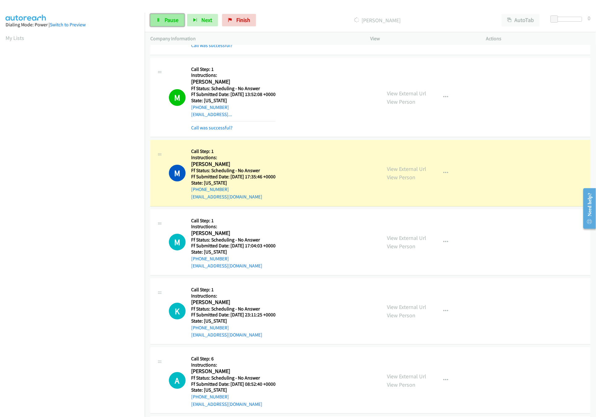
click at [177, 23] on span "Pause" at bounding box center [172, 19] width 14 height 7
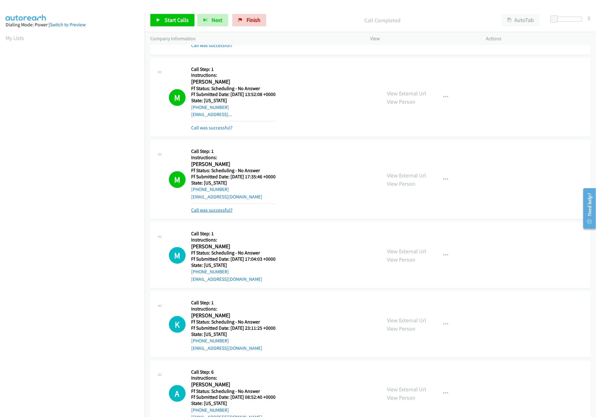
click at [211, 213] on link "Call was successful?" at bounding box center [211, 210] width 41 height 6
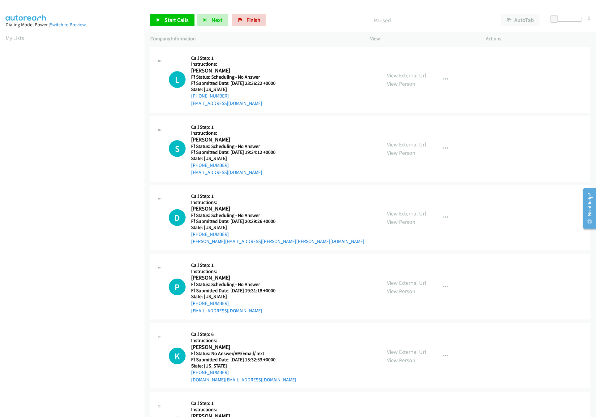
click at [316, 33] on div "Company Information" at bounding box center [255, 38] width 220 height 13
click at [163, 20] on link "Start Calls" at bounding box center [172, 20] width 44 height 12
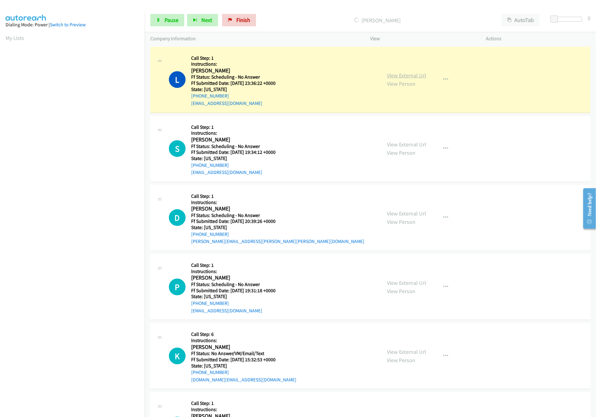
click at [397, 72] on link "View External Url" at bounding box center [406, 75] width 39 height 7
click at [408, 142] on link "View External Url" at bounding box center [406, 144] width 39 height 7
click at [165, 19] on span "Pause" at bounding box center [172, 19] width 14 height 7
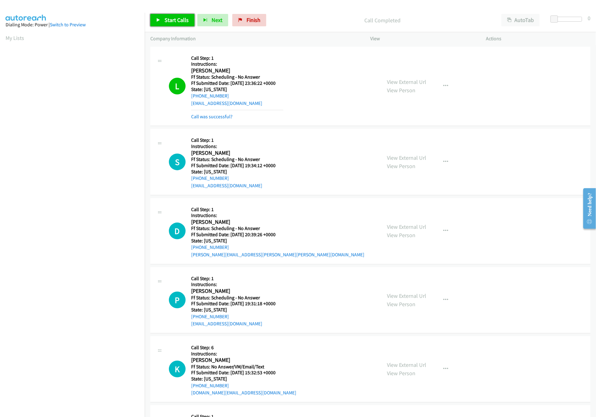
click at [165, 19] on span "Start Calls" at bounding box center [177, 19] width 24 height 7
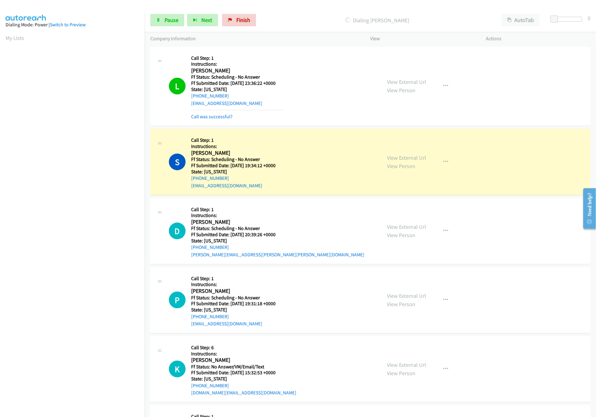
click at [346, 145] on div "S Callback Scheduled Call Step: 1 Instructions: [PERSON_NAME] America/[GEOGRAPH…" at bounding box center [272, 161] width 207 height 55
click at [347, 153] on div "S Callback Scheduled Call Step: 1 Instructions: [PERSON_NAME] America/[GEOGRAPH…" at bounding box center [272, 161] width 207 height 55
click at [397, 162] on link "View Person" at bounding box center [401, 165] width 28 height 7
click at [387, 155] on link "View External Url" at bounding box center [406, 157] width 39 height 7
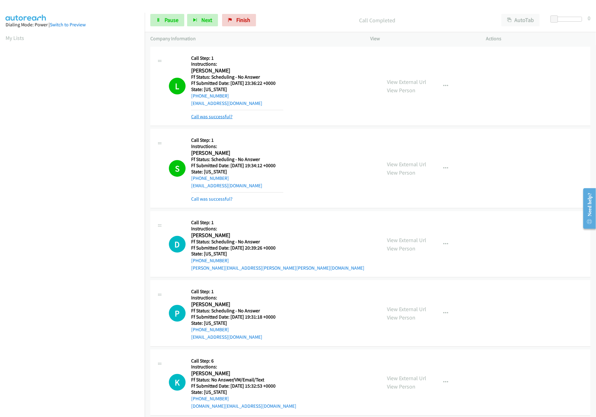
click at [214, 119] on link "Call was successful?" at bounding box center [211, 117] width 41 height 6
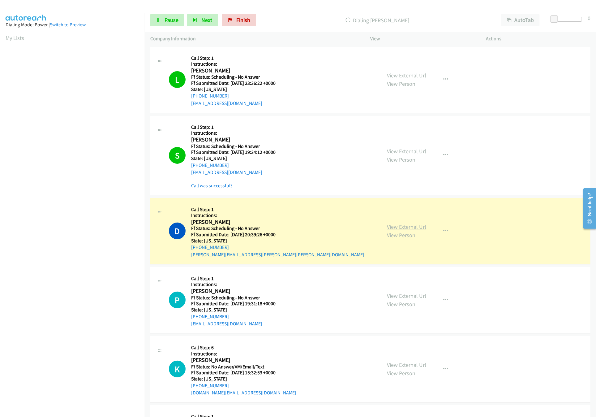
click at [411, 226] on link "View External Url" at bounding box center [406, 226] width 39 height 7
click at [408, 294] on link "View External Url" at bounding box center [406, 295] width 39 height 7
click at [167, 16] on link "Pause" at bounding box center [167, 20] width 34 height 12
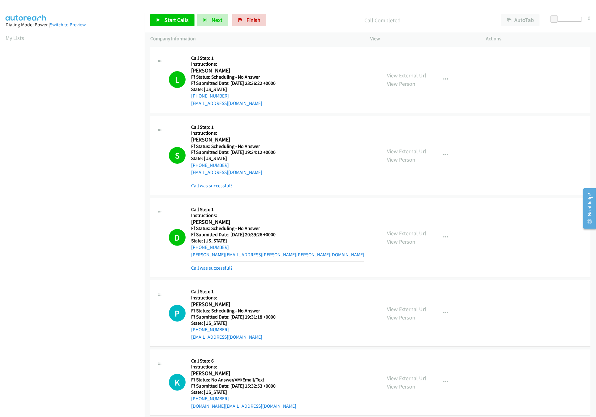
click at [213, 266] on link "Call was successful?" at bounding box center [211, 268] width 41 height 6
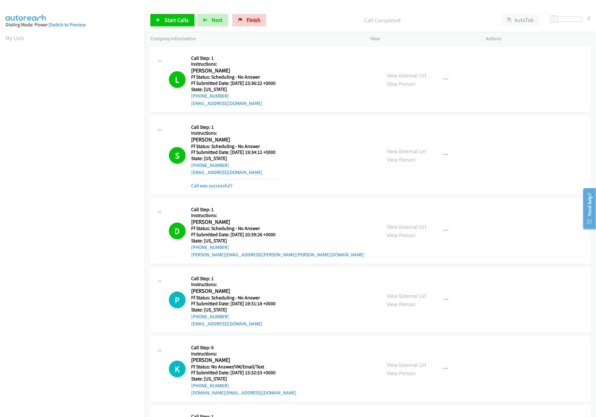
click at [412, 146] on div "View External Url View Person View External Url Email Schedule/Manage Callback …" at bounding box center [442, 155] width 121 height 68
click at [417, 153] on link "View External Url" at bounding box center [406, 151] width 39 height 7
click at [174, 24] on link "Start Calls" at bounding box center [172, 20] width 44 height 12
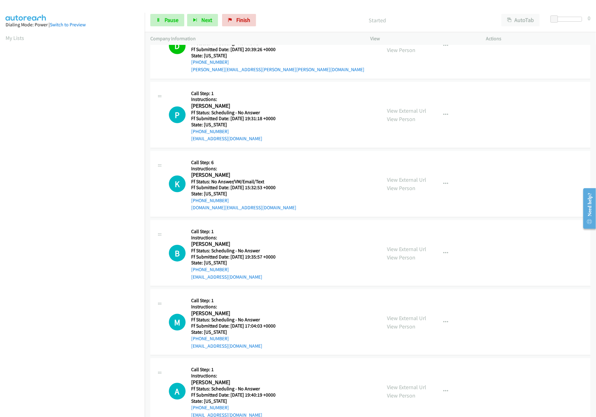
scroll to position [186, 0]
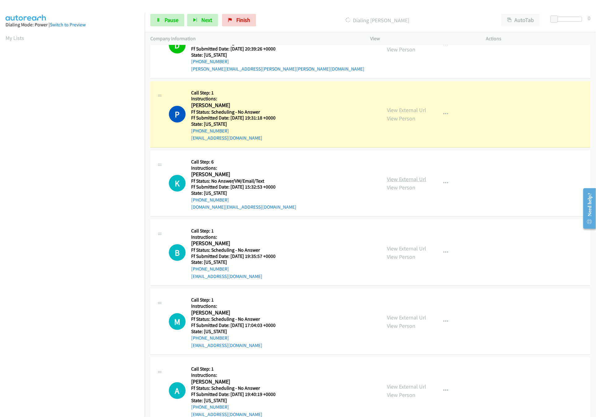
click at [400, 178] on link "View External Url" at bounding box center [406, 178] width 39 height 7
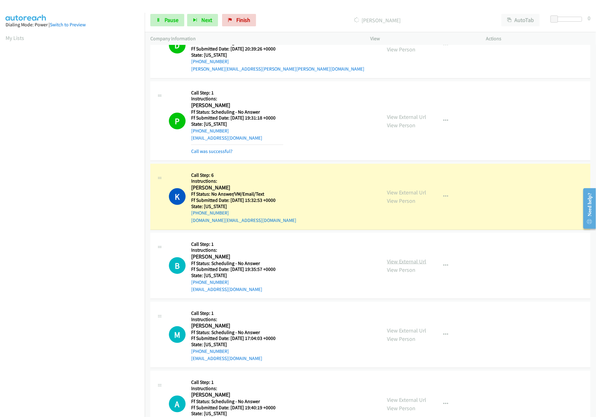
click at [403, 262] on link "View External Url" at bounding box center [406, 261] width 39 height 7
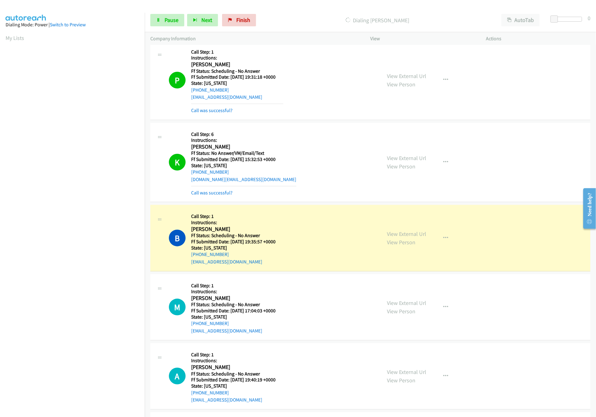
scroll to position [247, 0]
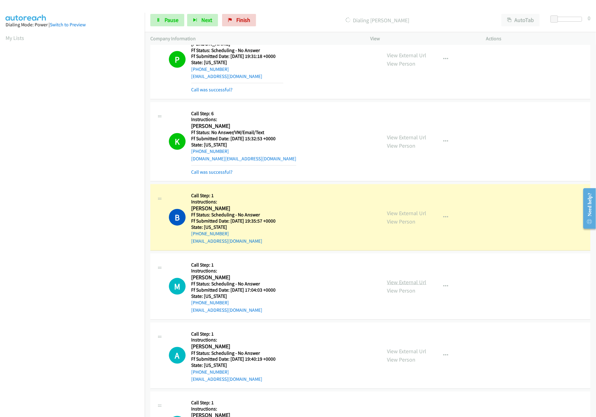
click at [416, 283] on link "View External Url" at bounding box center [406, 281] width 39 height 7
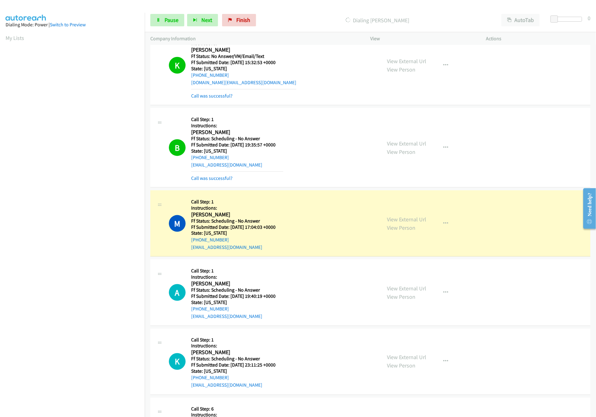
scroll to position [433, 0]
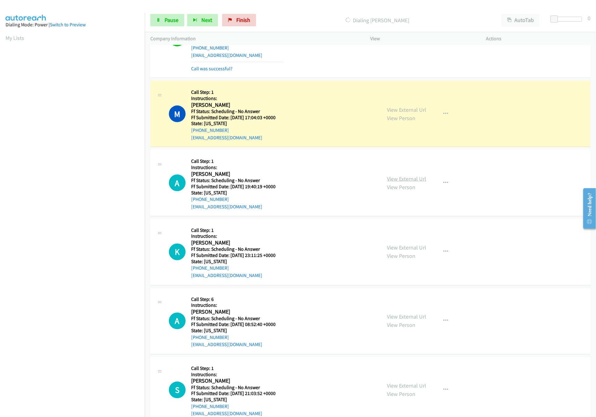
click at [421, 177] on link "View External Url" at bounding box center [406, 178] width 39 height 7
click at [398, 250] on link "View External Url" at bounding box center [406, 247] width 39 height 7
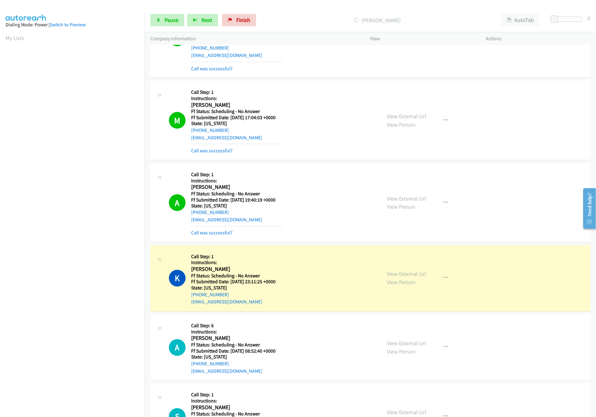
scroll to position [557, 0]
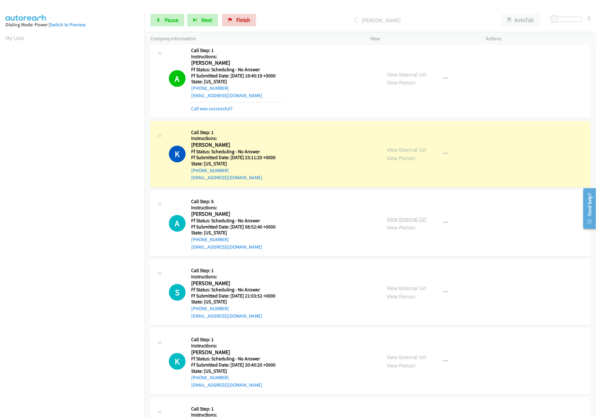
click at [415, 221] on link "View External Url" at bounding box center [406, 219] width 39 height 7
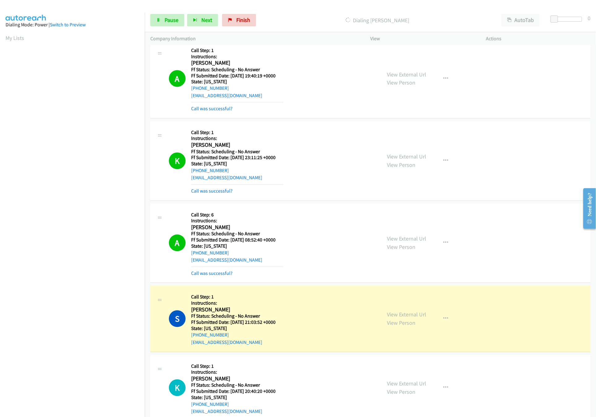
scroll to position [743, 0]
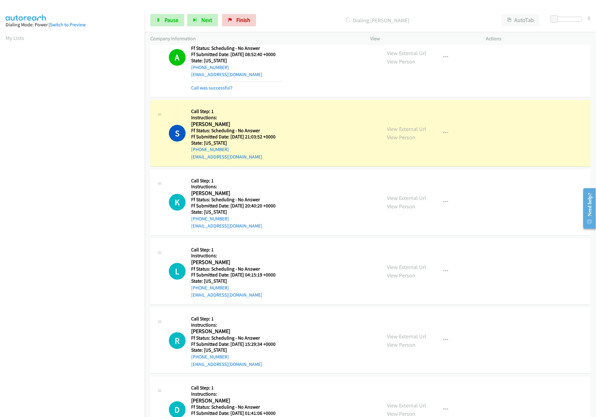
click at [411, 136] on div "View External Url View Person" at bounding box center [406, 133] width 39 height 17
click at [414, 129] on link "View External Url" at bounding box center [406, 128] width 39 height 7
click at [397, 200] on link "View External Url" at bounding box center [406, 197] width 39 height 7
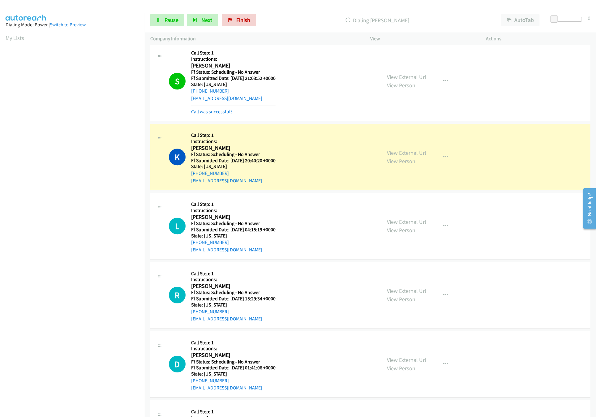
scroll to position [866, 0]
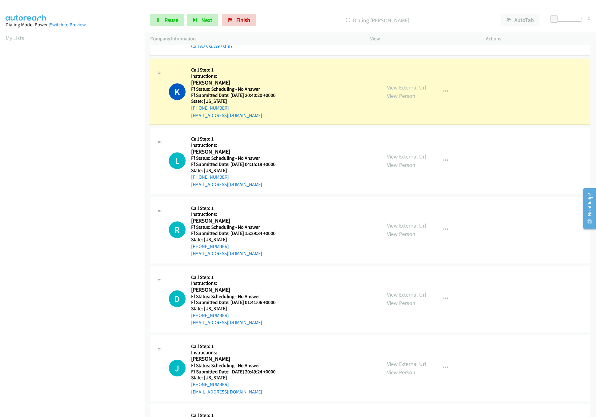
click at [415, 160] on link "View External Url" at bounding box center [406, 156] width 39 height 7
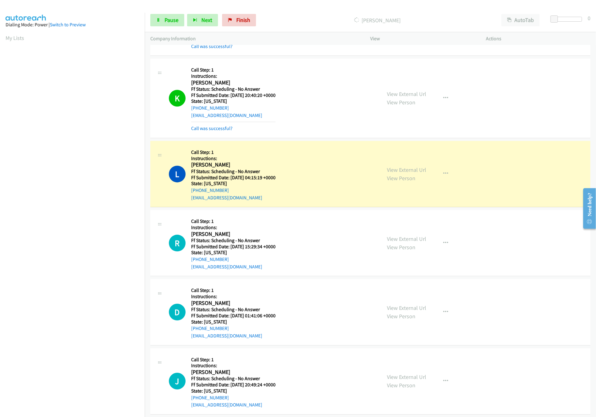
click at [402, 245] on div "View External Url View Person" at bounding box center [406, 243] width 39 height 17
click at [404, 242] on link "View External Url" at bounding box center [406, 238] width 39 height 7
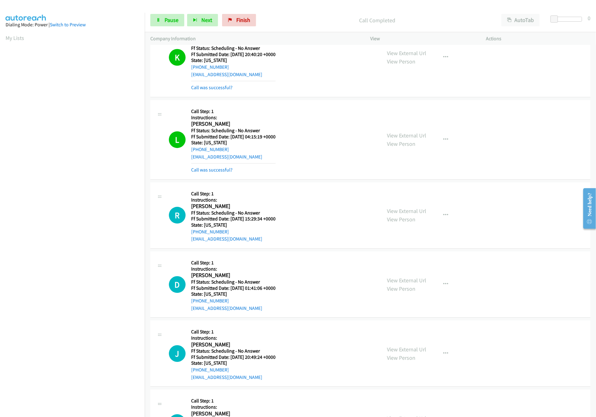
scroll to position [928, 0]
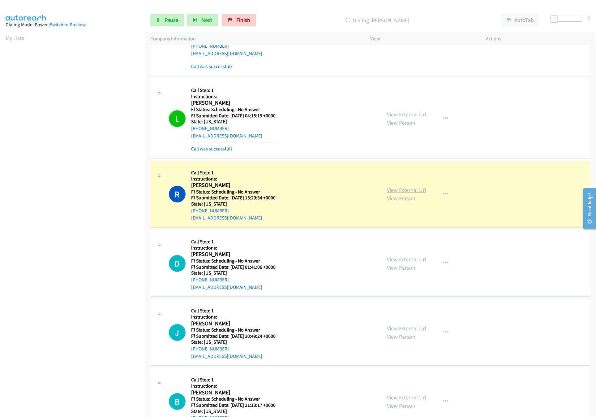
click at [400, 193] on link "View External Url" at bounding box center [406, 189] width 39 height 7
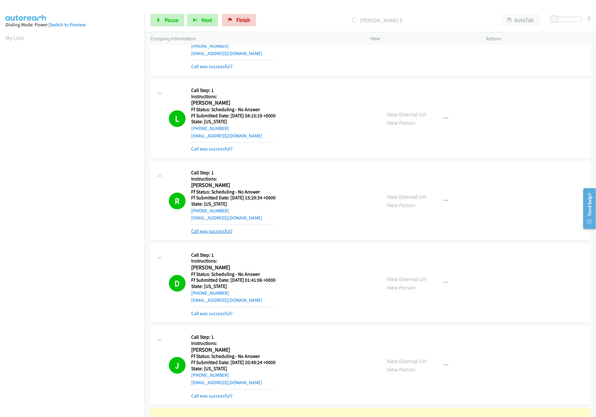
click at [222, 233] on link "Call was successful?" at bounding box center [211, 231] width 41 height 6
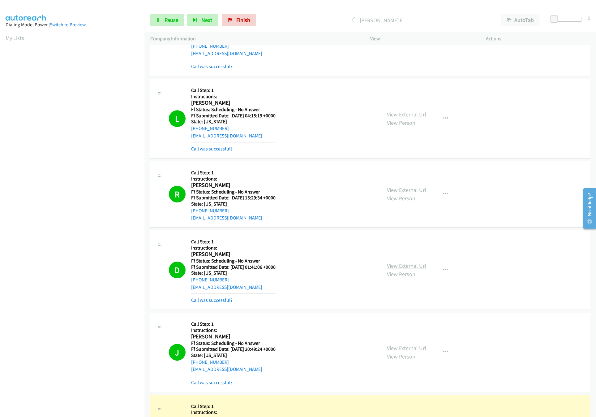
click at [392, 269] on link "View External Url" at bounding box center [406, 265] width 39 height 7
click at [402, 352] on link "View External Url" at bounding box center [406, 347] width 39 height 7
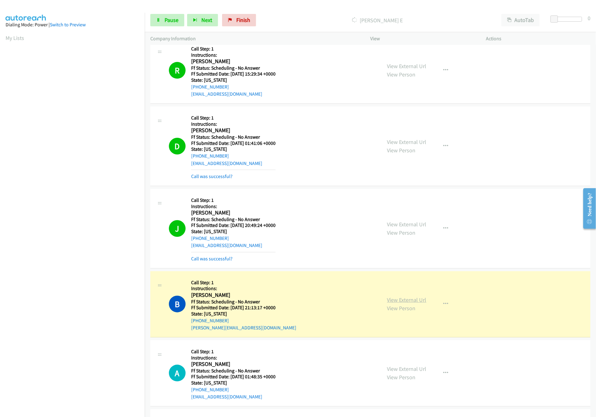
click at [410, 303] on link "View External Url" at bounding box center [406, 299] width 39 height 7
click at [176, 22] on span "Pause" at bounding box center [172, 19] width 14 height 7
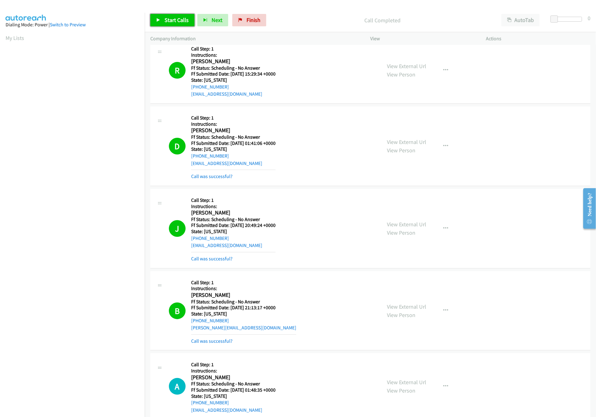
click at [185, 21] on span "Start Calls" at bounding box center [177, 19] width 24 height 7
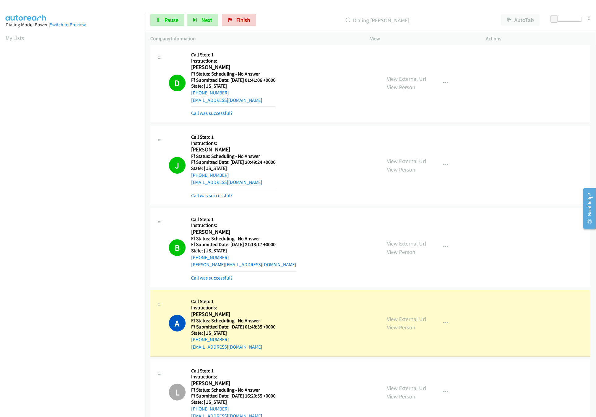
scroll to position [1176, 0]
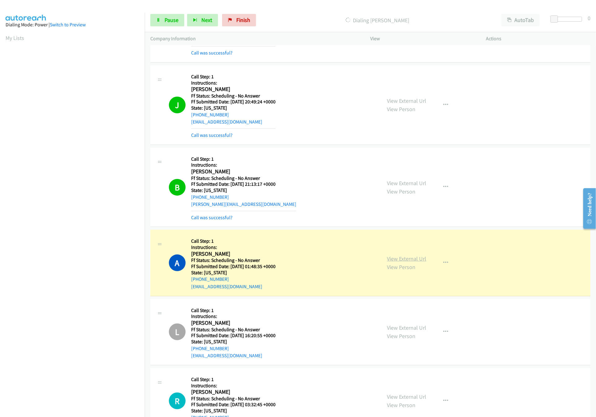
click at [404, 262] on link "View External Url" at bounding box center [406, 258] width 39 height 7
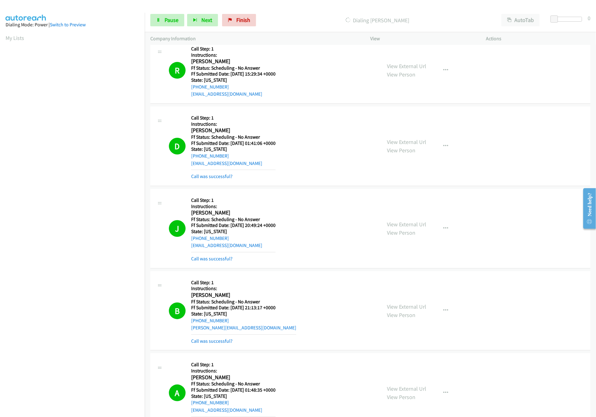
scroll to position [1238, 0]
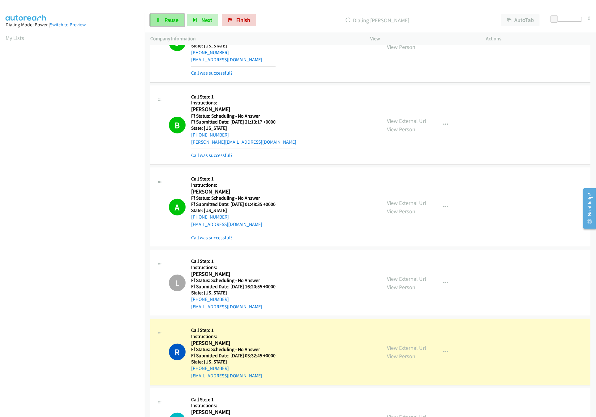
click at [166, 17] on span "Pause" at bounding box center [172, 19] width 14 height 7
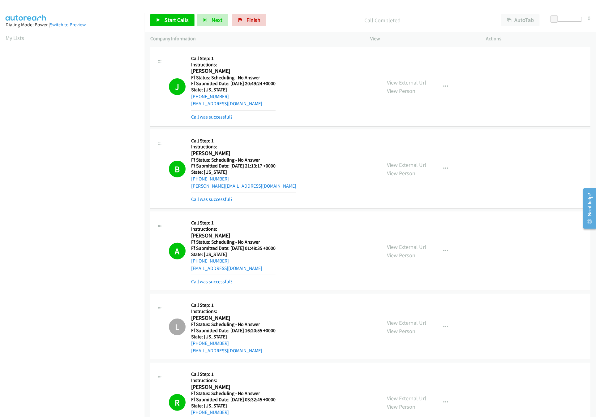
scroll to position [1176, 0]
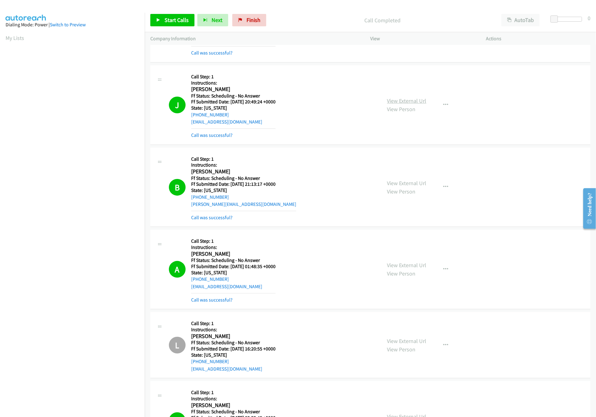
click at [394, 104] on link "View External Url" at bounding box center [406, 100] width 39 height 7
click at [394, 185] on link "View External Url" at bounding box center [406, 182] width 39 height 7
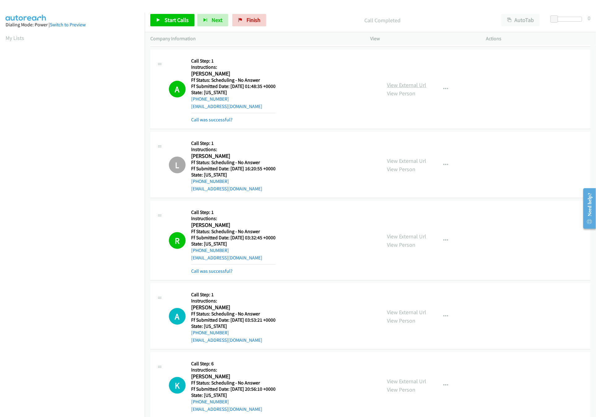
scroll to position [1361, 0]
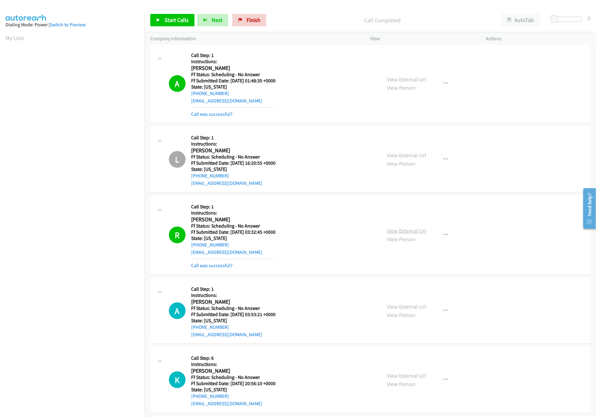
click at [411, 234] on link "View External Url" at bounding box center [406, 230] width 39 height 7
click at [186, 14] on link "Start Calls" at bounding box center [172, 20] width 44 height 12
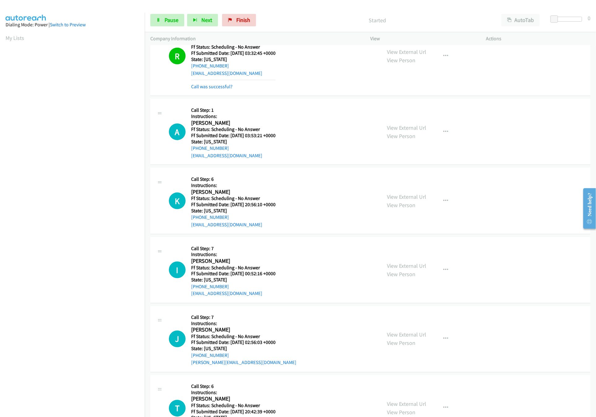
scroll to position [1547, 0]
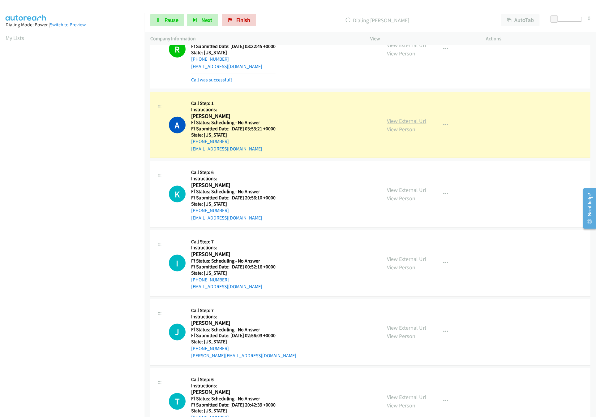
click at [407, 124] on link "View External Url" at bounding box center [406, 120] width 39 height 7
click at [172, 16] on link "Pause" at bounding box center [167, 20] width 34 height 12
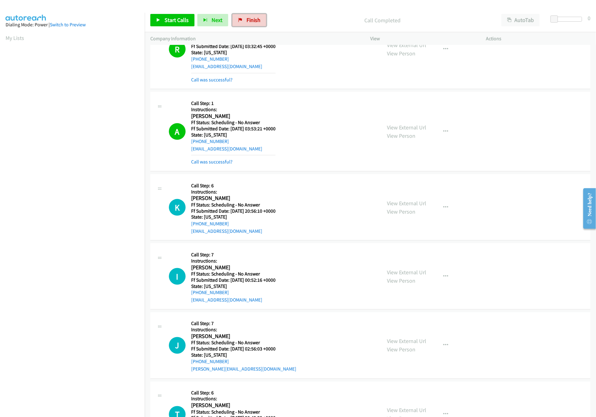
drag, startPoint x: 254, startPoint y: 24, endPoint x: 331, endPoint y: 26, distance: 77.1
click at [254, 24] on link "Finish" at bounding box center [249, 20] width 34 height 12
